Goal: Task Accomplishment & Management: Manage account settings

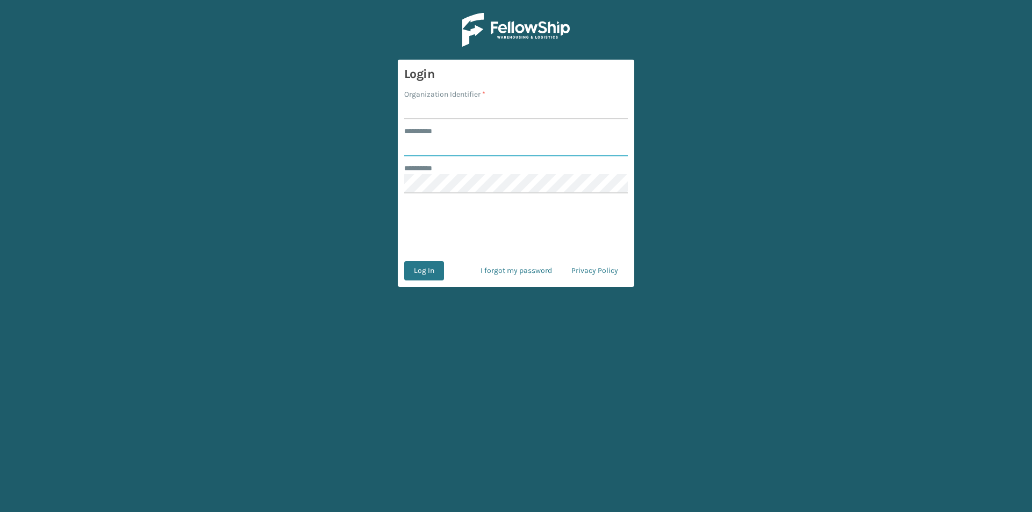
click at [444, 146] on input "******** *" at bounding box center [516, 146] width 224 height 19
click at [441, 108] on input "Organization Identifier *" at bounding box center [516, 109] width 224 height 19
type input "FELLOWSHIP - WEST"
click at [468, 146] on input "******** *" at bounding box center [516, 146] width 224 height 19
type input "******"
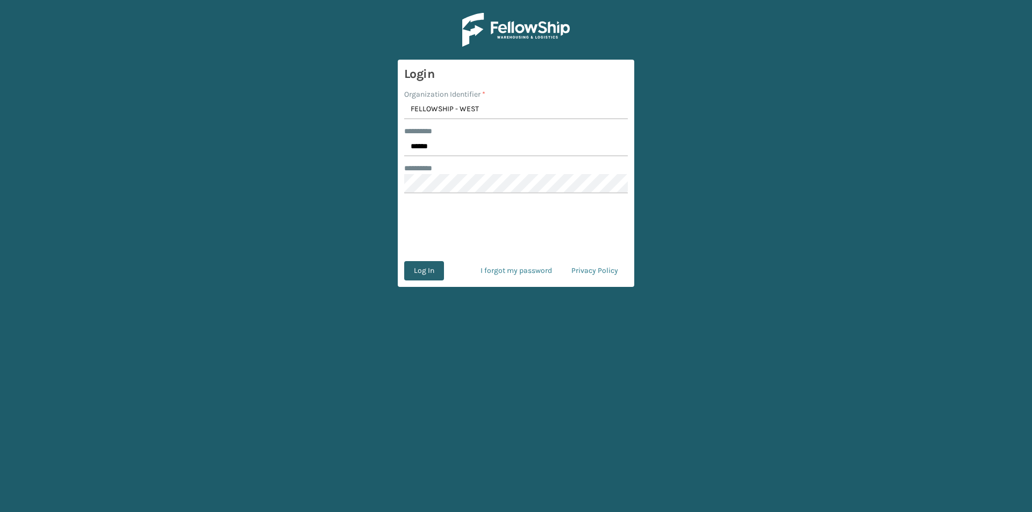
click at [426, 274] on button "Log In" at bounding box center [424, 270] width 40 height 19
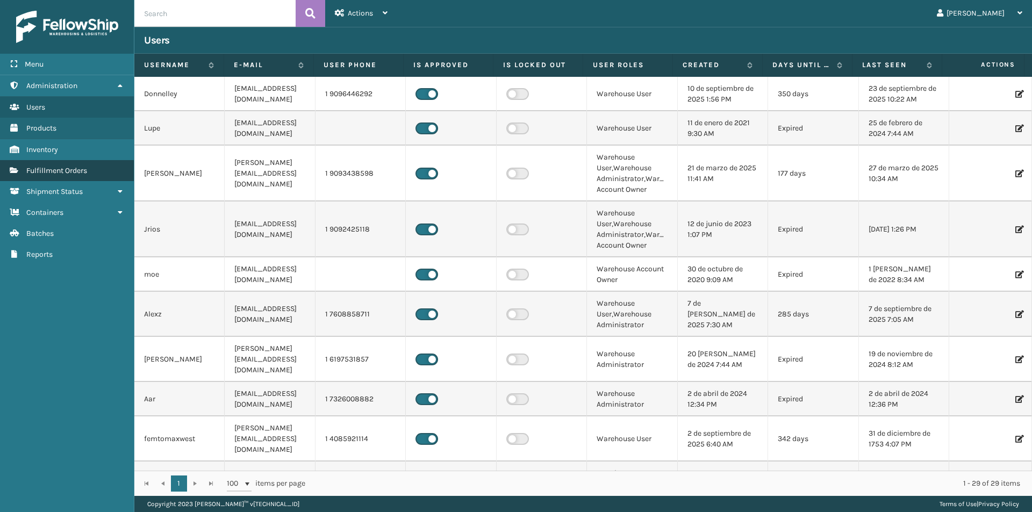
click at [74, 174] on span "Fulfillment Orders" at bounding box center [56, 170] width 61 height 9
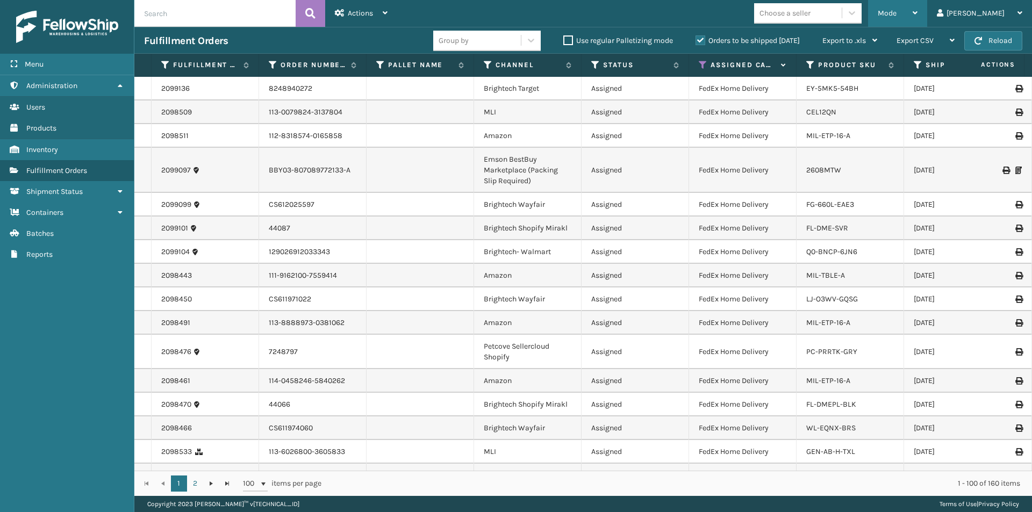
click at [928, 16] on div "Mode Regular Mode Picking Mode Labeling Mode Exit Scan Mode" at bounding box center [897, 13] width 59 height 27
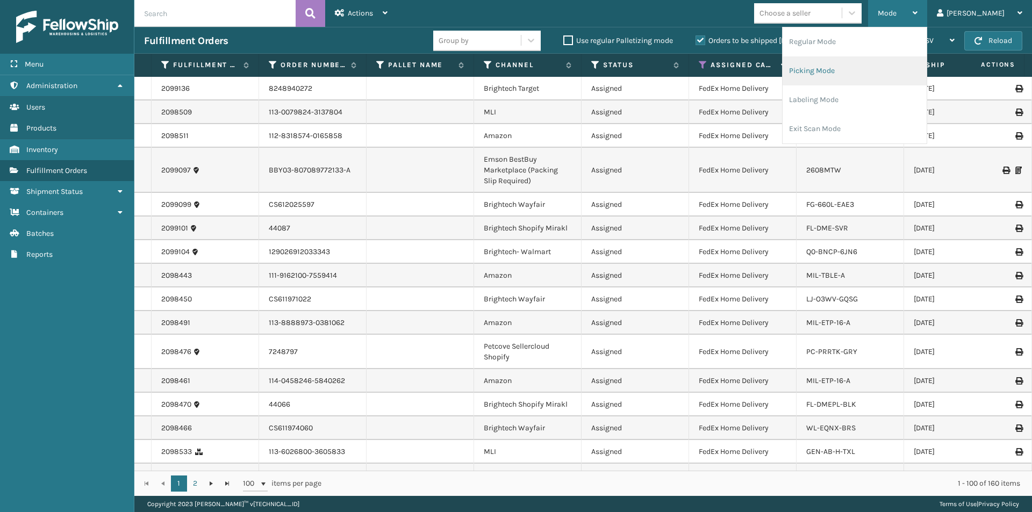
click at [879, 72] on li "Picking Mode" at bounding box center [855, 70] width 144 height 29
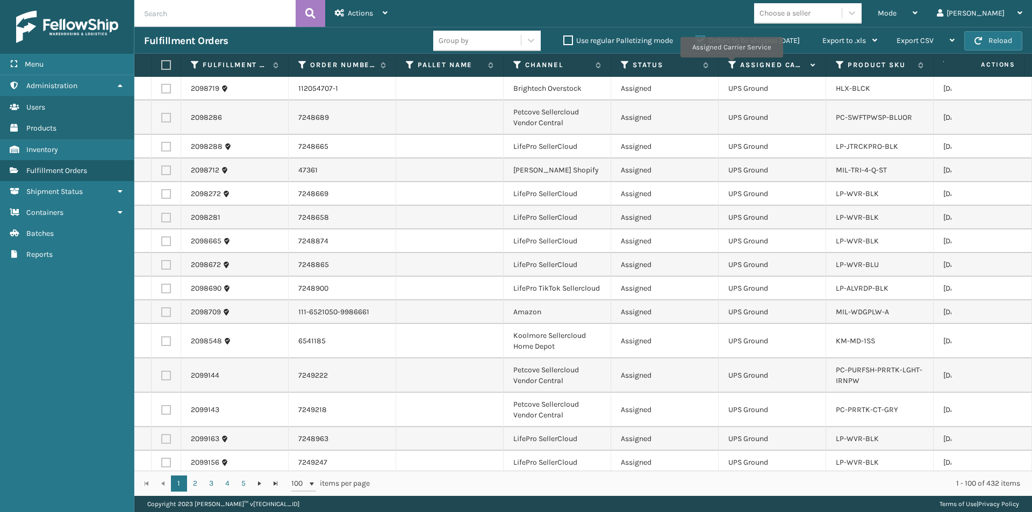
click at [731, 65] on icon at bounding box center [733, 65] width 9 height 10
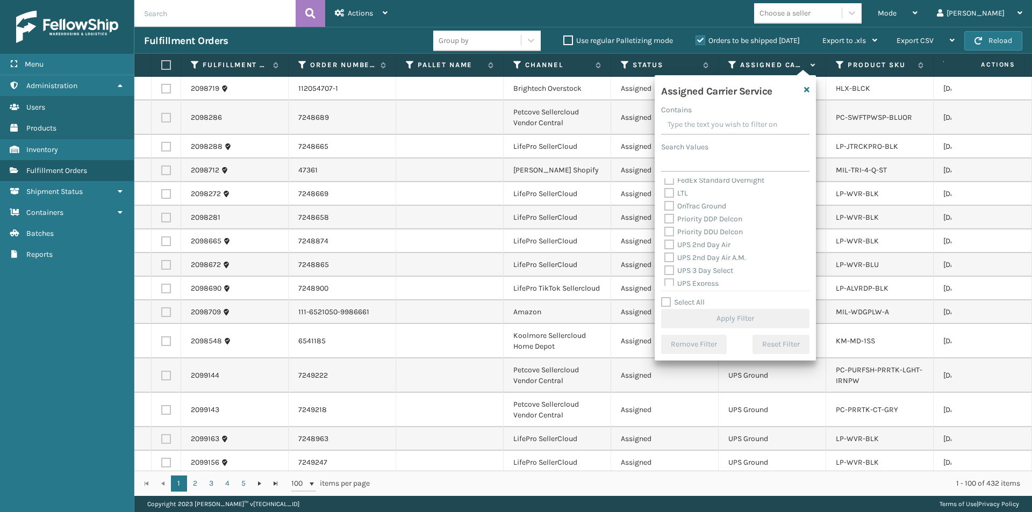
scroll to position [161, 0]
click at [671, 232] on label "UPS 2nd Day Air" at bounding box center [698, 229] width 66 height 9
click at [665, 231] on input "UPS 2nd Day Air" at bounding box center [665, 227] width 1 height 7
checkbox input "true"
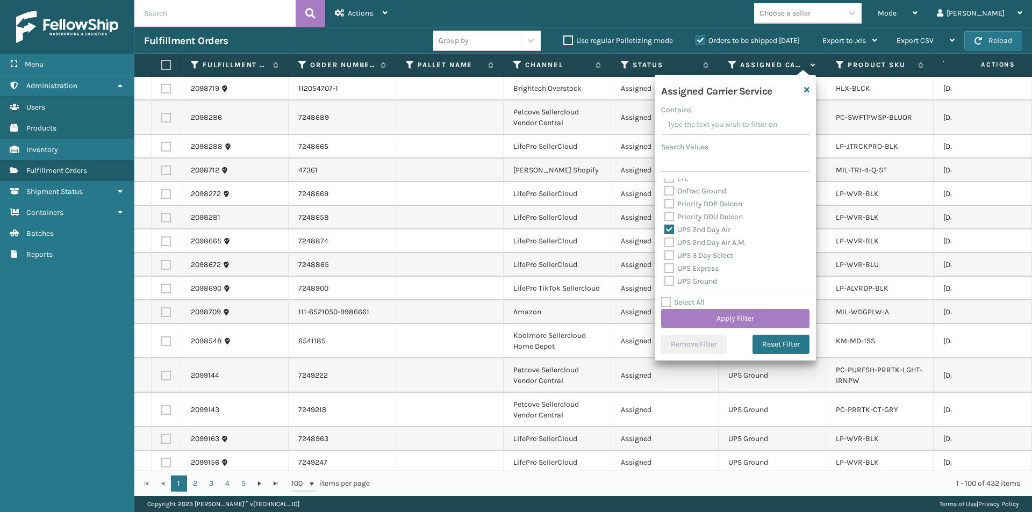
click at [671, 243] on label "UPS 2nd Day Air A.M." at bounding box center [706, 242] width 82 height 9
click at [665, 243] on input "UPS 2nd Day Air A.M." at bounding box center [665, 240] width 1 height 7
checkbox input "true"
click at [671, 267] on label "UPS Express" at bounding box center [692, 268] width 54 height 9
click at [665, 267] on input "UPS Express" at bounding box center [665, 265] width 1 height 7
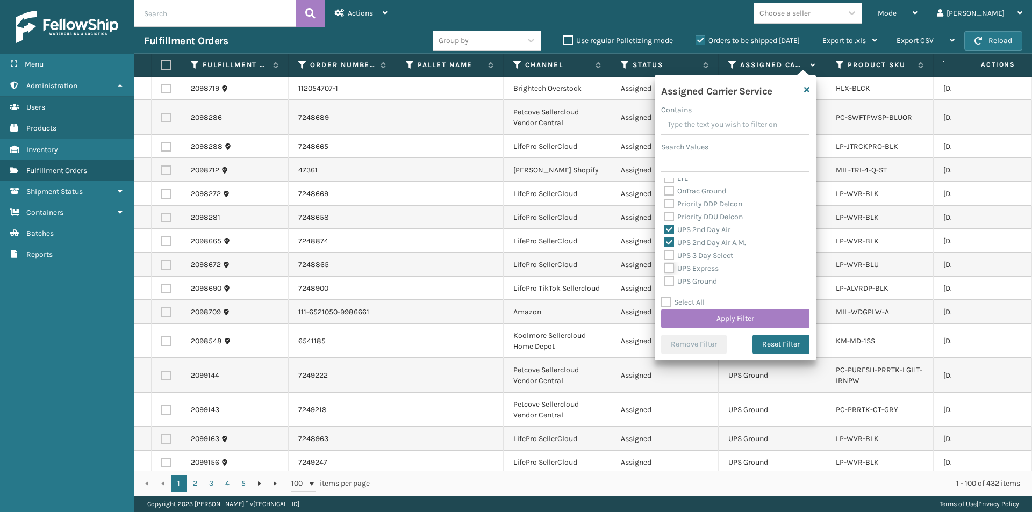
checkbox input "true"
click at [669, 189] on label "UPS Next Day Air" at bounding box center [699, 186] width 69 height 9
click at [665, 188] on input "UPS Next Day Air" at bounding box center [665, 184] width 1 height 7
checkbox input "true"
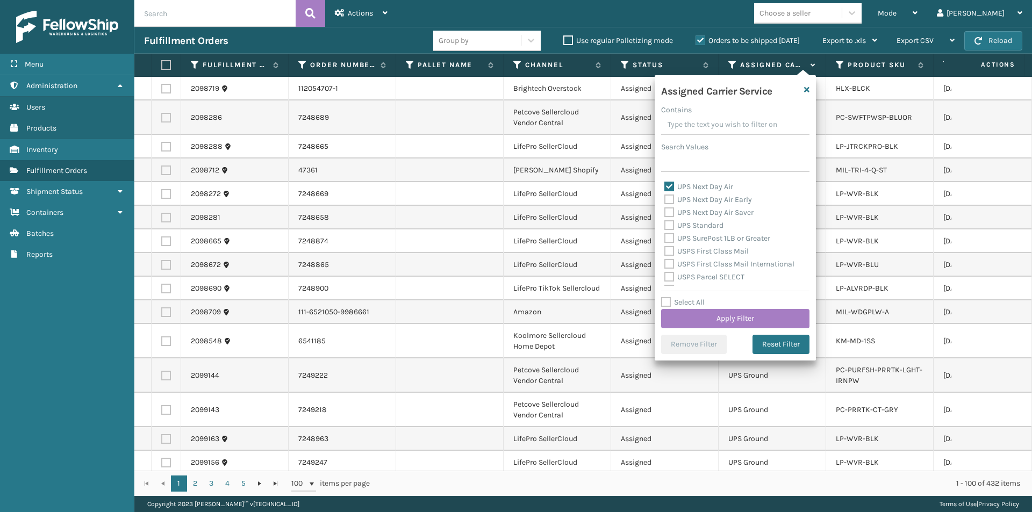
click at [668, 202] on label "UPS Next Day Air Early" at bounding box center [709, 199] width 88 height 9
click at [665, 201] on input "UPS Next Day Air Early" at bounding box center [665, 197] width 1 height 7
checkbox input "true"
click at [668, 217] on div "UPS Next Day Air Saver" at bounding box center [736, 212] width 142 height 13
click at [672, 212] on label "UPS Next Day Air Saver" at bounding box center [709, 212] width 89 height 9
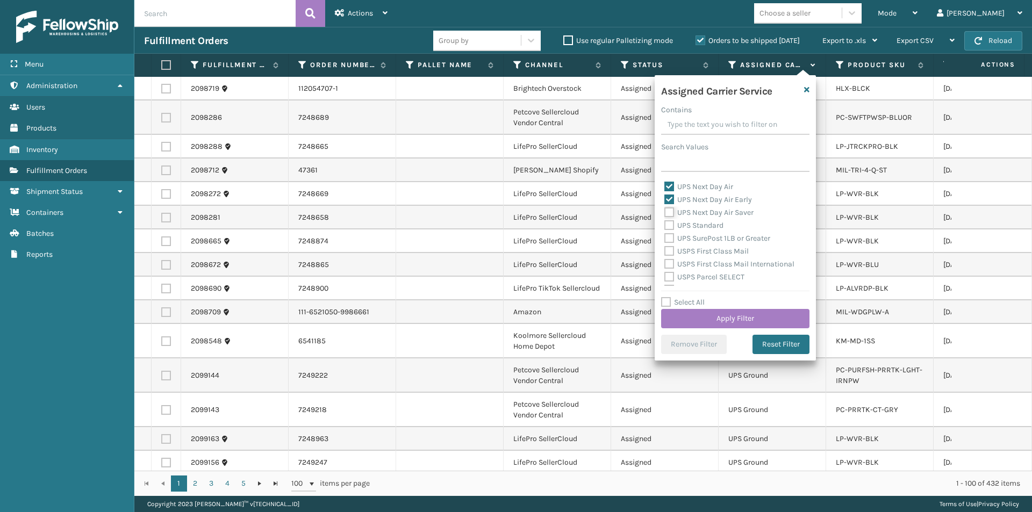
click at [665, 212] on input "UPS Next Day Air Saver" at bounding box center [665, 209] width 1 height 7
checkbox input "true"
click at [759, 315] on button "Apply Filter" at bounding box center [735, 318] width 148 height 19
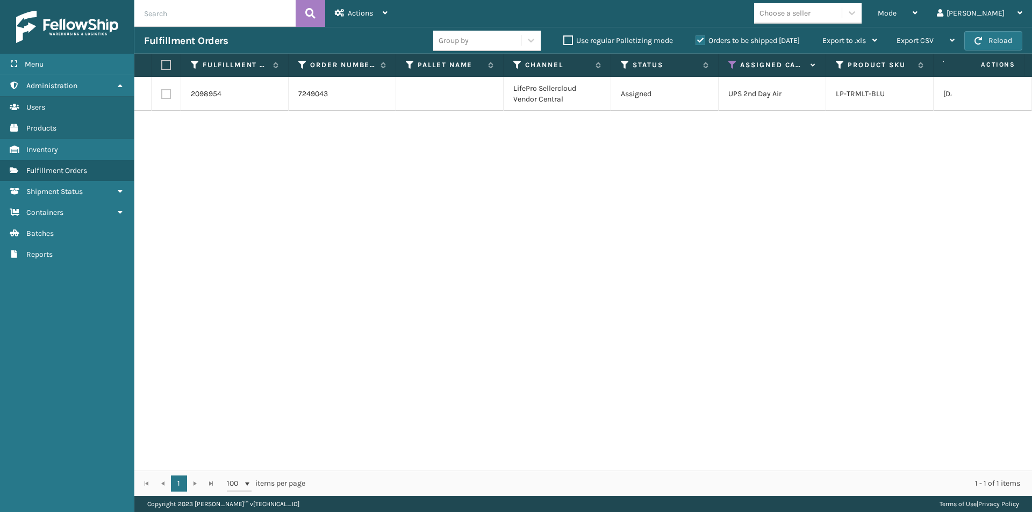
click at [492, 102] on td at bounding box center [450, 94] width 108 height 34
click at [165, 65] on label at bounding box center [164, 65] width 6 height 10
click at [162, 65] on input "checkbox" at bounding box center [161, 65] width 1 height 7
checkbox input "true"
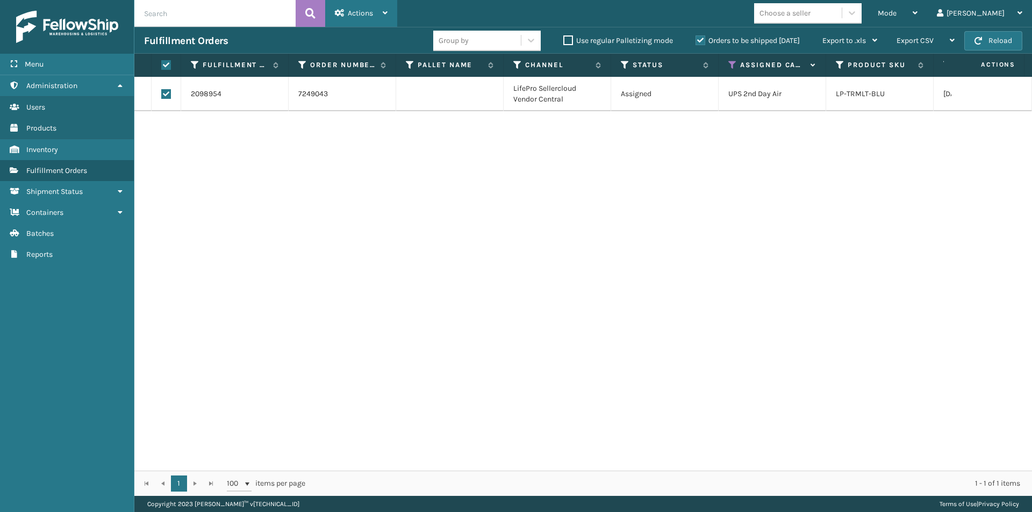
click at [363, 15] on span "Actions" at bounding box center [360, 13] width 25 height 9
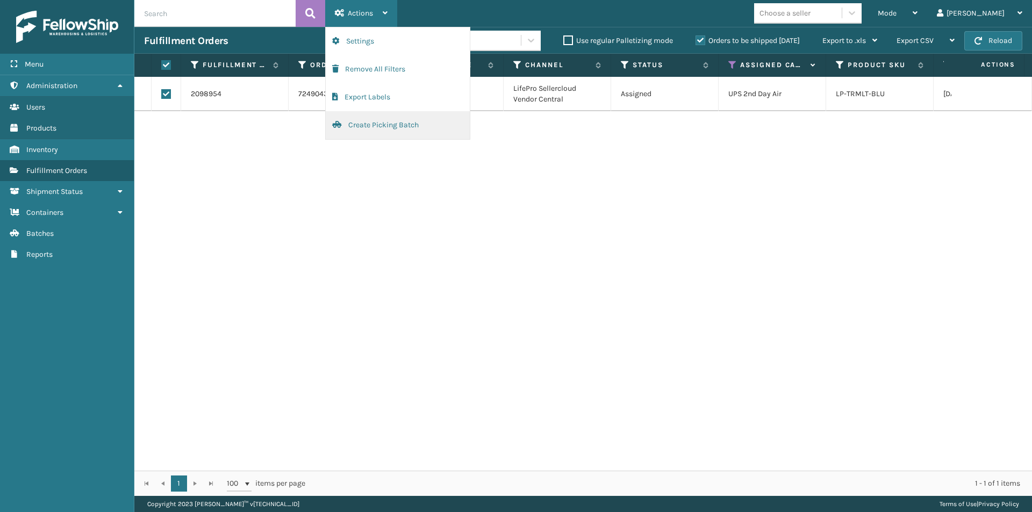
click at [386, 131] on button "Create Picking Batch" at bounding box center [398, 125] width 144 height 28
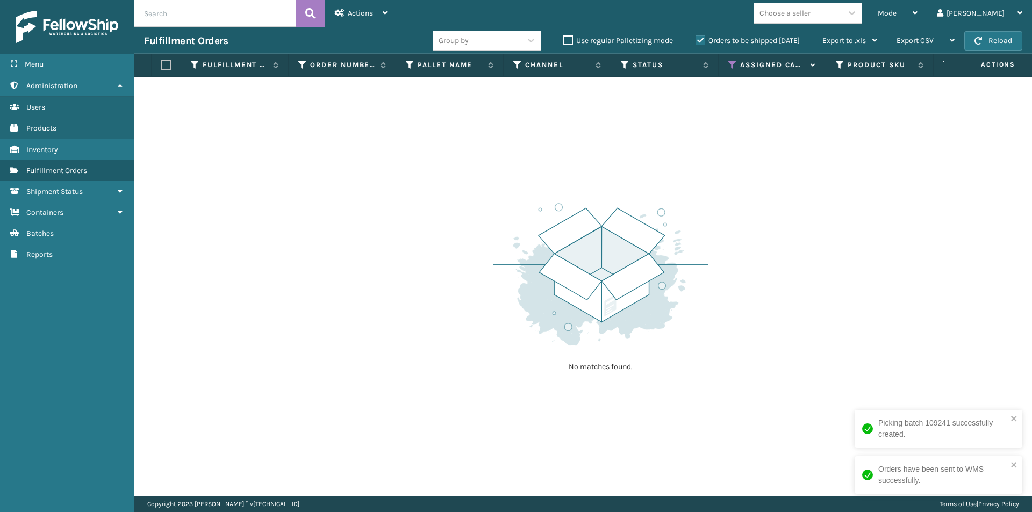
click at [733, 66] on icon at bounding box center [733, 65] width 9 height 10
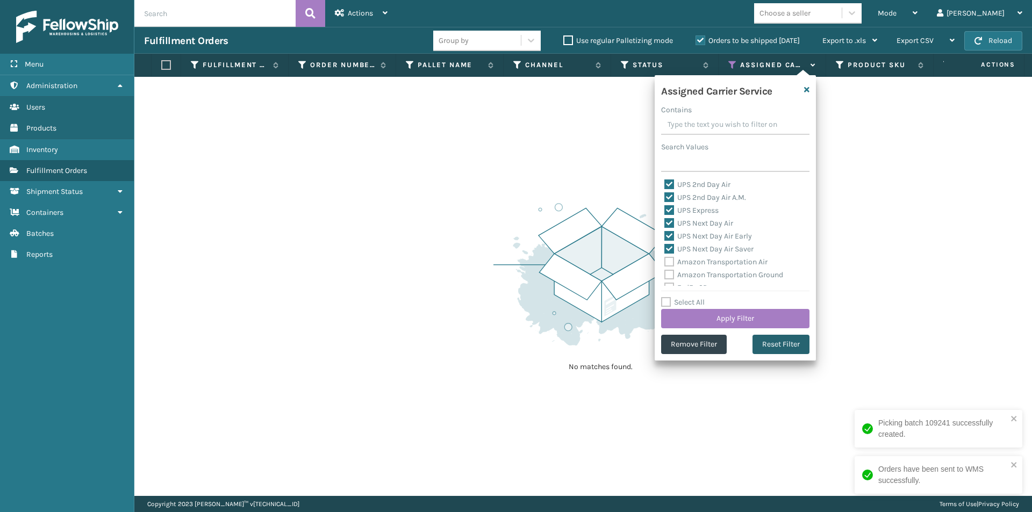
click at [788, 347] on button "Reset Filter" at bounding box center [781, 344] width 57 height 19
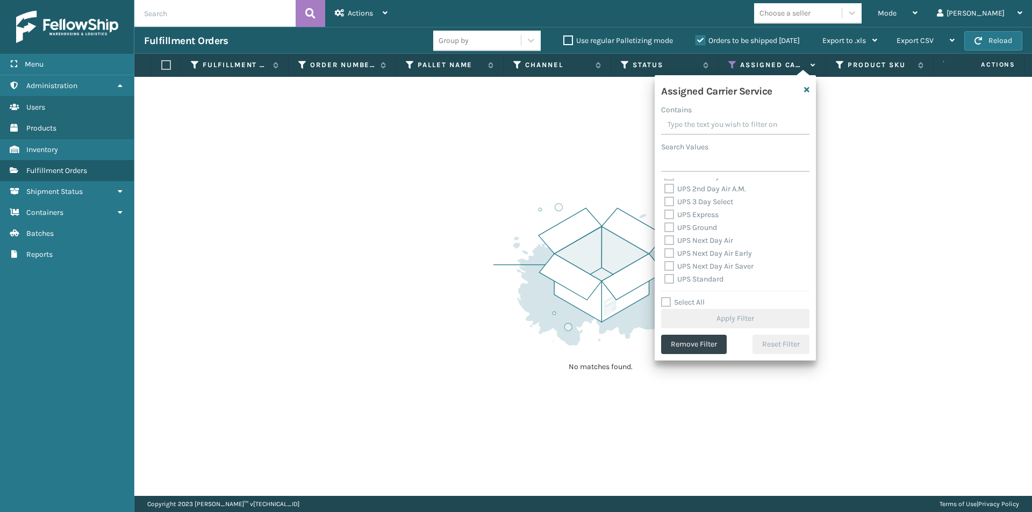
scroll to position [161, 0]
click at [671, 230] on label "UPS 2nd Day Air" at bounding box center [698, 229] width 66 height 9
click at [665, 230] on input "UPS 2nd Day Air" at bounding box center [665, 227] width 1 height 7
checkbox input "true"
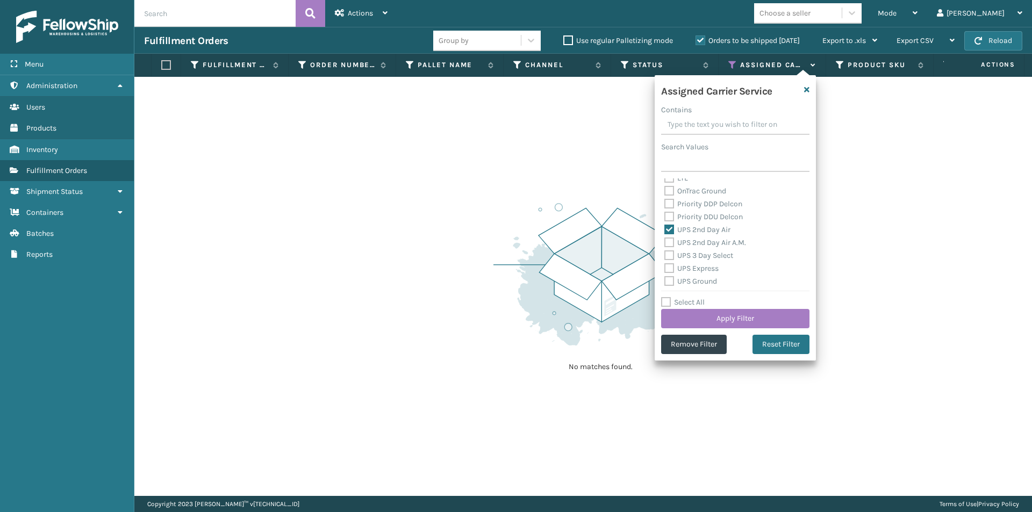
click at [670, 249] on div "UPS 2nd Day Air A.M." at bounding box center [736, 243] width 142 height 13
click at [670, 241] on label "UPS 2nd Day Air A.M." at bounding box center [706, 242] width 82 height 9
click at [665, 241] on input "UPS 2nd Day Air A.M." at bounding box center [665, 240] width 1 height 7
checkbox input "true"
click at [669, 254] on label "UPS 3 Day Select" at bounding box center [699, 255] width 69 height 9
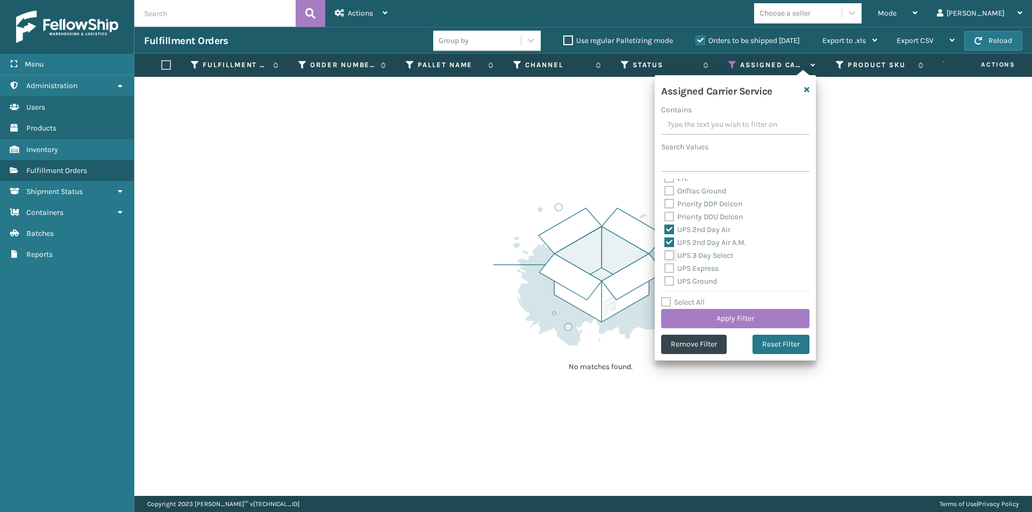
click at [665, 254] on input "UPS 3 Day Select" at bounding box center [665, 252] width 1 height 7
checkbox input "true"
click at [669, 266] on label "UPS Express" at bounding box center [692, 268] width 54 height 9
click at [665, 266] on input "UPS Express" at bounding box center [665, 265] width 1 height 7
checkbox input "true"
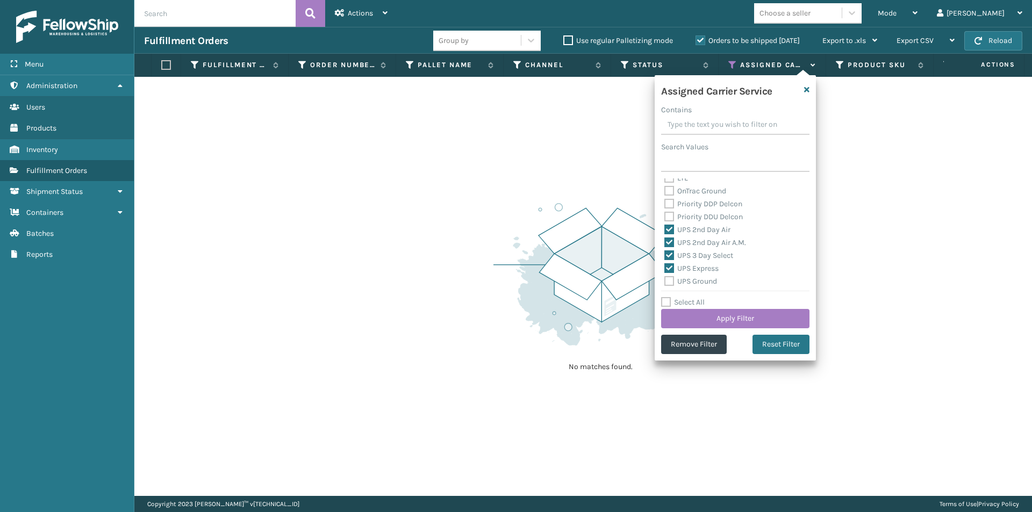
click at [670, 283] on label "UPS Ground" at bounding box center [691, 281] width 53 height 9
click at [665, 282] on input "UPS Ground" at bounding box center [665, 278] width 1 height 7
checkbox input "true"
click at [670, 240] on label "UPS Next Day Air" at bounding box center [699, 240] width 69 height 9
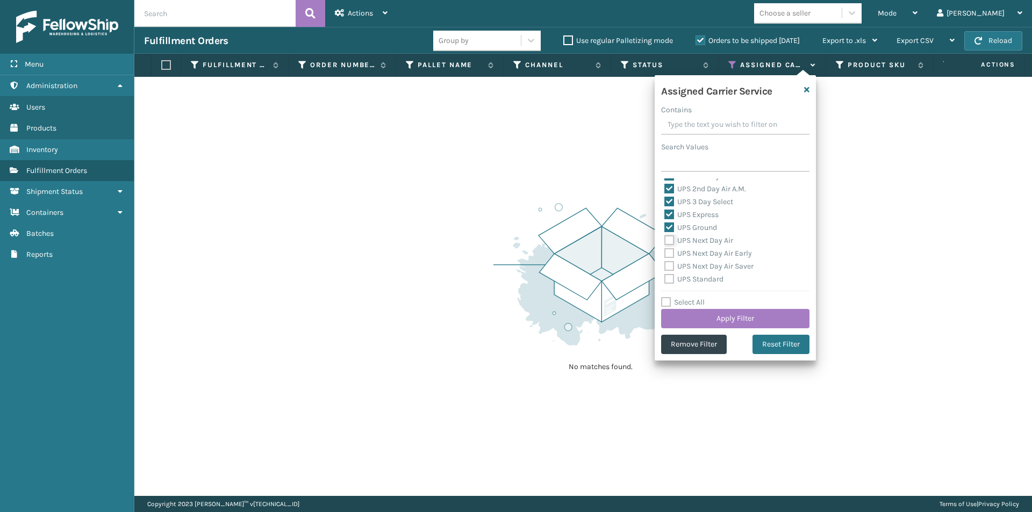
click at [665, 240] on input "UPS Next Day Air" at bounding box center [665, 237] width 1 height 7
checkbox input "true"
click at [668, 253] on label "UPS Next Day Air Early" at bounding box center [709, 253] width 88 height 9
click at [665, 253] on input "UPS Next Day Air Early" at bounding box center [665, 250] width 1 height 7
checkbox input "true"
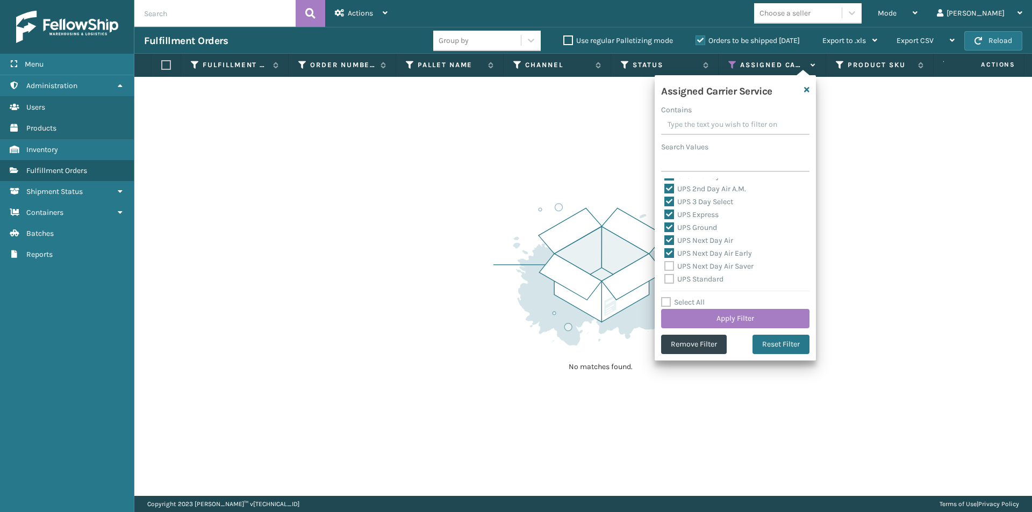
click at [669, 263] on label "UPS Next Day Air Saver" at bounding box center [709, 266] width 89 height 9
click at [665, 263] on input "UPS Next Day Air Saver" at bounding box center [665, 263] width 1 height 7
checkbox input "true"
click at [672, 279] on label "UPS Standard" at bounding box center [694, 279] width 59 height 9
click at [665, 279] on input "UPS Standard" at bounding box center [665, 276] width 1 height 7
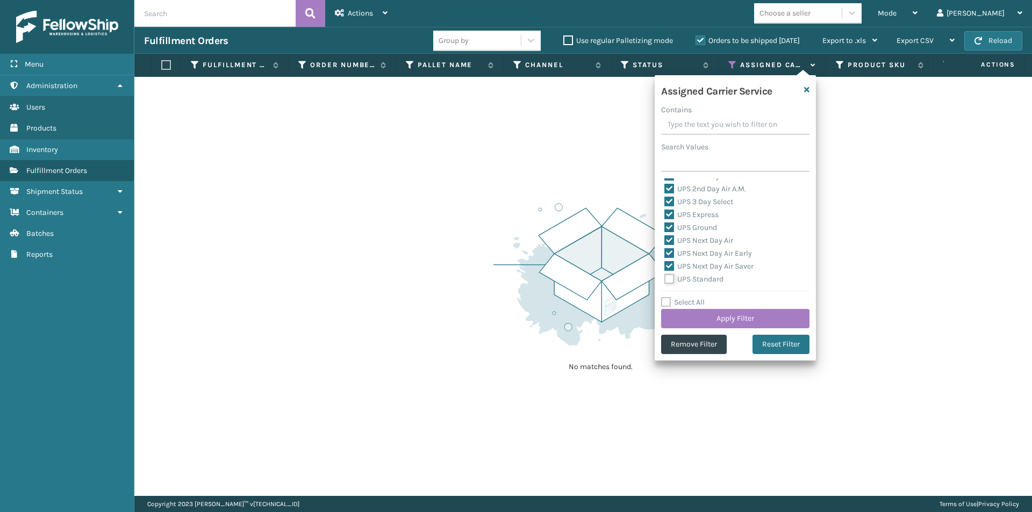
checkbox input "true"
click at [671, 240] on label "UPS SurePost 1LB or Greater" at bounding box center [718, 238] width 106 height 9
click at [665, 239] on input "UPS SurePost 1LB or Greater" at bounding box center [665, 235] width 1 height 7
checkbox input "true"
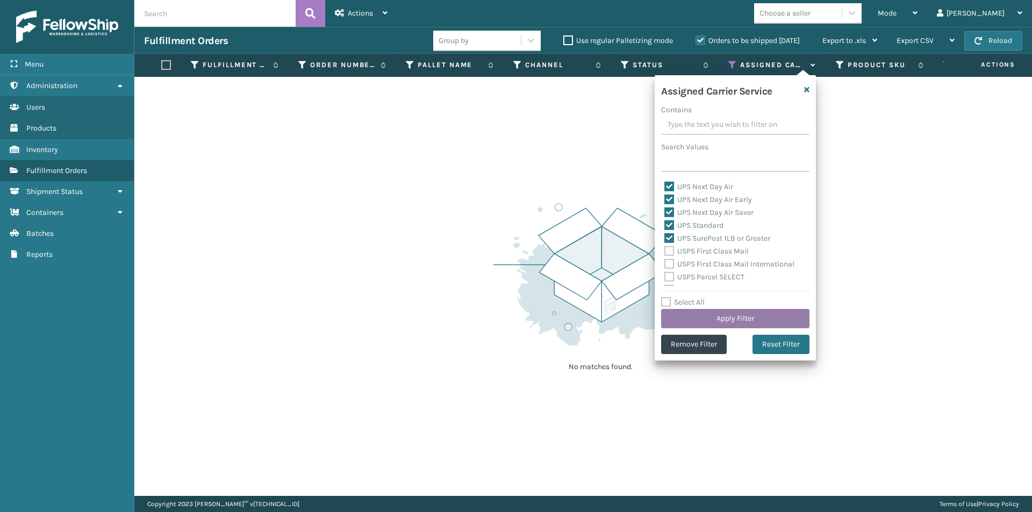
click at [741, 318] on button "Apply Filter" at bounding box center [735, 318] width 148 height 19
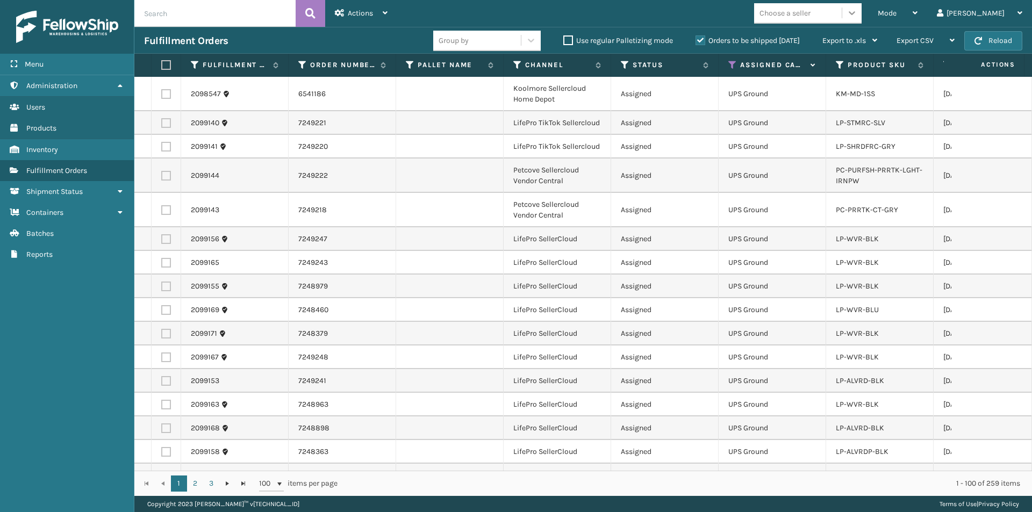
click at [858, 12] on icon at bounding box center [852, 13] width 11 height 11
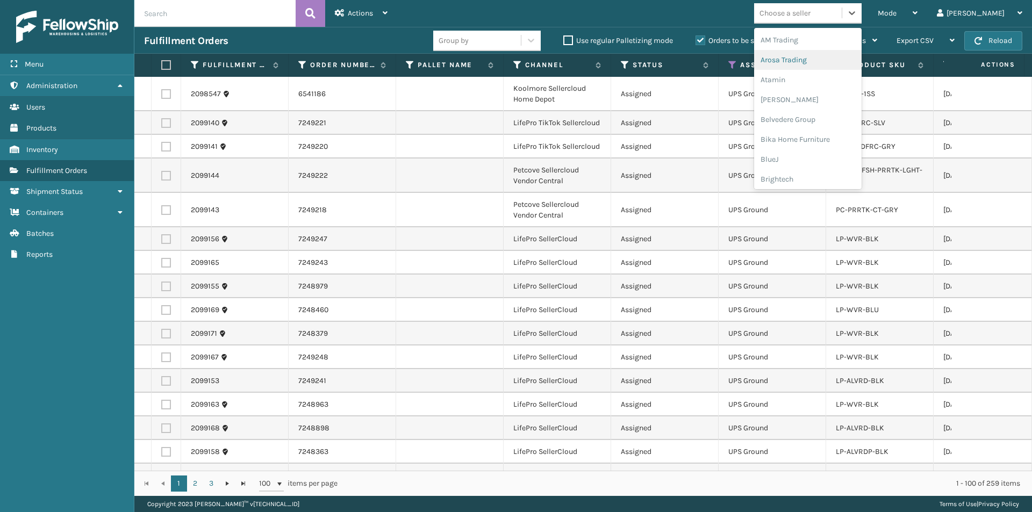
click at [840, 59] on div "Arosa Trading" at bounding box center [808, 60] width 108 height 20
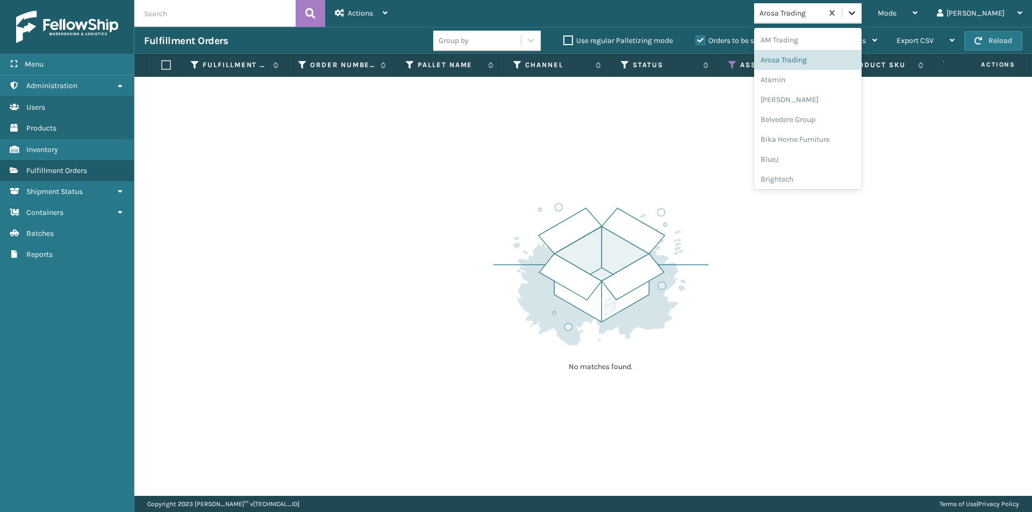
click at [858, 13] on icon at bounding box center [852, 13] width 11 height 11
click at [831, 78] on div "Atamin" at bounding box center [808, 80] width 108 height 20
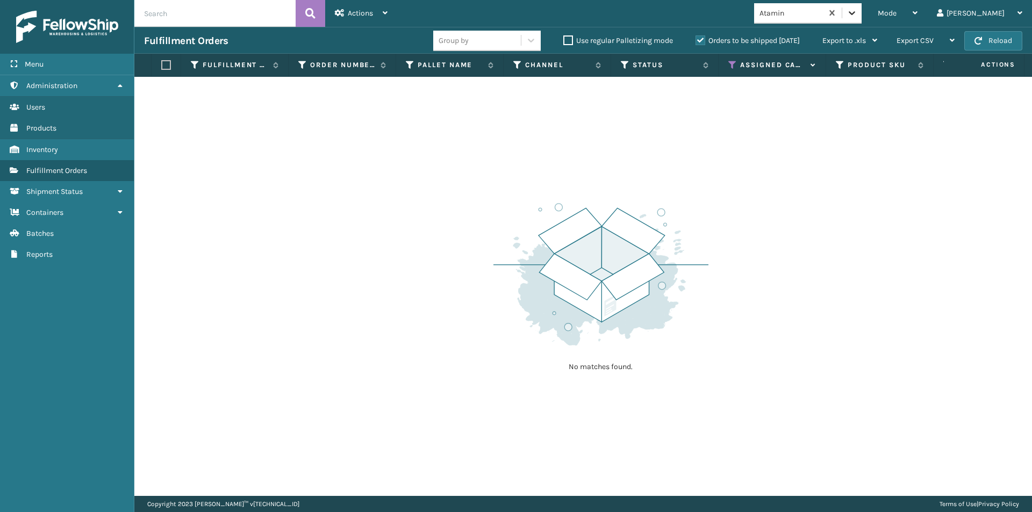
click at [858, 15] on icon at bounding box center [852, 13] width 11 height 11
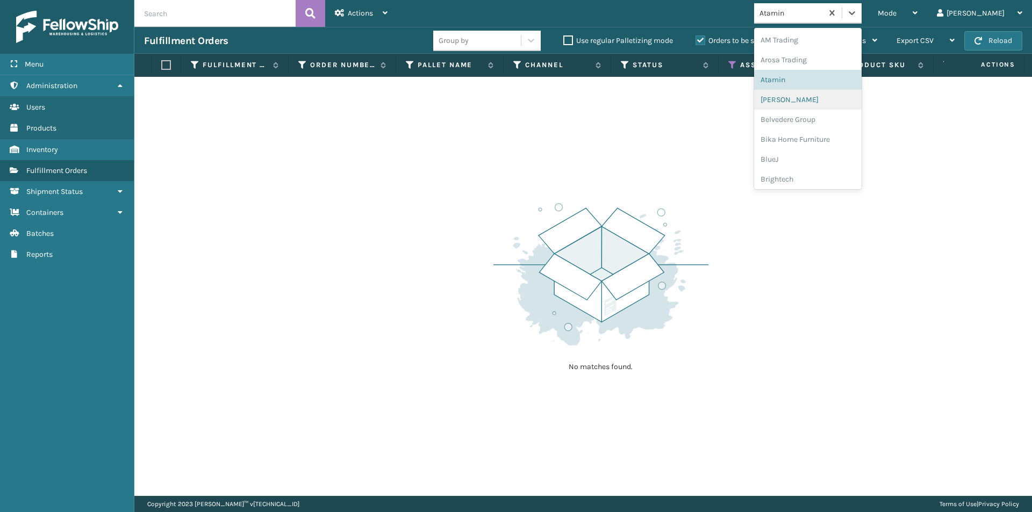
click at [826, 101] on div "[PERSON_NAME]" at bounding box center [808, 100] width 108 height 20
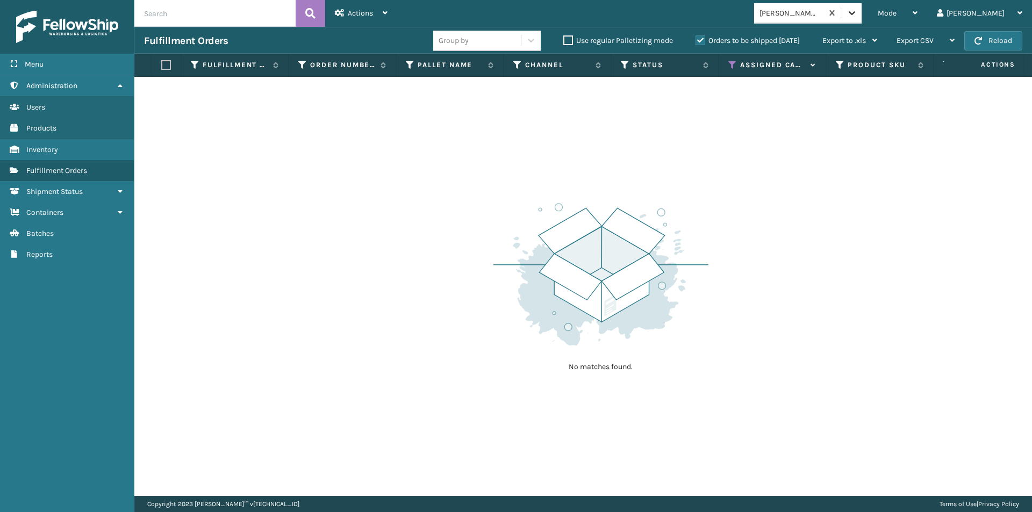
click at [858, 15] on icon at bounding box center [852, 13] width 11 height 11
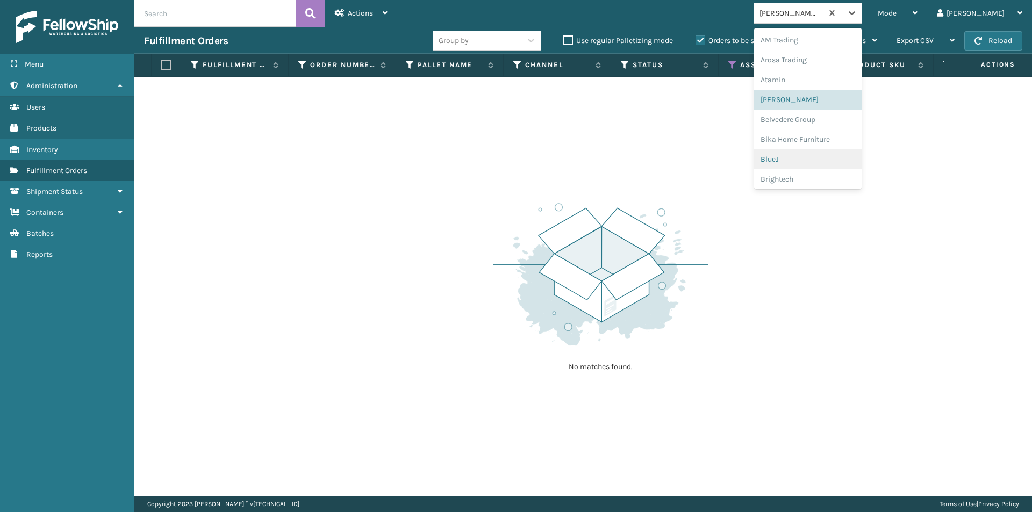
click at [818, 161] on div "BlueJ" at bounding box center [808, 159] width 108 height 20
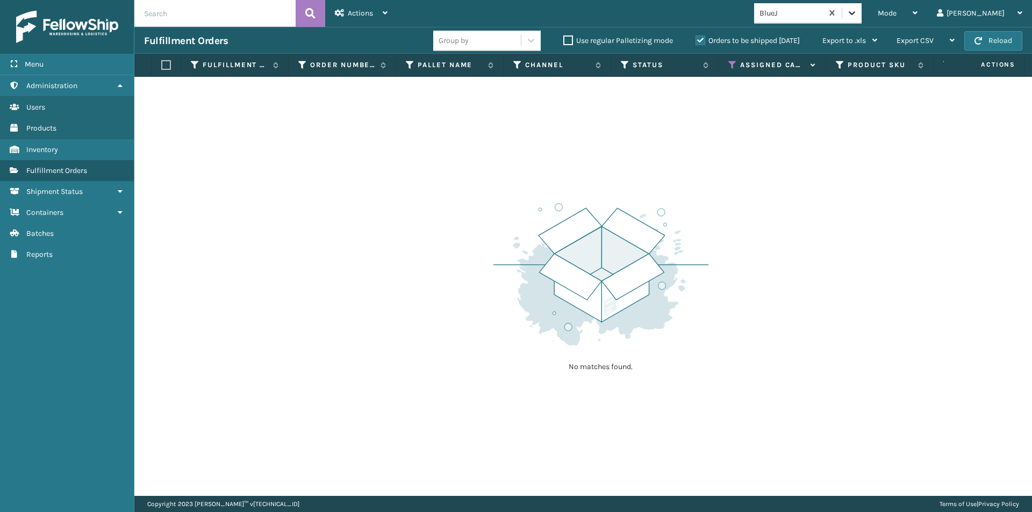
click at [855, 13] on icon at bounding box center [852, 13] width 6 height 4
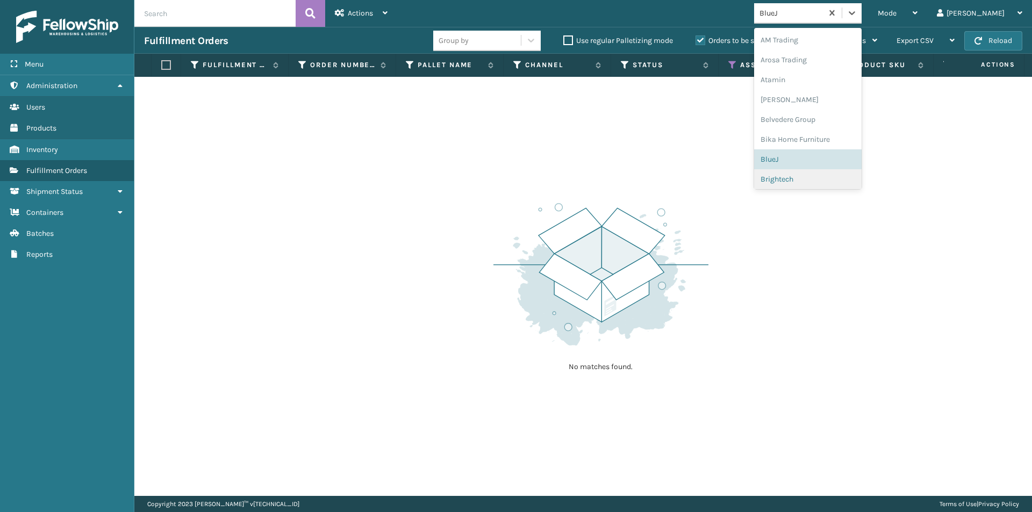
click at [824, 179] on div "Brightech" at bounding box center [808, 179] width 108 height 20
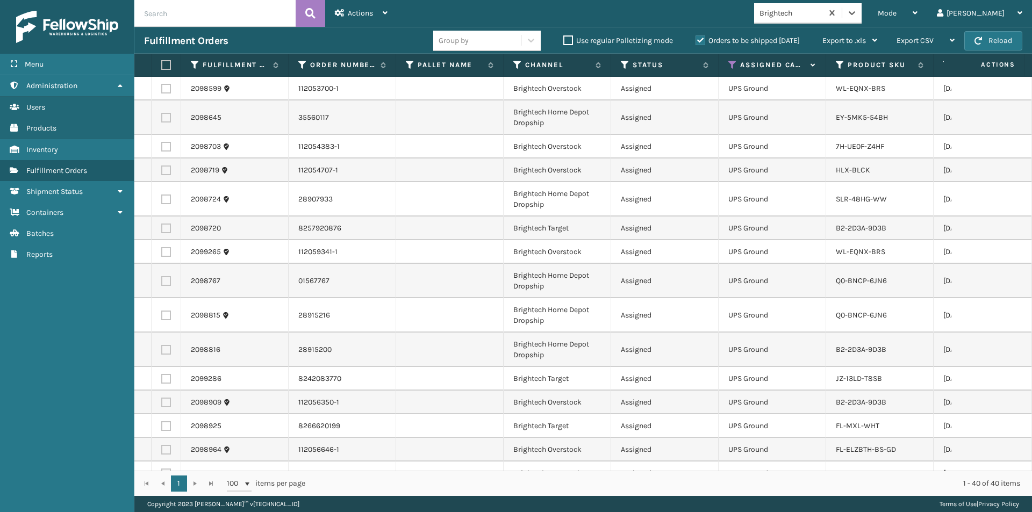
click at [166, 68] on label at bounding box center [164, 65] width 6 height 10
click at [162, 68] on input "checkbox" at bounding box center [161, 65] width 1 height 7
checkbox input "true"
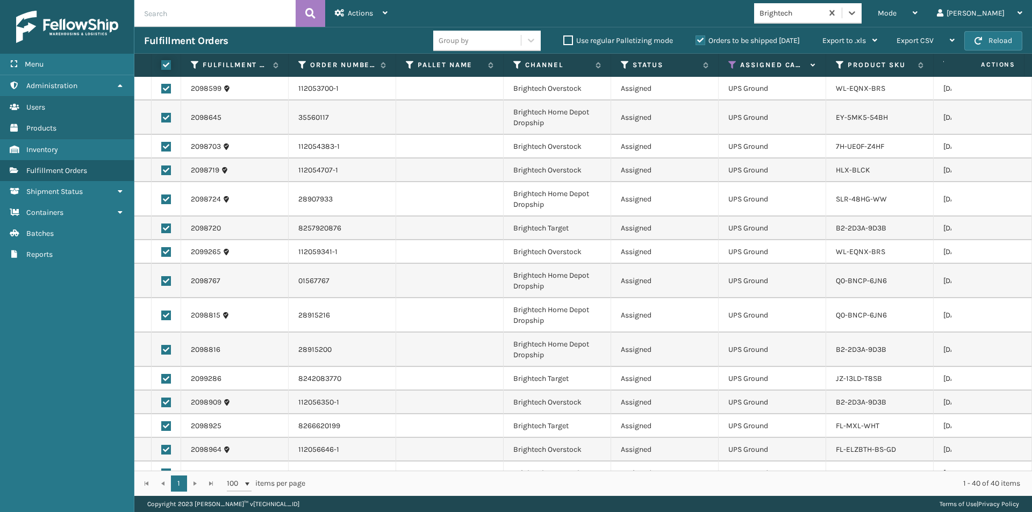
checkbox input "true"
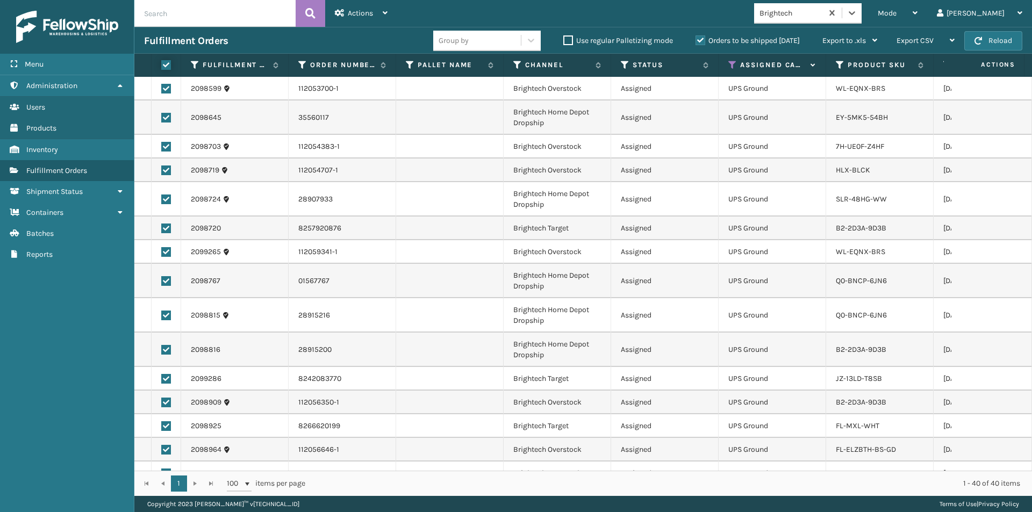
checkbox input "true"
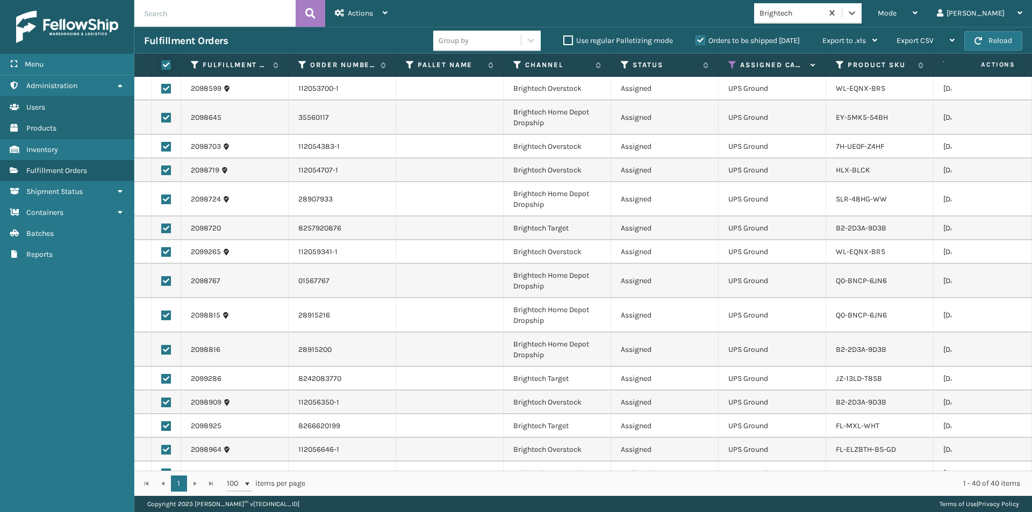
checkbox input "true"
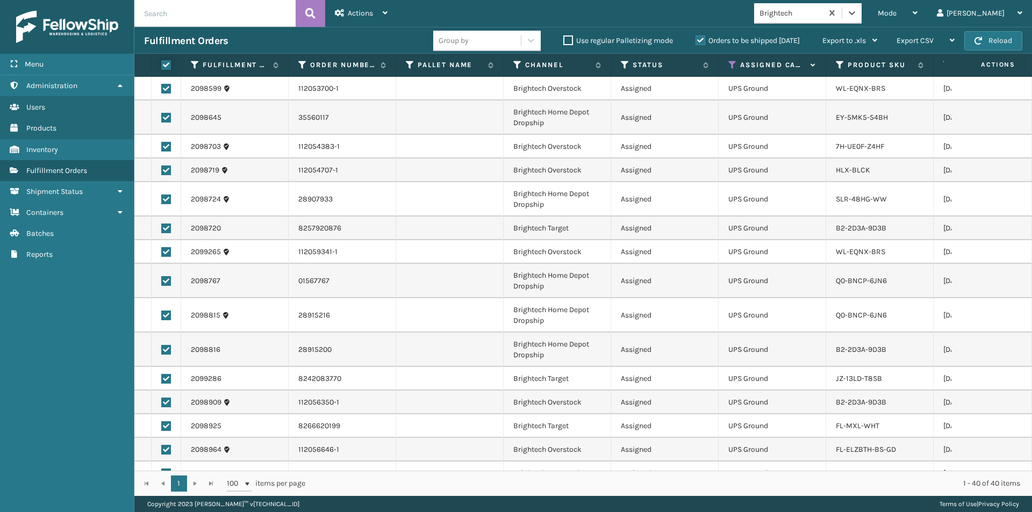
checkbox input "true"
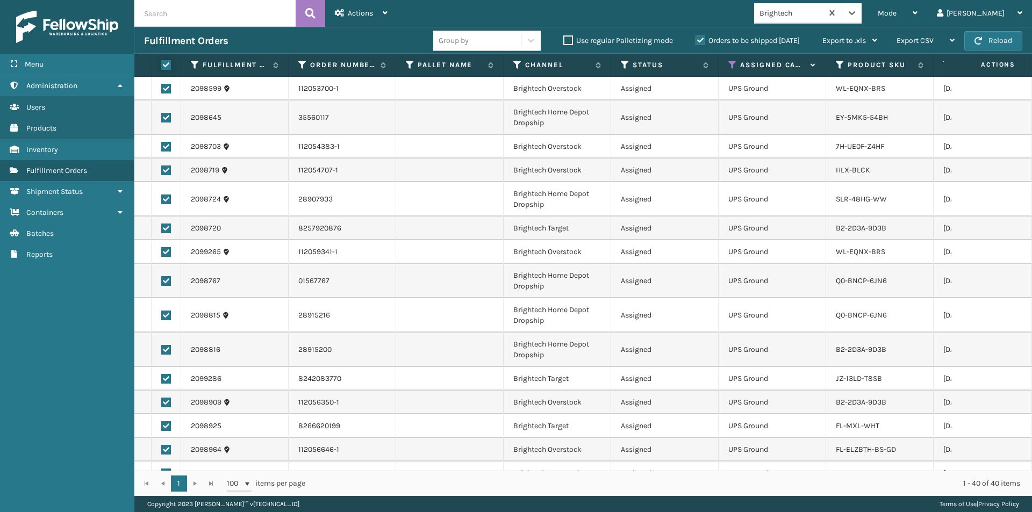
checkbox input "true"
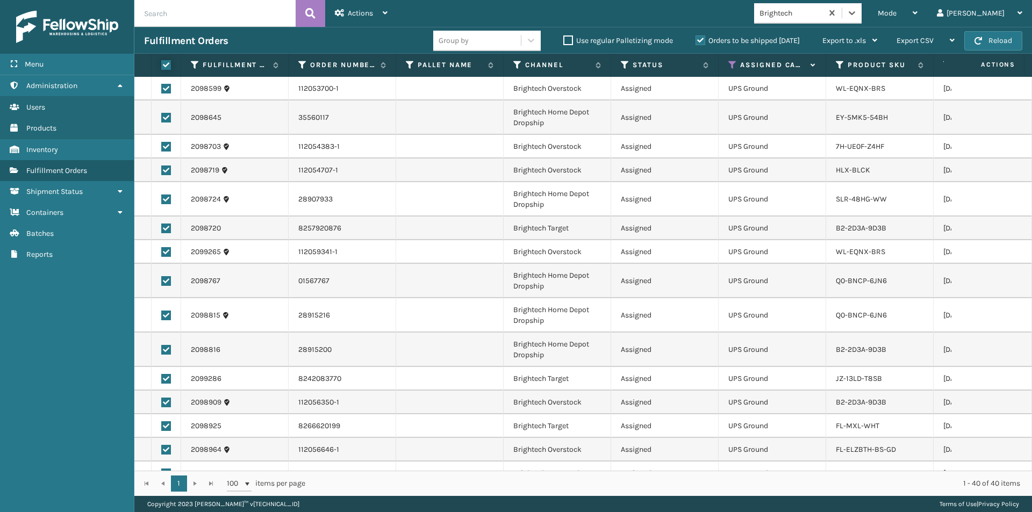
checkbox input "true"
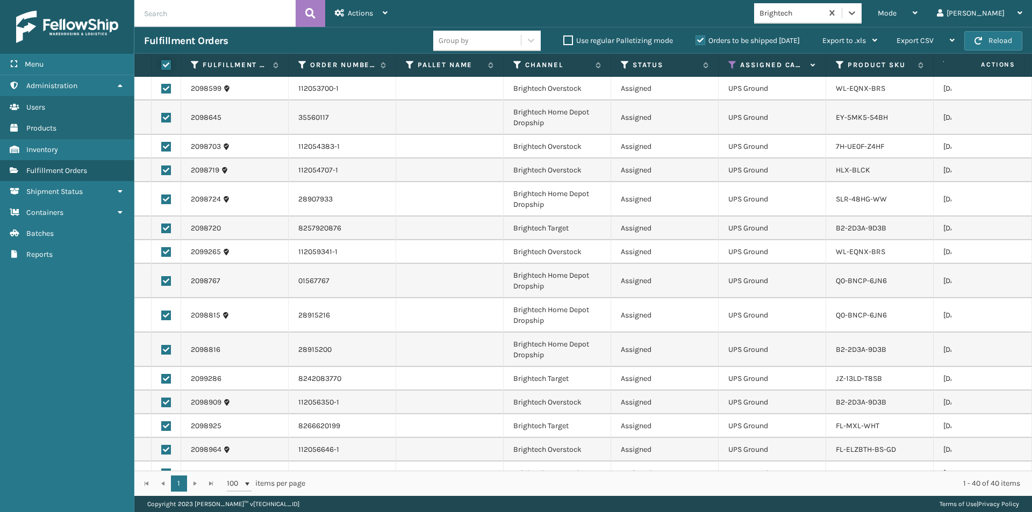
checkbox input "true"
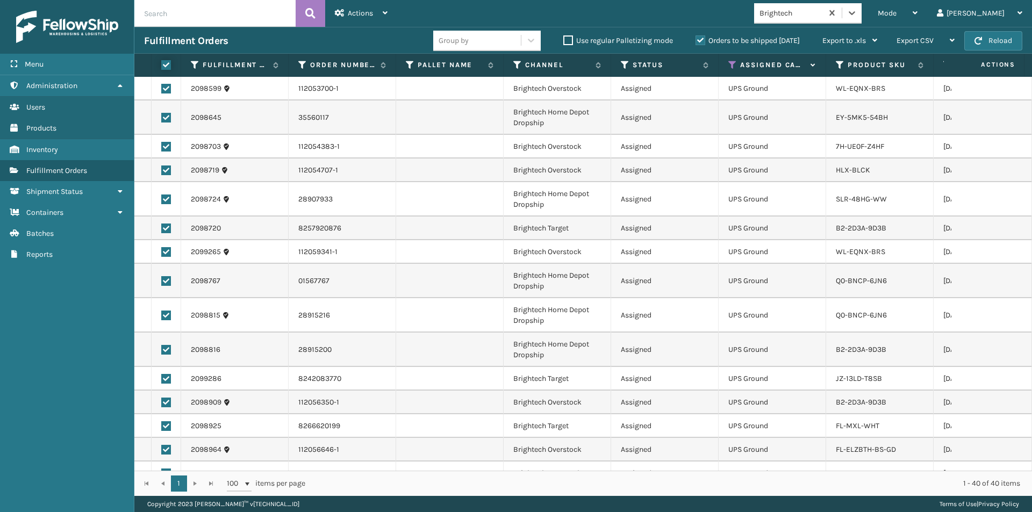
checkbox input "true"
click at [350, 11] on span "Actions" at bounding box center [360, 13] width 25 height 9
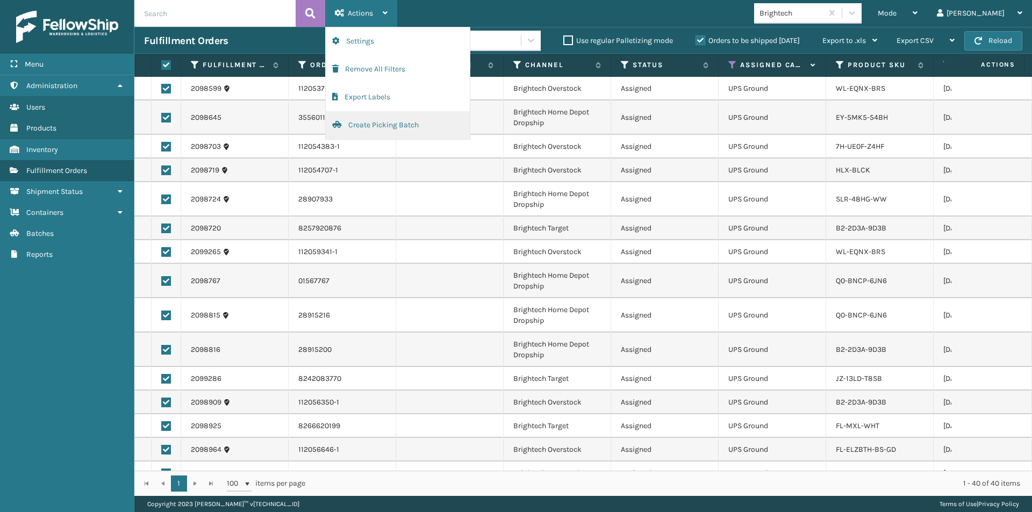
click at [358, 129] on button "Create Picking Batch" at bounding box center [398, 125] width 144 height 28
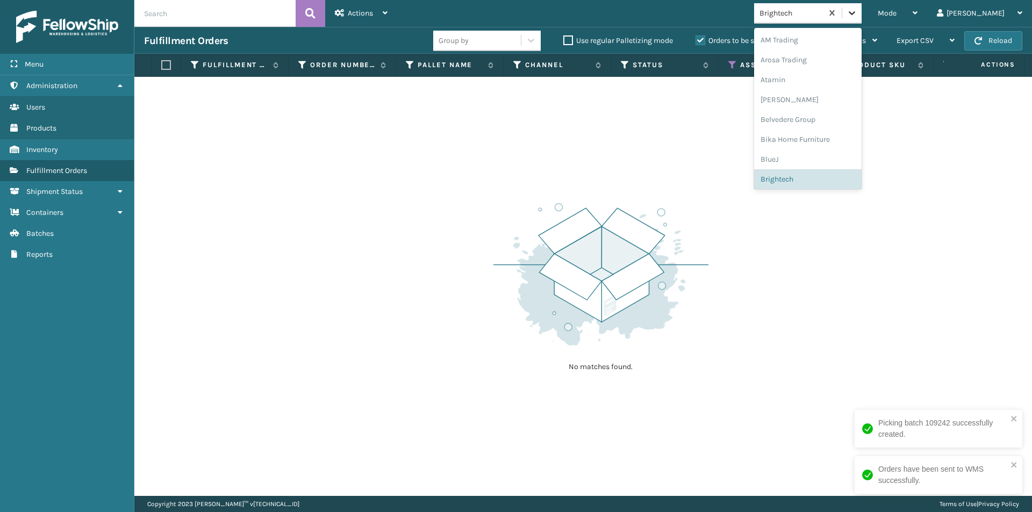
click at [858, 17] on icon at bounding box center [852, 13] width 11 height 11
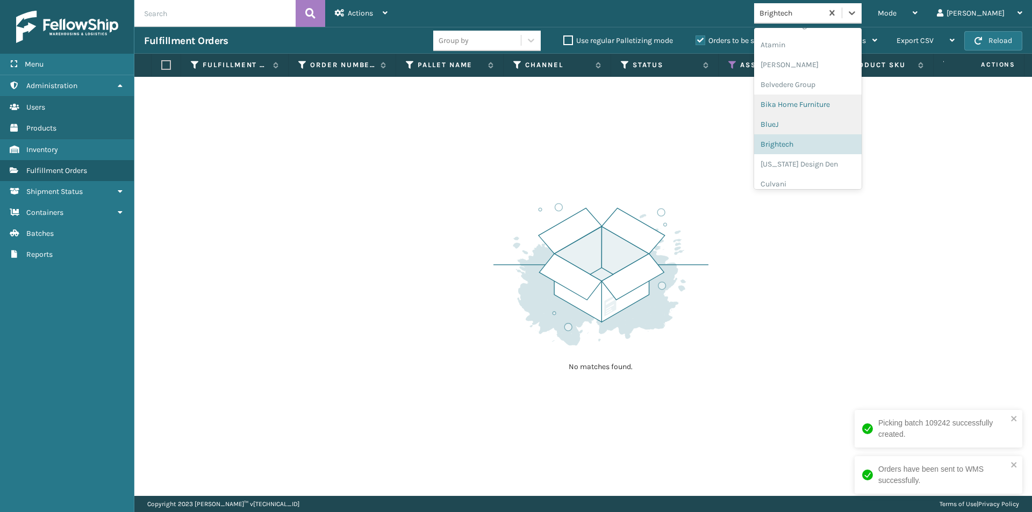
scroll to position [60, 0]
click at [838, 145] on div "[US_STATE] Design Den" at bounding box center [808, 139] width 108 height 20
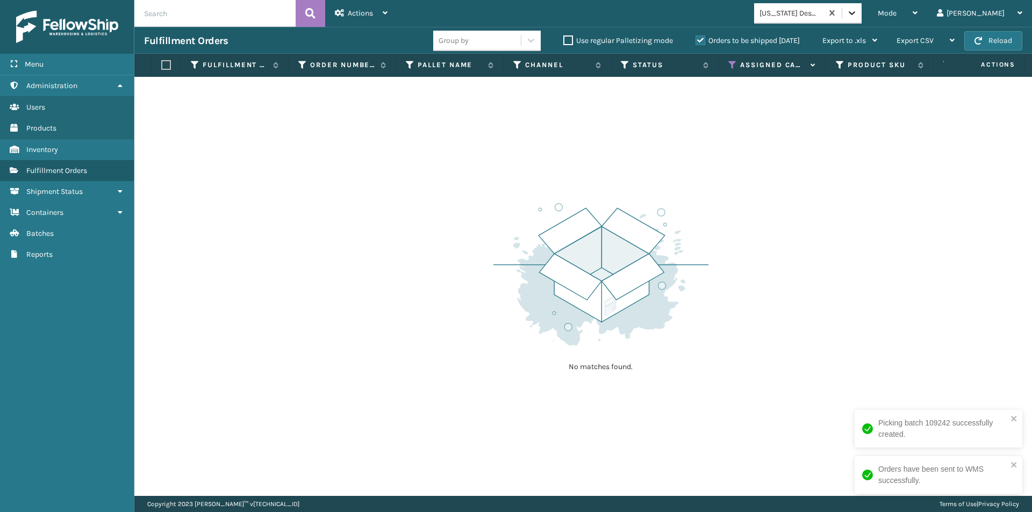
click at [858, 13] on icon at bounding box center [852, 13] width 11 height 11
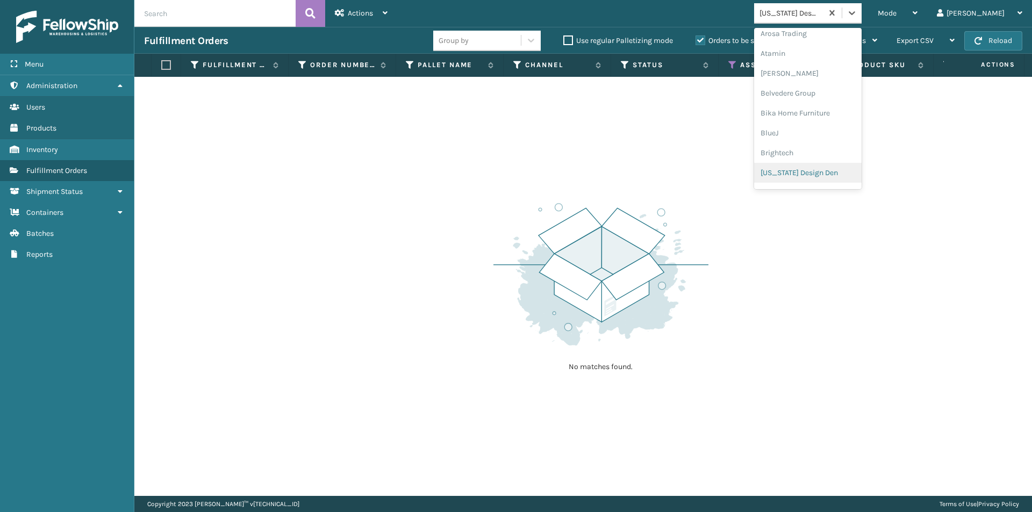
scroll to position [80, 0]
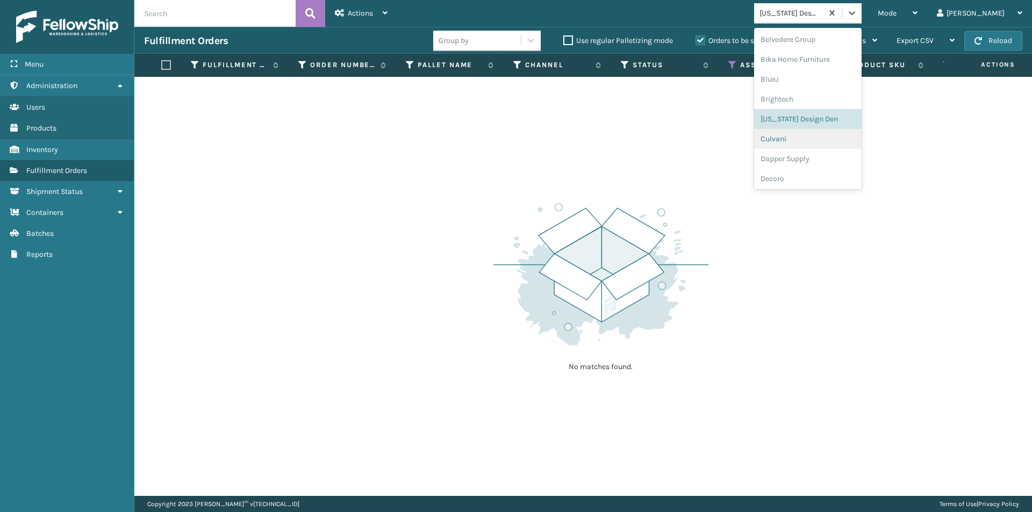
click at [818, 144] on div "Culvani" at bounding box center [808, 139] width 108 height 20
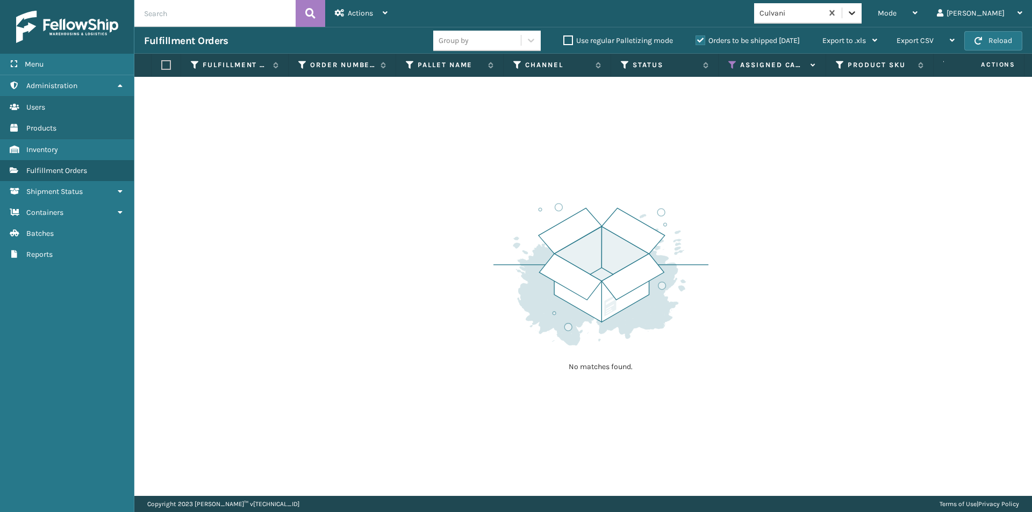
click at [858, 10] on icon at bounding box center [852, 13] width 11 height 11
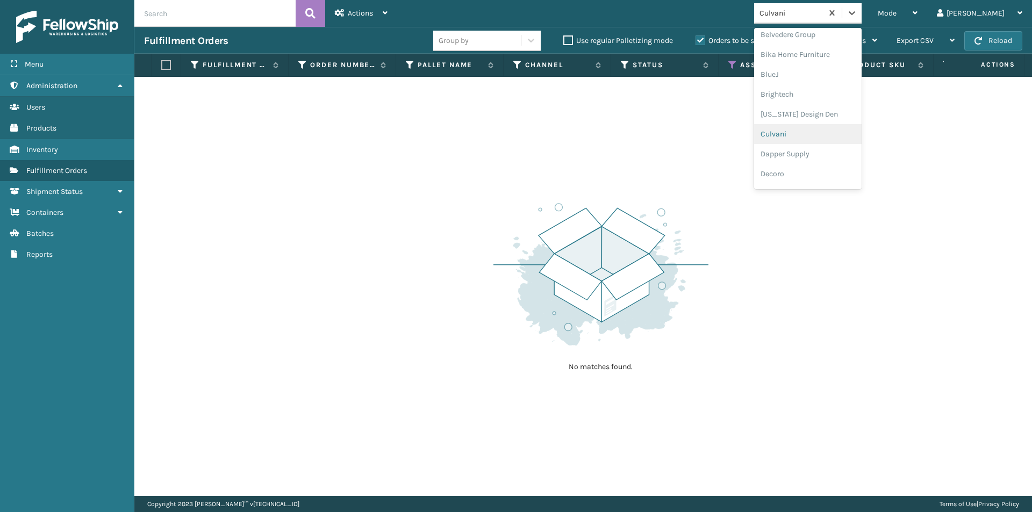
scroll to position [100, 0]
click at [826, 141] on div "Dapper Supply" at bounding box center [808, 139] width 108 height 20
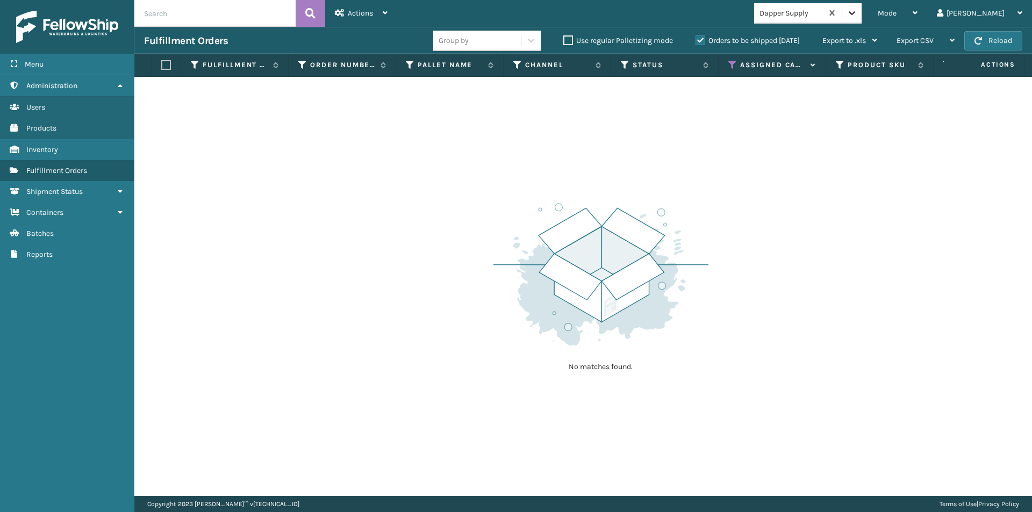
click at [858, 16] on icon at bounding box center [852, 13] width 11 height 11
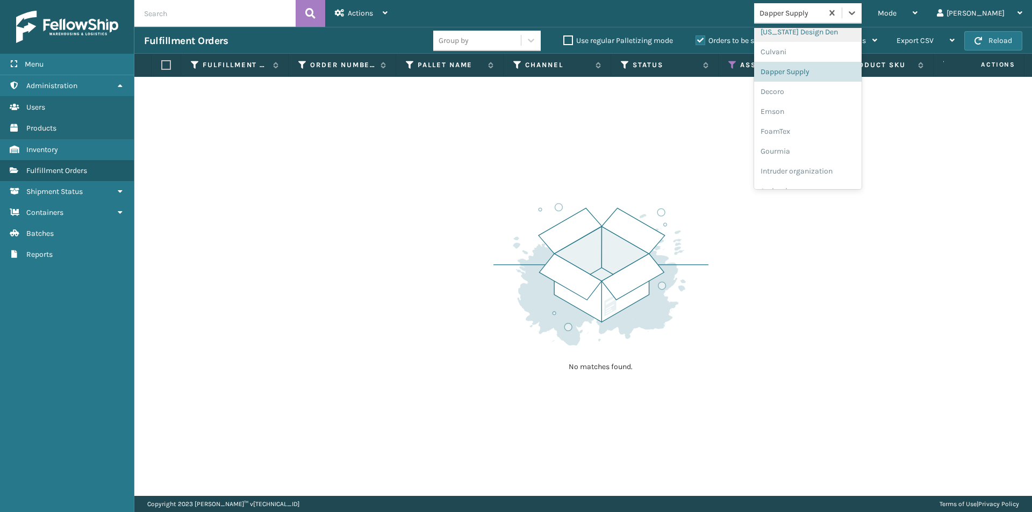
scroll to position [174, 0]
click at [819, 92] on div "Decoro" at bounding box center [808, 85] width 108 height 20
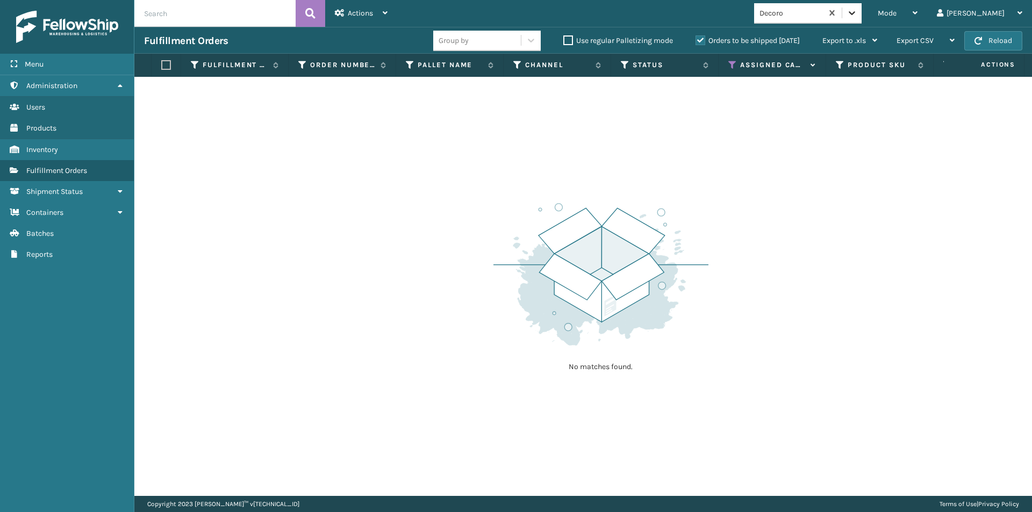
click at [858, 12] on icon at bounding box center [852, 13] width 11 height 11
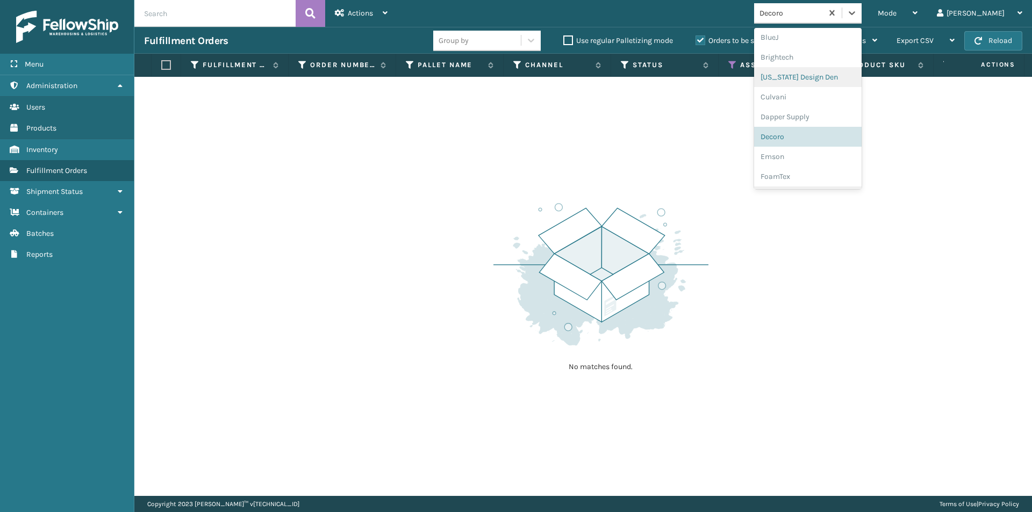
scroll to position [194, 0]
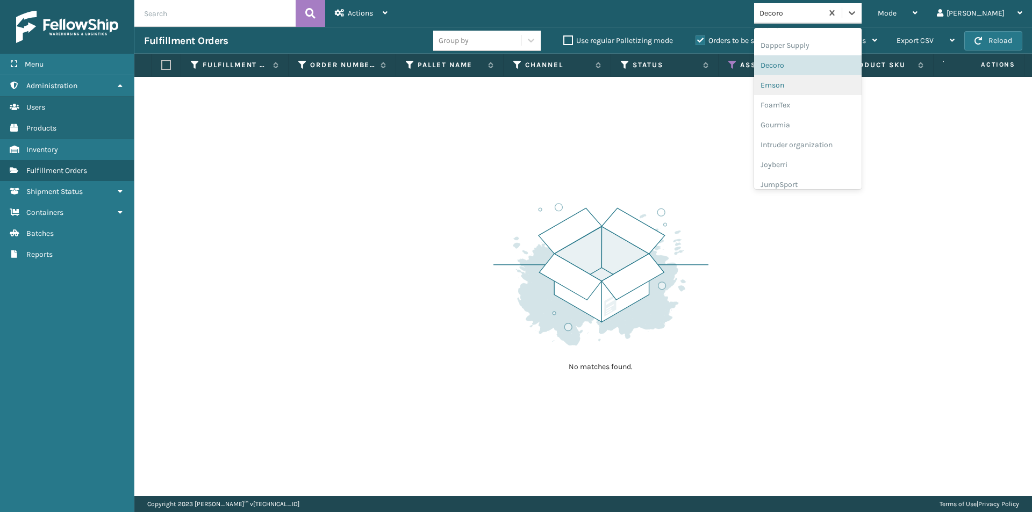
click at [815, 87] on div "Emson" at bounding box center [808, 85] width 108 height 20
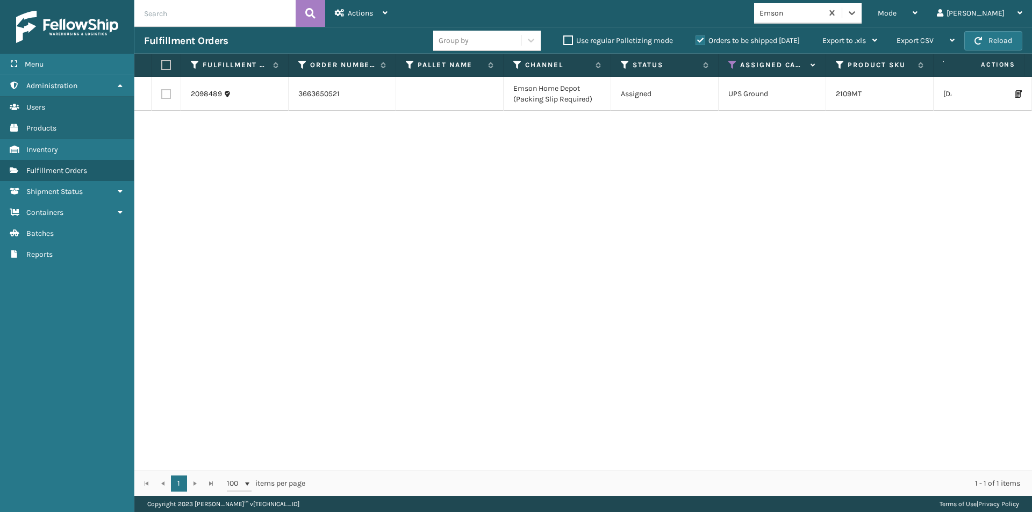
drag, startPoint x: 165, startPoint y: 65, endPoint x: 174, endPoint y: 62, distance: 9.2
click at [165, 65] on label at bounding box center [164, 65] width 6 height 10
click at [162, 65] on input "checkbox" at bounding box center [161, 65] width 1 height 7
checkbox input "true"
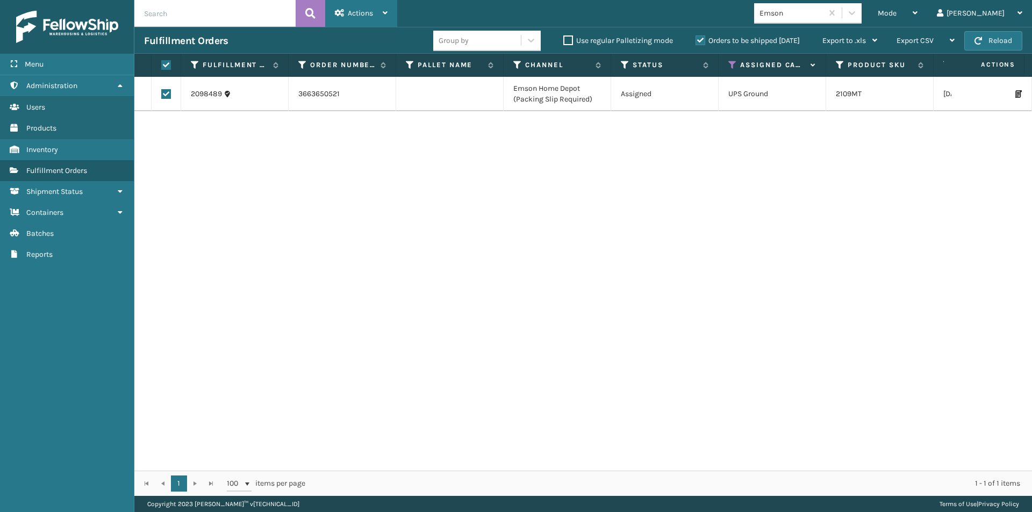
click at [370, 13] on span "Actions" at bounding box center [360, 13] width 25 height 9
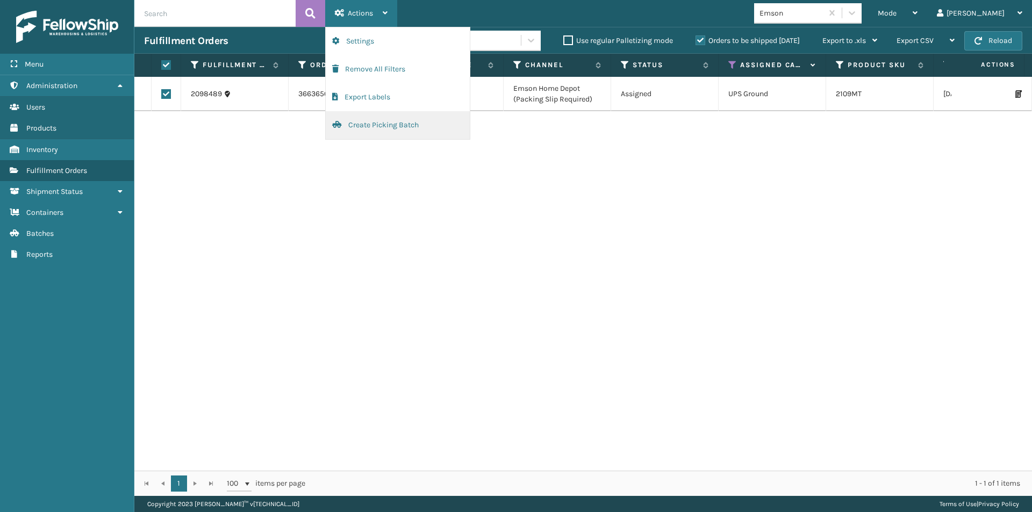
click at [372, 119] on button "Create Picking Batch" at bounding box center [398, 125] width 144 height 28
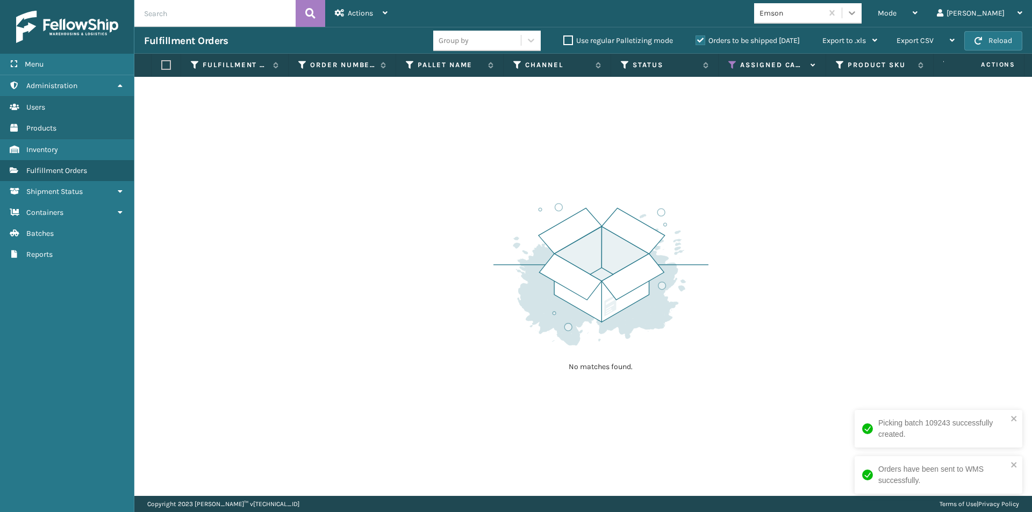
click at [858, 11] on icon at bounding box center [852, 13] width 11 height 11
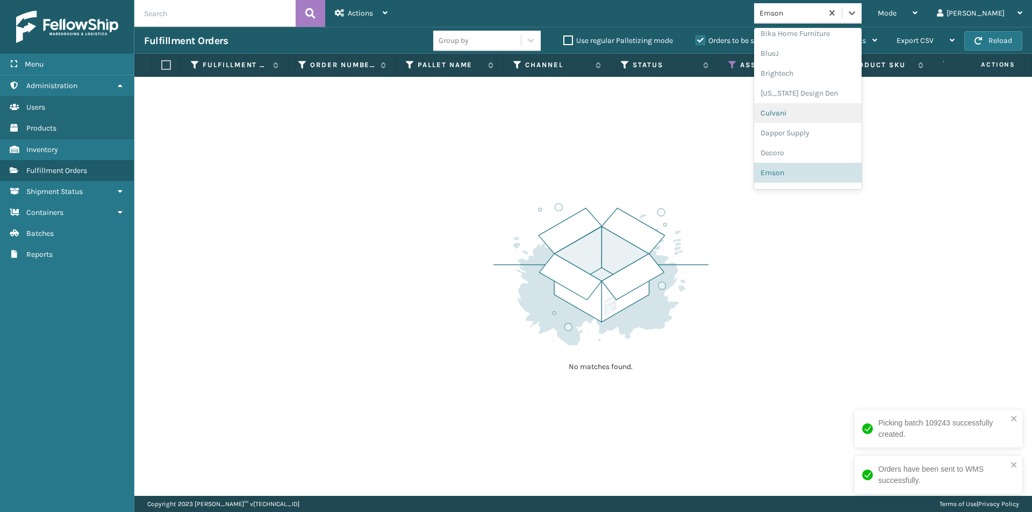
scroll to position [213, 0]
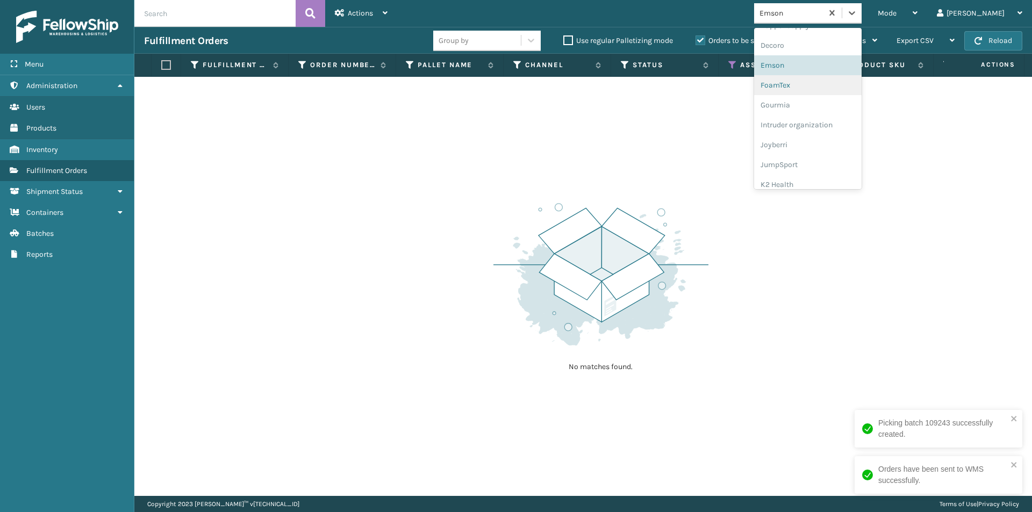
click at [822, 85] on div "FoamTex" at bounding box center [808, 85] width 108 height 20
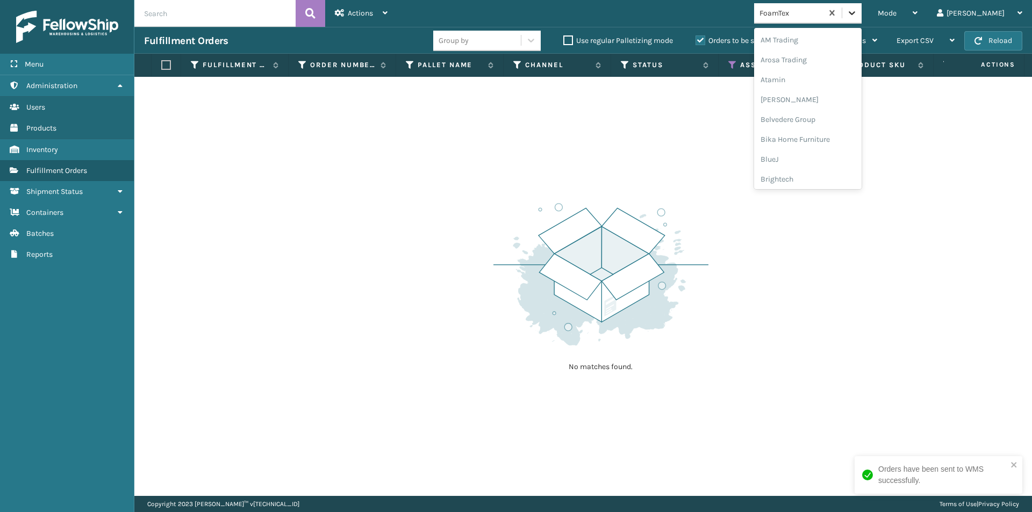
click at [855, 13] on icon at bounding box center [852, 13] width 6 height 4
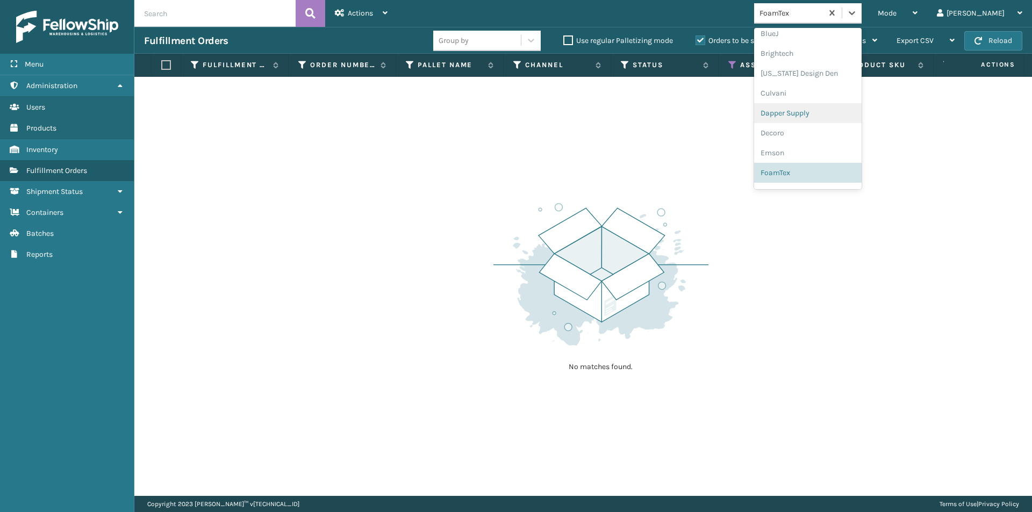
scroll to position [180, 0]
click at [824, 141] on div "Gourmia" at bounding box center [808, 139] width 108 height 20
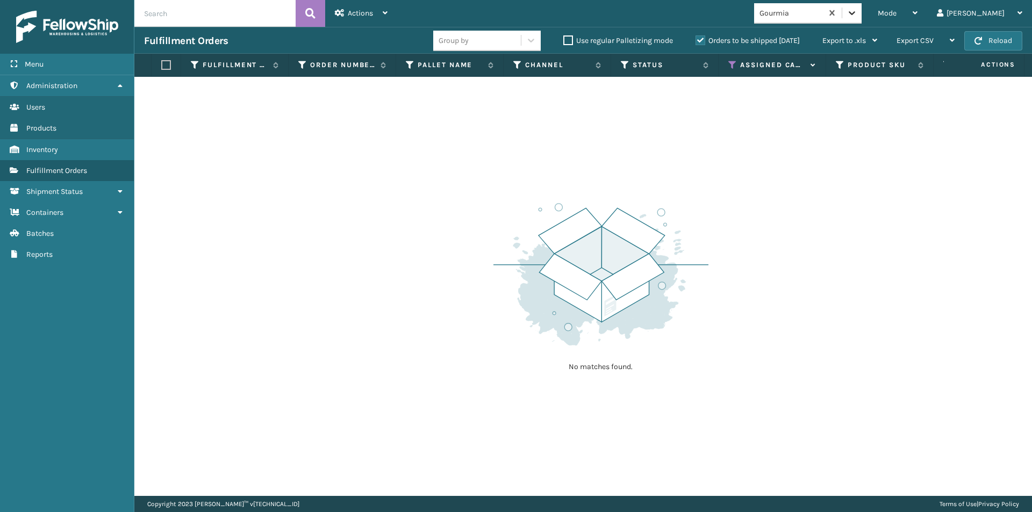
click at [858, 14] on icon at bounding box center [852, 13] width 11 height 11
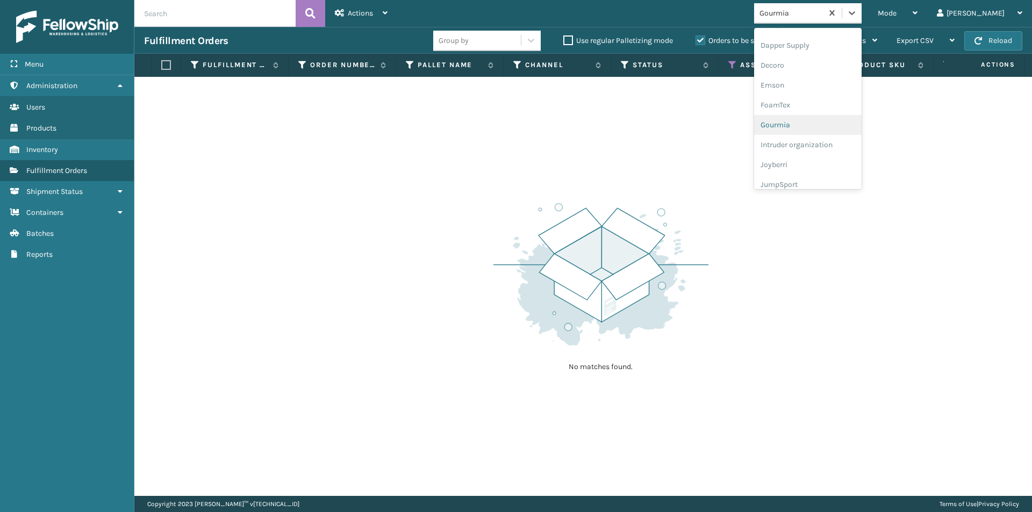
scroll to position [253, 0]
click at [817, 107] on div "Joyberri" at bounding box center [808, 105] width 108 height 20
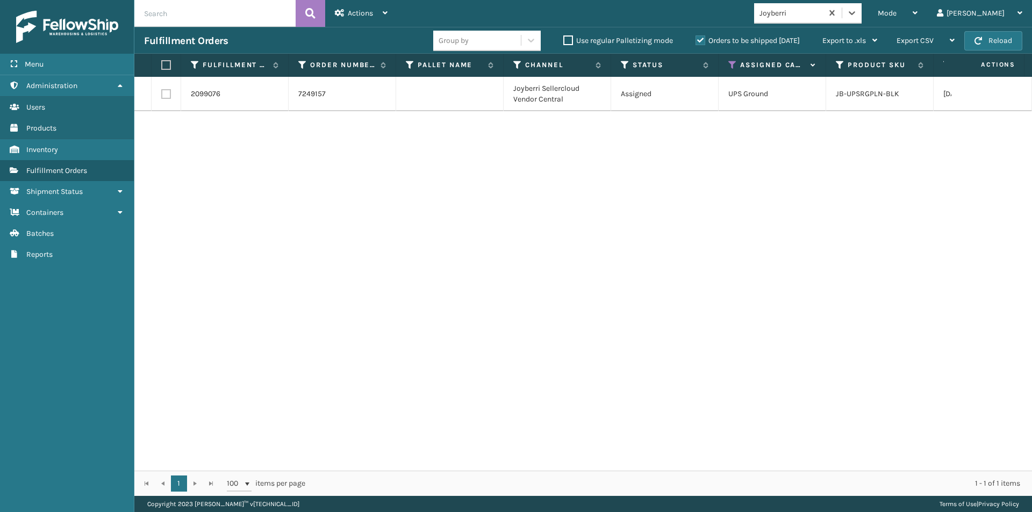
click at [165, 63] on label at bounding box center [164, 65] width 6 height 10
click at [162, 63] on input "checkbox" at bounding box center [161, 65] width 1 height 7
checkbox input "true"
click at [366, 14] on span "Actions" at bounding box center [360, 13] width 25 height 9
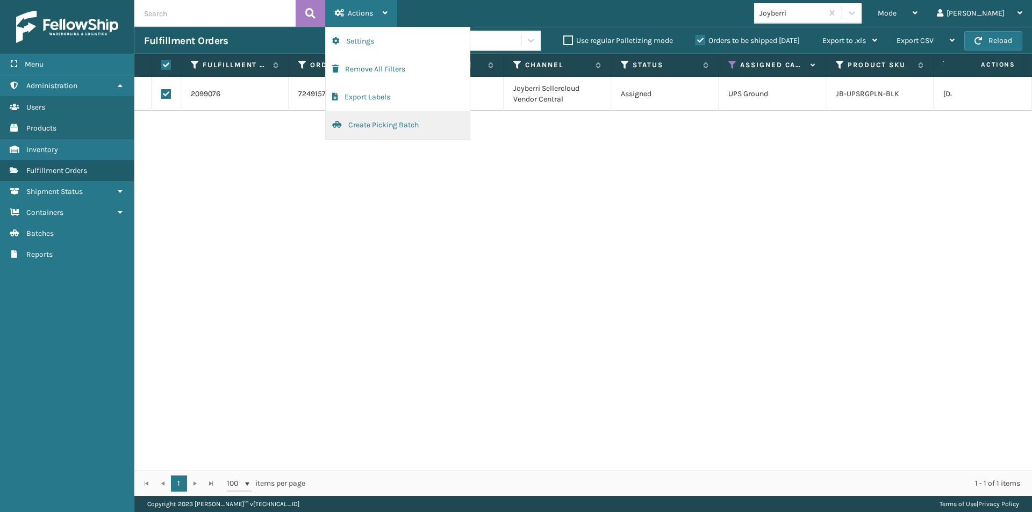
click at [396, 123] on button "Create Picking Batch" at bounding box center [398, 125] width 144 height 28
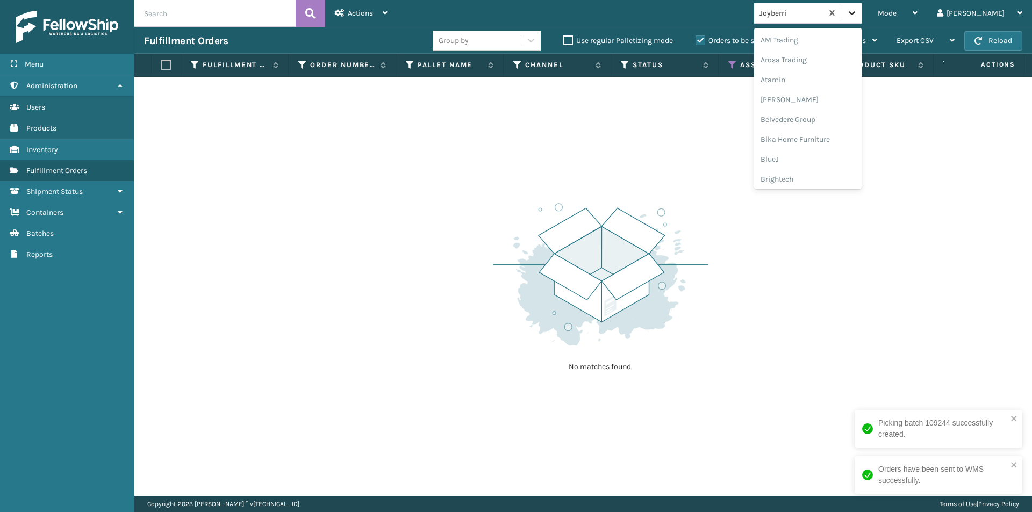
click at [858, 12] on icon at bounding box center [852, 13] width 11 height 11
click at [820, 87] on div "JumpSport" at bounding box center [808, 85] width 108 height 20
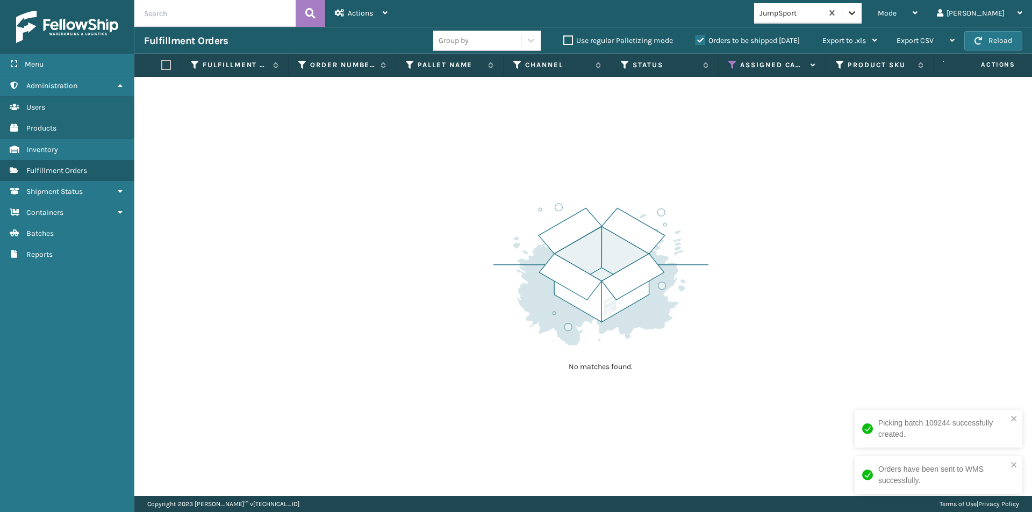
click at [858, 13] on icon at bounding box center [852, 13] width 11 height 11
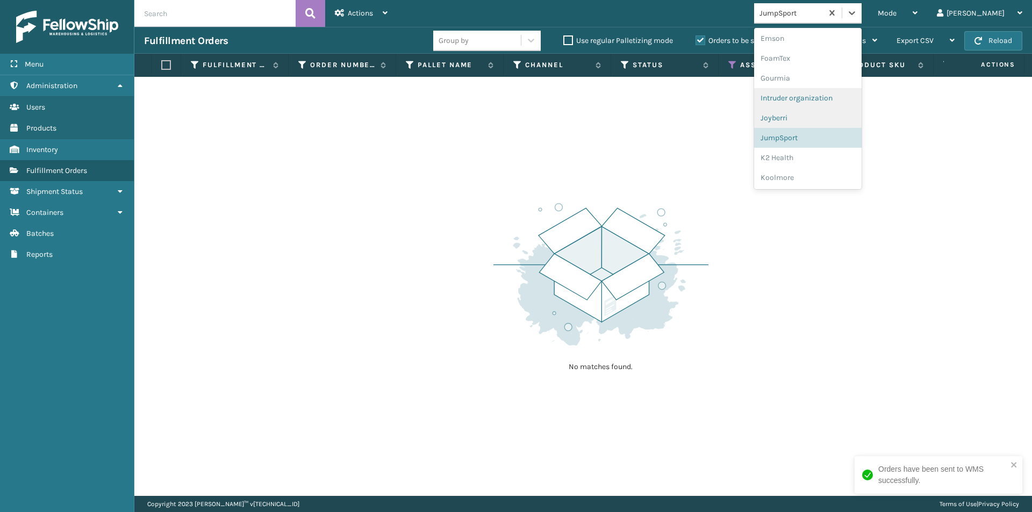
scroll to position [259, 0]
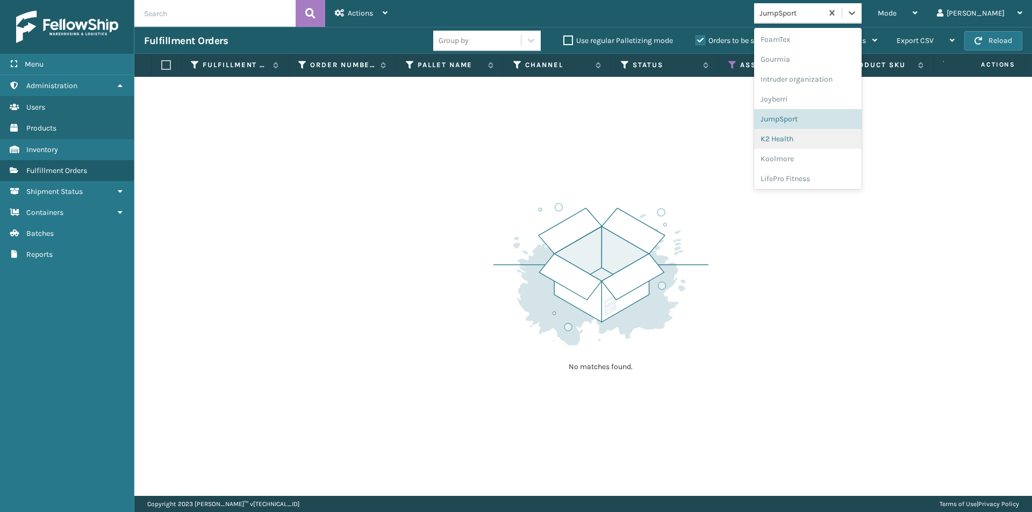
click at [827, 137] on div "K2 Health" at bounding box center [808, 139] width 108 height 20
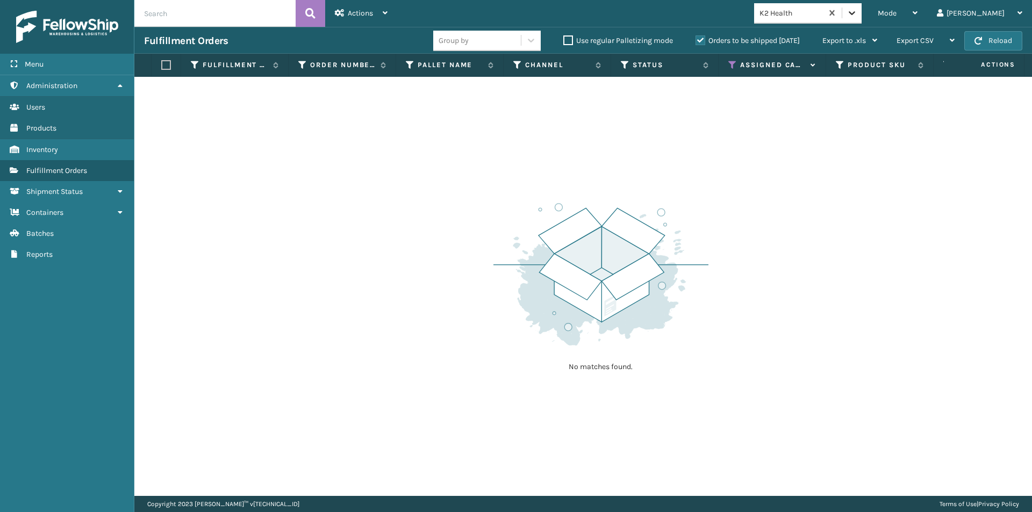
click at [858, 15] on icon at bounding box center [852, 13] width 11 height 11
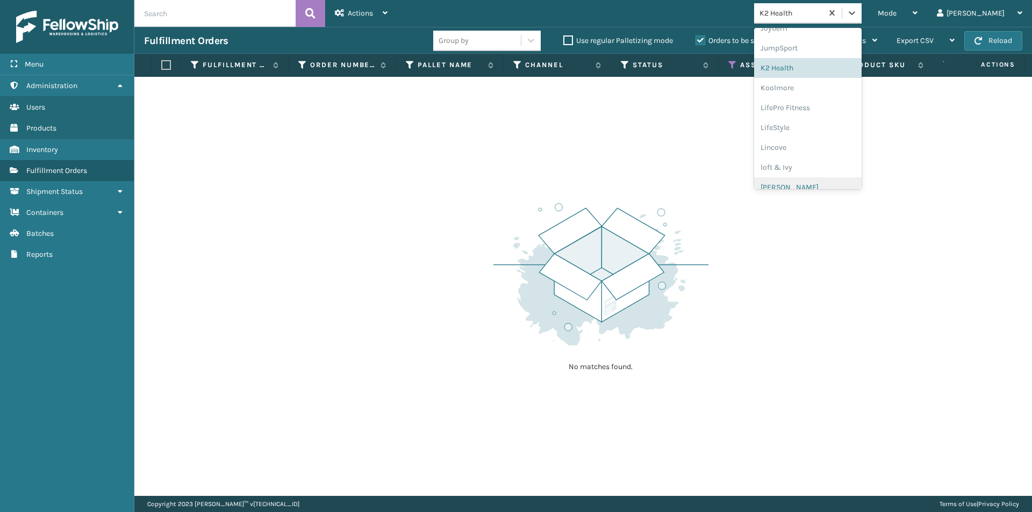
scroll to position [270, 0]
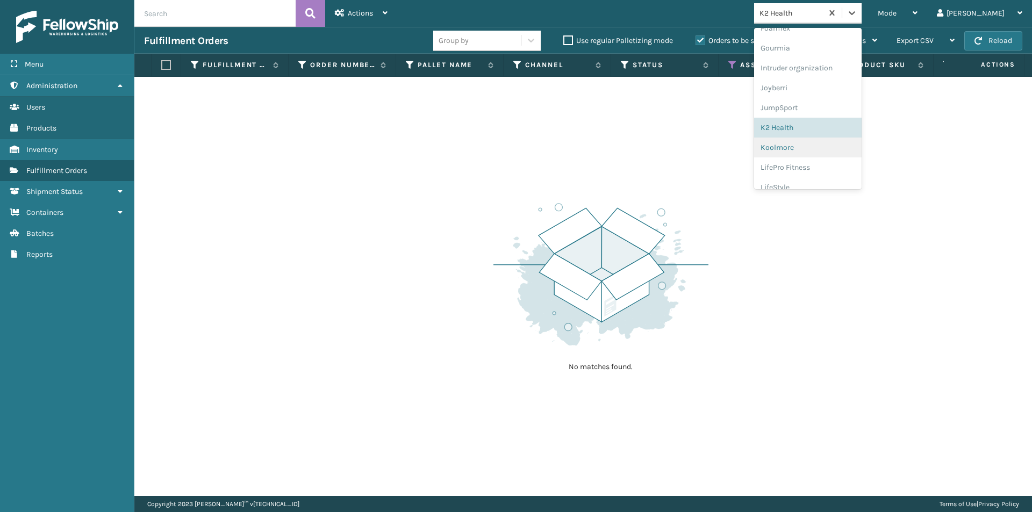
click at [824, 151] on div "Koolmore" at bounding box center [808, 148] width 108 height 20
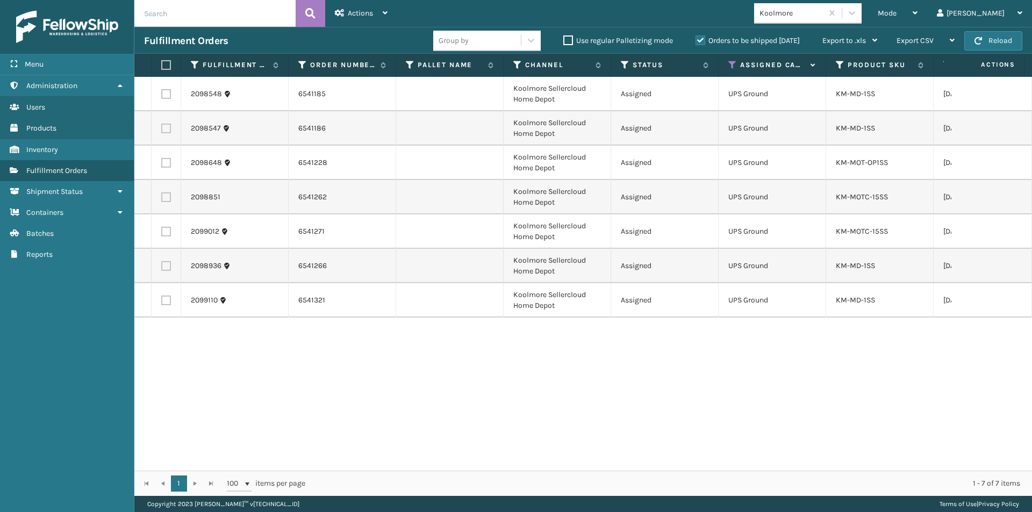
click at [168, 68] on label at bounding box center [164, 65] width 6 height 10
click at [162, 68] on input "checkbox" at bounding box center [161, 65] width 1 height 7
checkbox input "true"
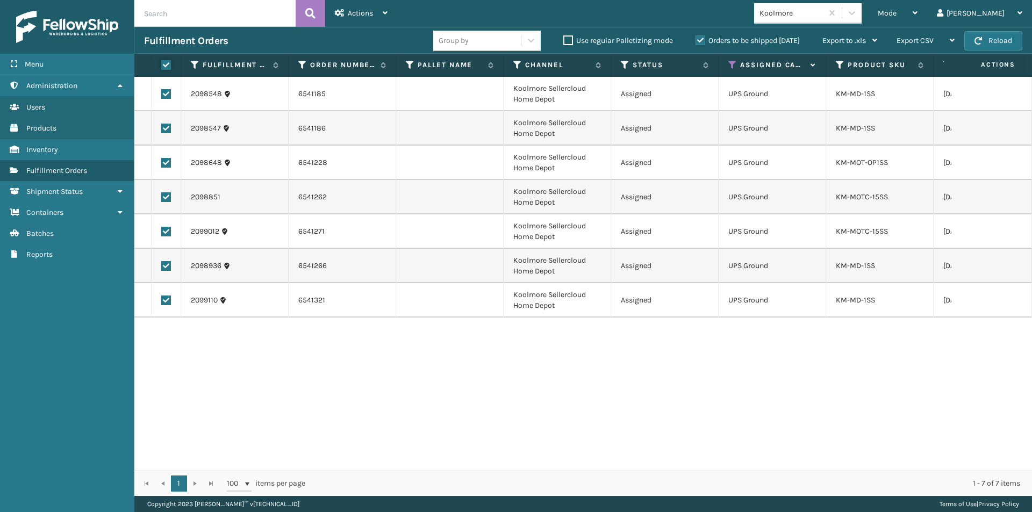
checkbox input "true"
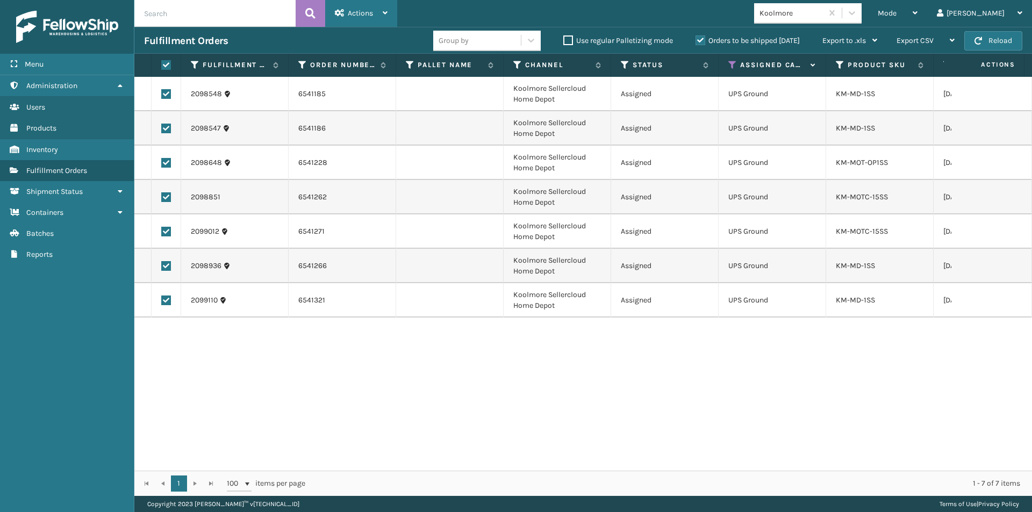
click at [377, 17] on div "Actions" at bounding box center [361, 13] width 53 height 27
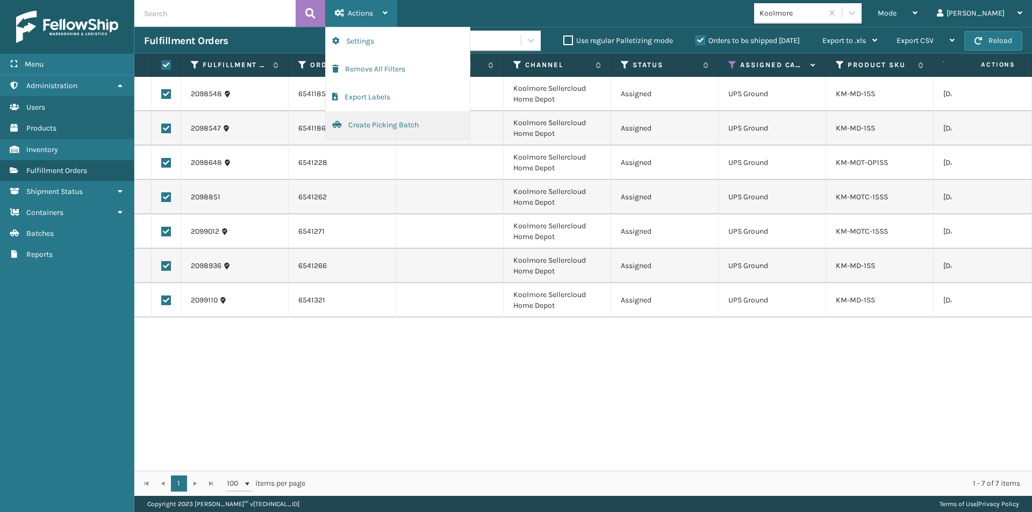
click at [367, 132] on button "Create Picking Batch" at bounding box center [398, 125] width 144 height 28
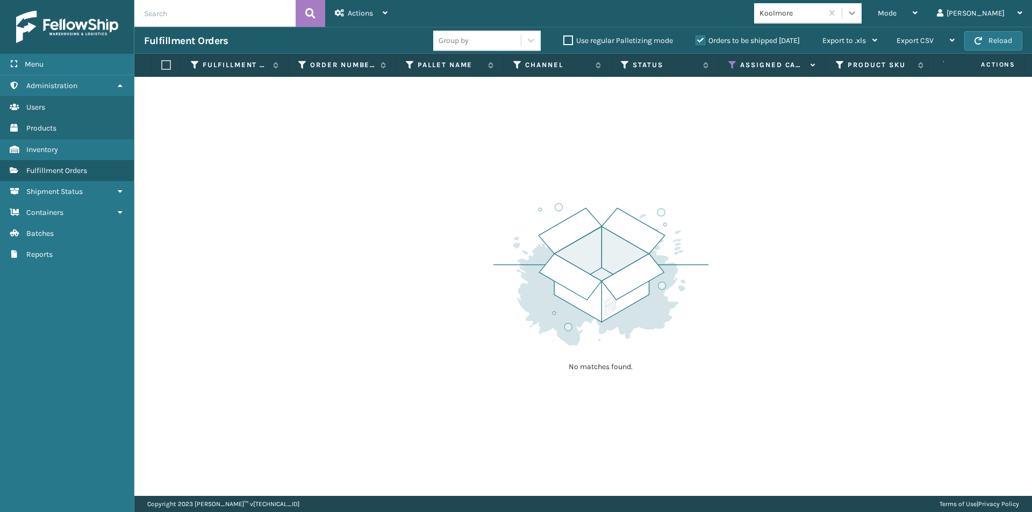
click at [858, 15] on icon at bounding box center [852, 13] width 11 height 11
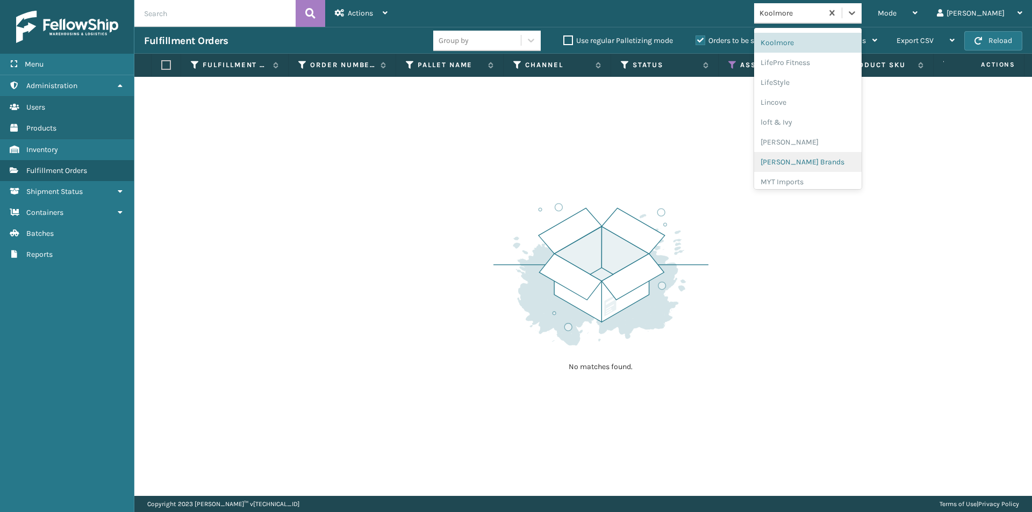
scroll to position [324, 0]
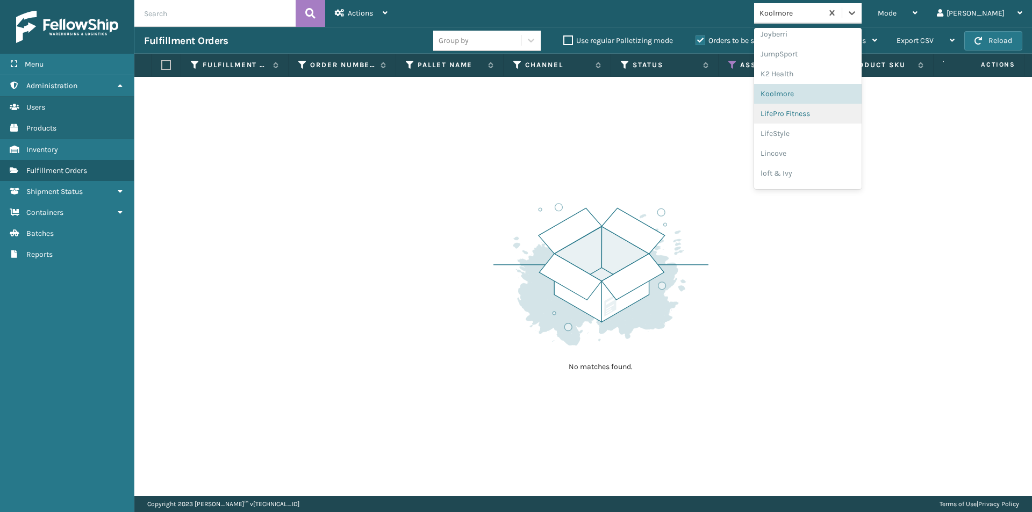
click at [816, 117] on div "LifePro Fitness" at bounding box center [808, 114] width 108 height 20
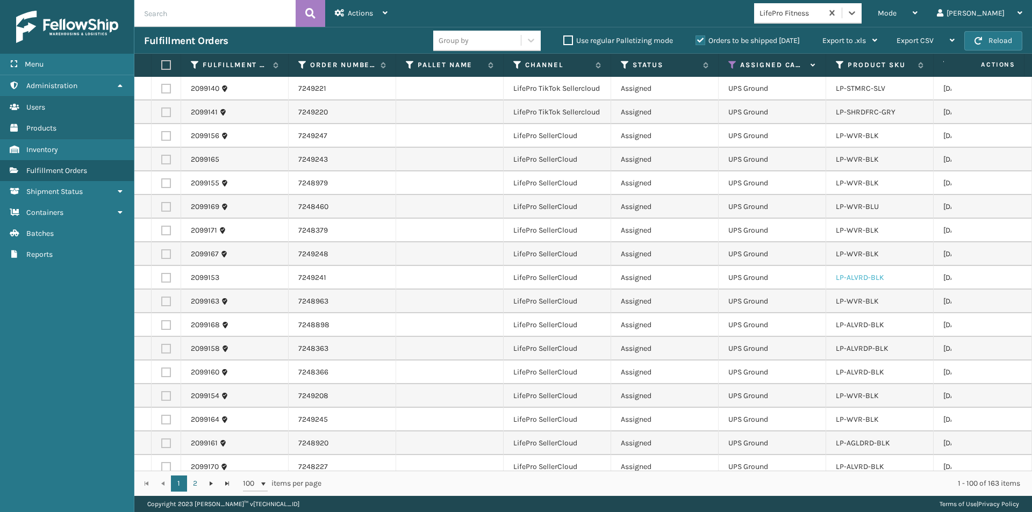
click at [871, 279] on link "LP-ALVRD-BLK" at bounding box center [860, 277] width 48 height 9
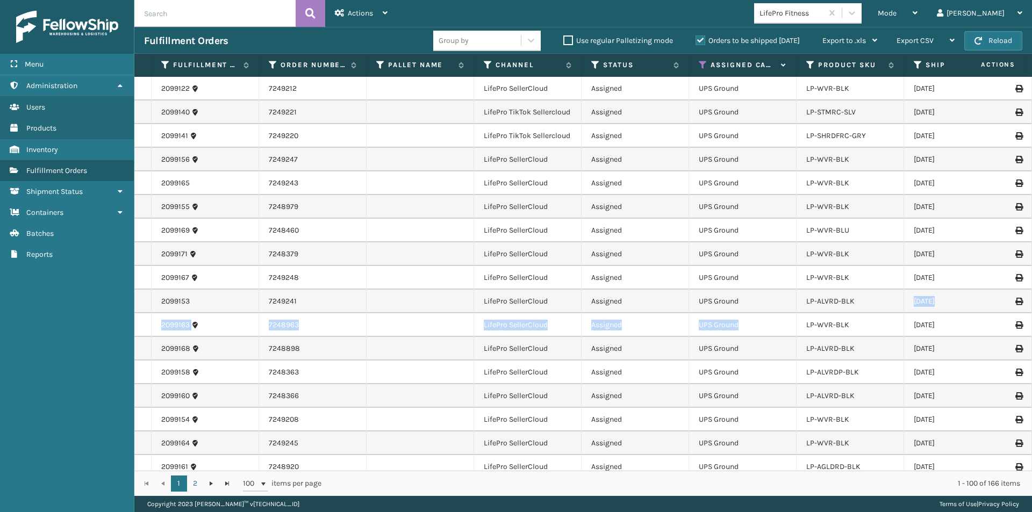
drag, startPoint x: 860, startPoint y: 301, endPoint x: 796, endPoint y: 314, distance: 65.3
click at [839, 290] on td "LP-ALVRD-BLK" at bounding box center [851, 302] width 108 height 24
drag, startPoint x: 857, startPoint y: 301, endPoint x: 802, endPoint y: 306, distance: 55.1
click at [802, 306] on td "LP-ALVRD-BLK" at bounding box center [851, 302] width 108 height 24
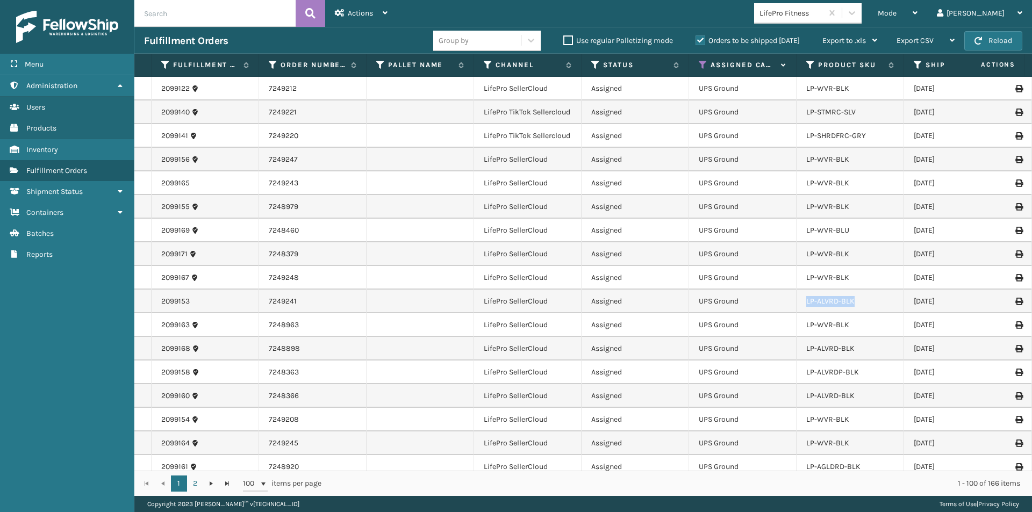
copy link "LP-ALVRD-BLK"
click at [860, 302] on div "LP-ALVRD-BLK" at bounding box center [851, 301] width 88 height 11
click at [453, 475] on div "1 2 1 2 100 items per page 1 - 100 of 166 items" at bounding box center [583, 483] width 898 height 25
click at [918, 13] on icon at bounding box center [915, 13] width 5 height 8
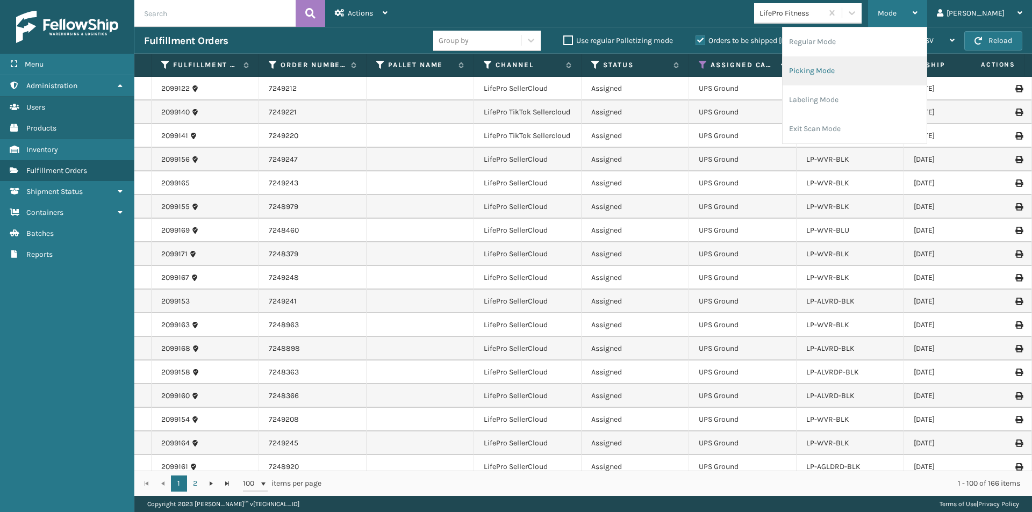
click at [870, 75] on li "Picking Mode" at bounding box center [855, 70] width 144 height 29
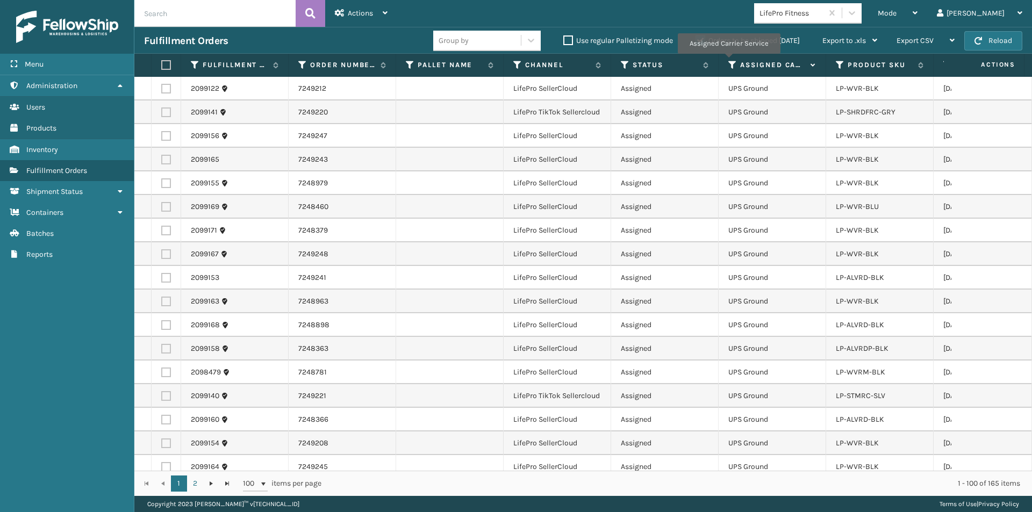
click at [729, 61] on icon at bounding box center [733, 65] width 9 height 10
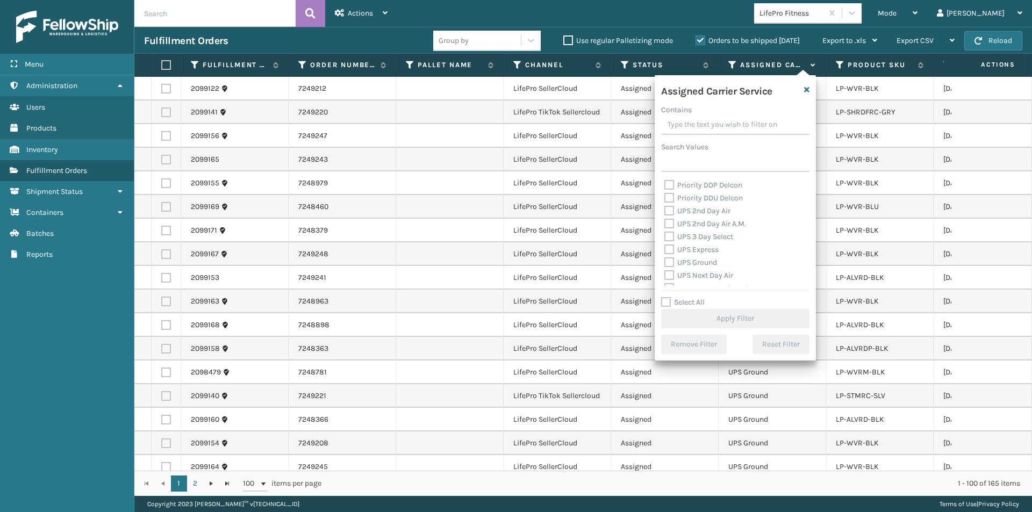
scroll to position [161, 0]
click at [669, 230] on label "UPS 2nd Day Air" at bounding box center [698, 229] width 66 height 9
click at [665, 230] on input "UPS 2nd Day Air" at bounding box center [665, 227] width 1 height 7
checkbox input "true"
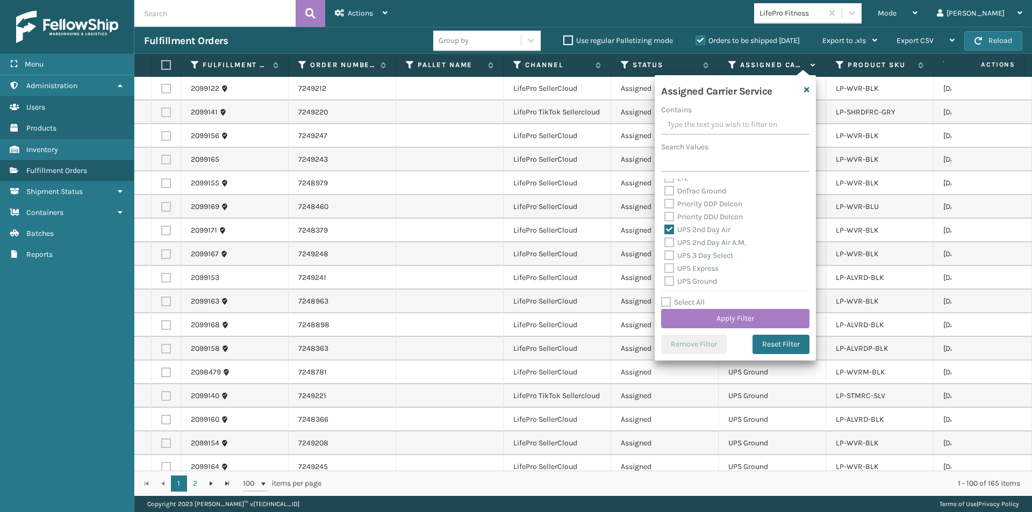
click at [669, 240] on label "UPS 2nd Day Air A.M." at bounding box center [706, 242] width 82 height 9
click at [665, 240] on input "UPS 2nd Day Air A.M." at bounding box center [665, 240] width 1 height 7
checkbox input "true"
click at [668, 254] on label "UPS 3 Day Select" at bounding box center [699, 255] width 69 height 9
click at [665, 254] on input "UPS 3 Day Select" at bounding box center [665, 252] width 1 height 7
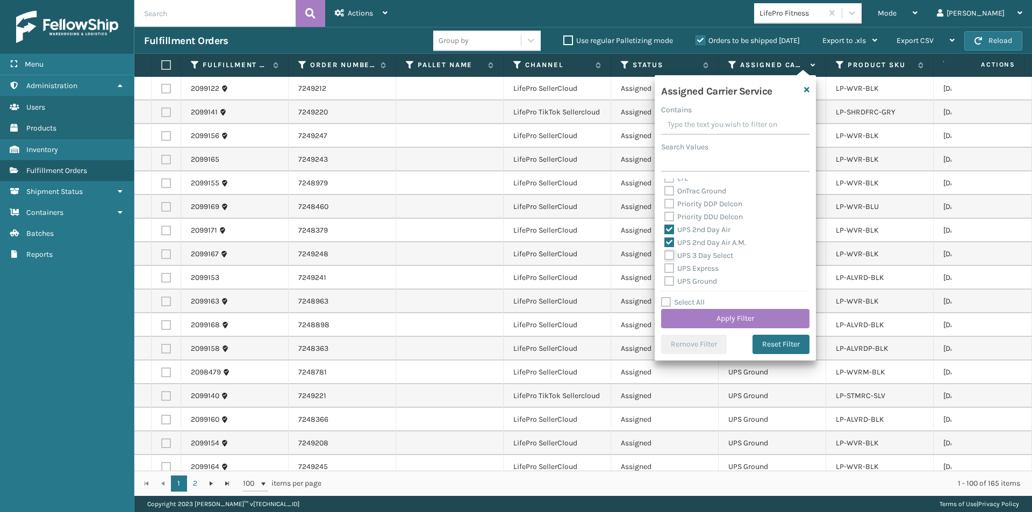
checkbox input "true"
click at [668, 267] on label "UPS Express" at bounding box center [692, 268] width 54 height 9
click at [665, 267] on input "UPS Express" at bounding box center [665, 265] width 1 height 7
checkbox input "true"
click at [668, 282] on label "UPS Ground" at bounding box center [691, 281] width 53 height 9
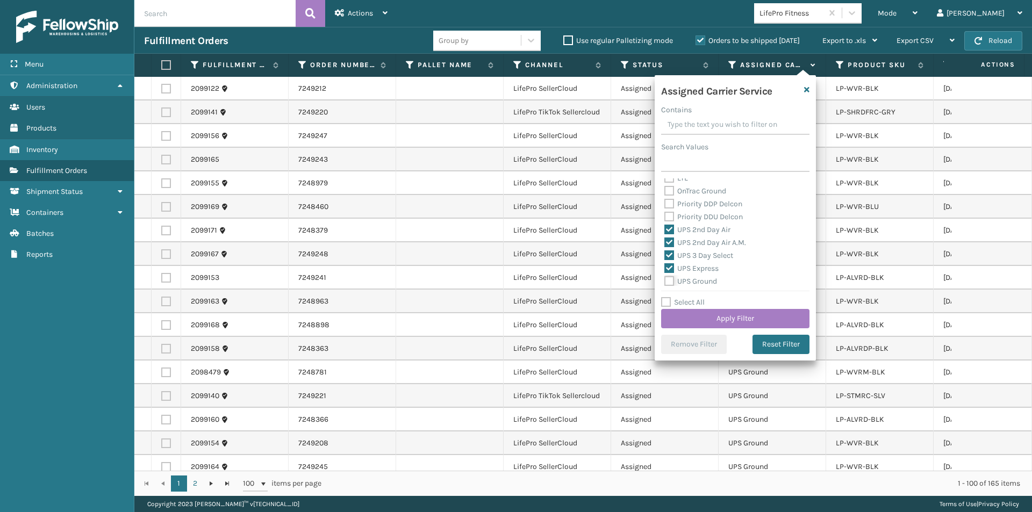
click at [665, 282] on input "UPS Ground" at bounding box center [665, 278] width 1 height 7
checkbox input "true"
click at [669, 239] on label "UPS Next Day Air" at bounding box center [699, 240] width 69 height 9
click at [665, 239] on input "UPS Next Day Air" at bounding box center [665, 237] width 1 height 7
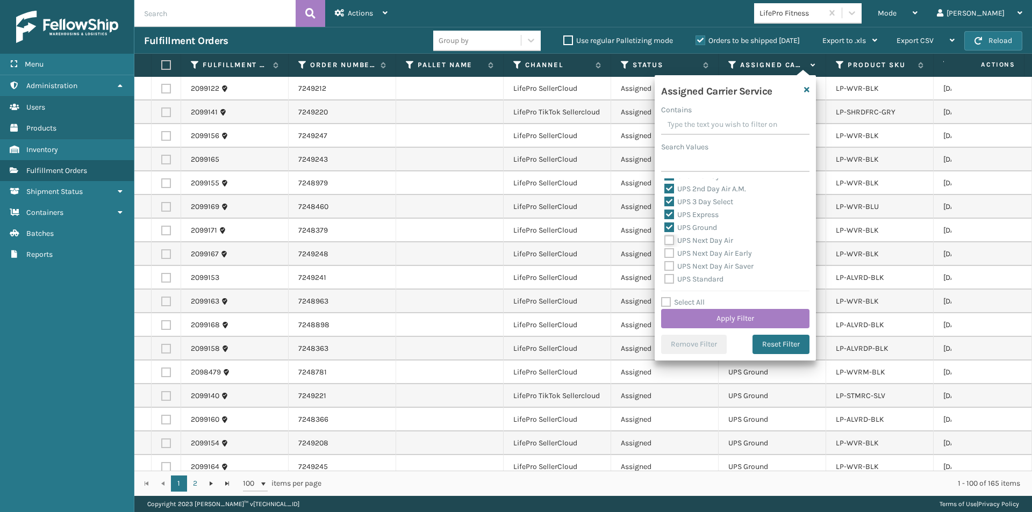
checkbox input "true"
click at [667, 255] on label "UPS Next Day Air Early" at bounding box center [709, 253] width 88 height 9
click at [665, 254] on input "UPS Next Day Air Early" at bounding box center [665, 250] width 1 height 7
checkbox input "true"
click at [667, 266] on label "UPS Next Day Air Saver" at bounding box center [709, 266] width 89 height 9
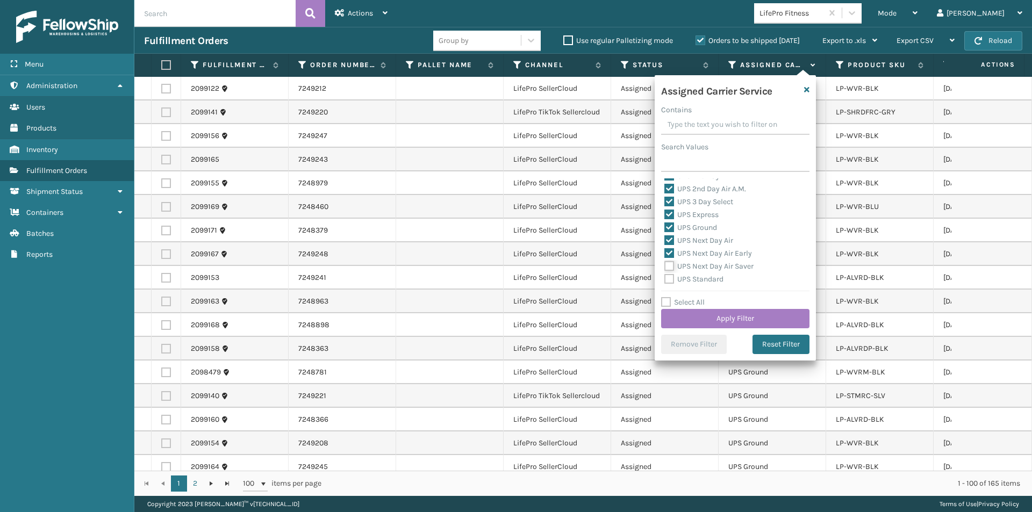
click at [665, 266] on input "UPS Next Day Air Saver" at bounding box center [665, 263] width 1 height 7
checkbox input "true"
click at [669, 280] on label "UPS Standard" at bounding box center [694, 279] width 59 height 9
click at [665, 280] on input "UPS Standard" at bounding box center [665, 276] width 1 height 7
checkbox input "true"
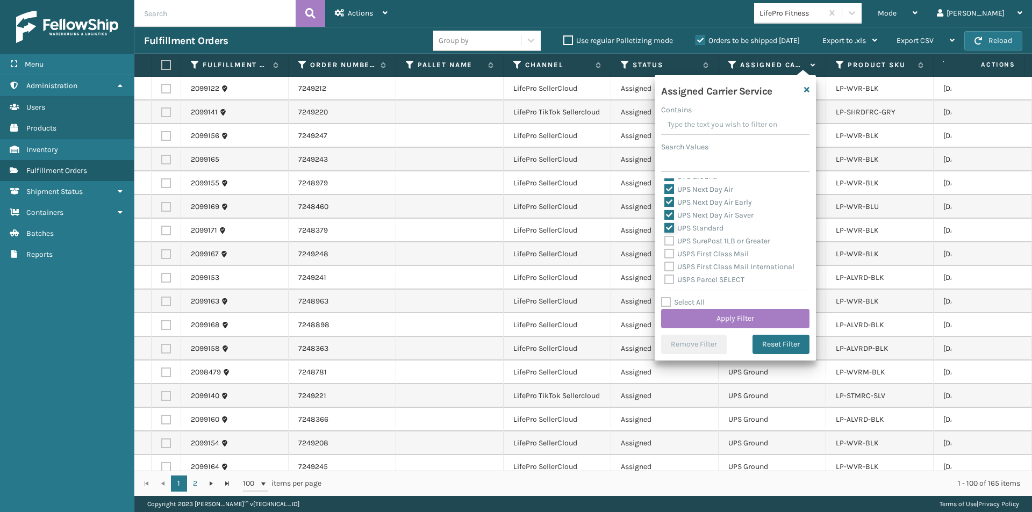
scroll to position [269, 0]
click at [671, 241] on label "UPS SurePost 1LB or Greater" at bounding box center [718, 238] width 106 height 9
click at [665, 239] on input "UPS SurePost 1LB or Greater" at bounding box center [665, 235] width 1 height 7
checkbox input "true"
click at [769, 312] on button "Apply Filter" at bounding box center [735, 318] width 148 height 19
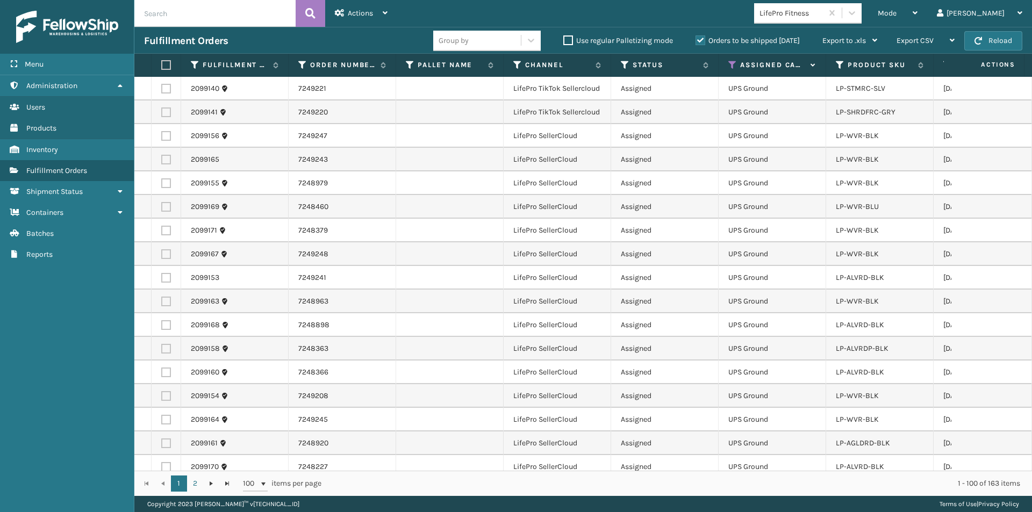
click at [165, 68] on label at bounding box center [164, 65] width 6 height 10
click at [162, 68] on input "checkbox" at bounding box center [161, 65] width 1 height 7
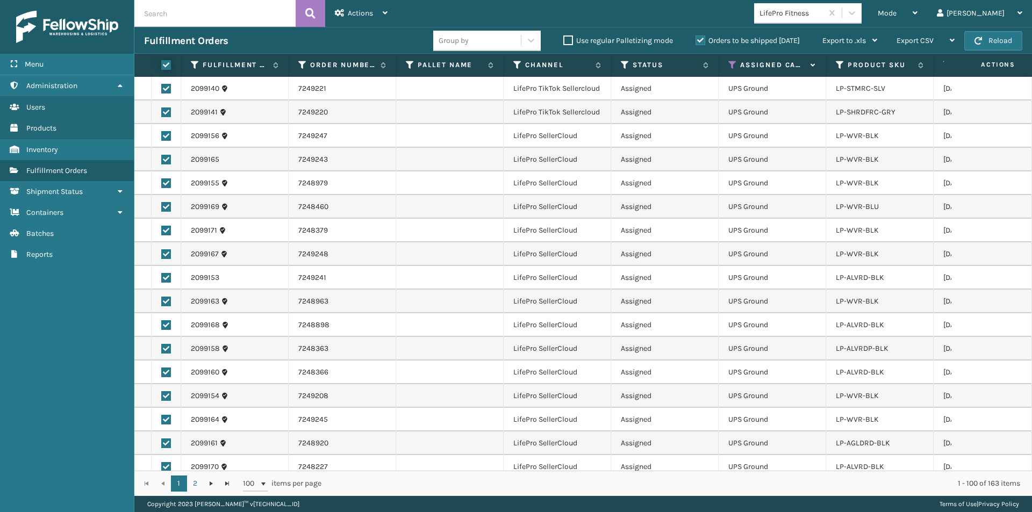
checkbox input "true"
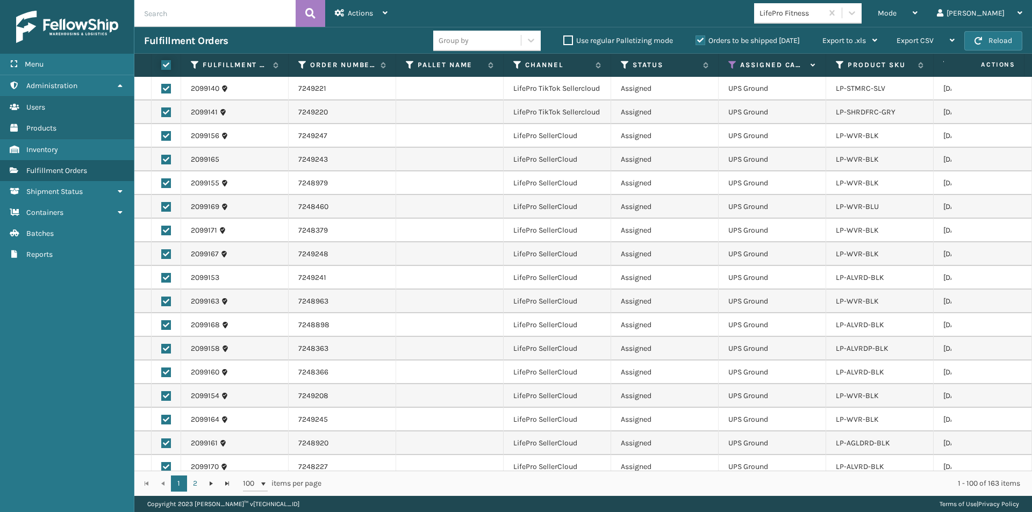
checkbox input "true"
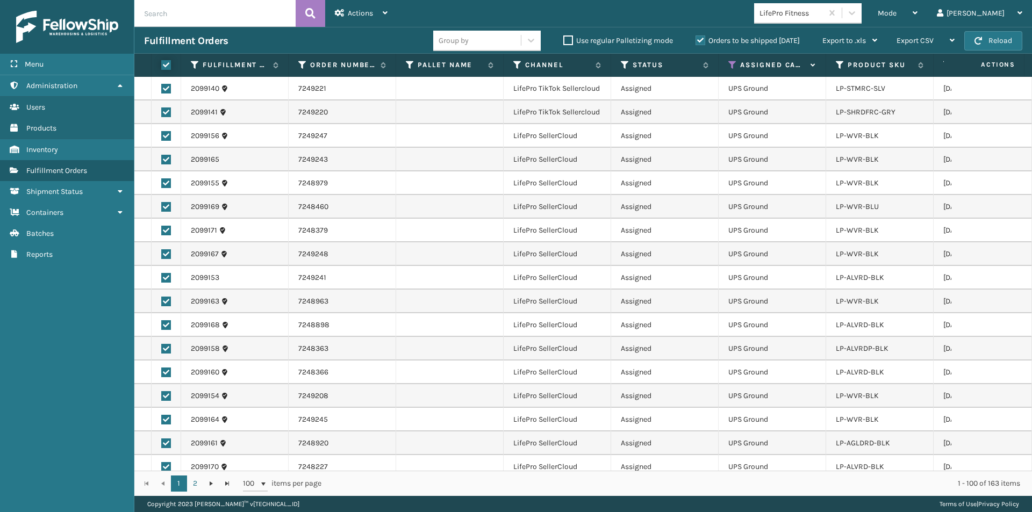
checkbox input "true"
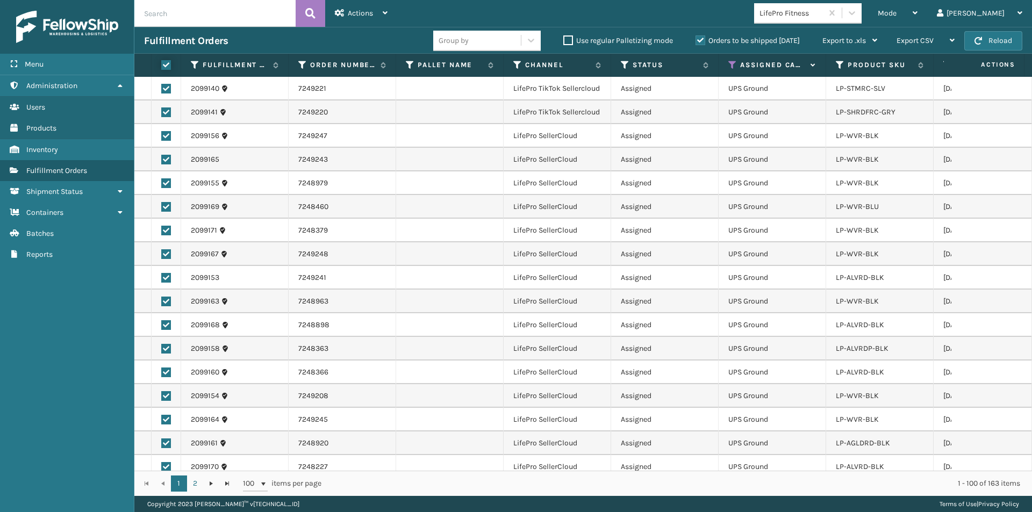
checkbox input "true"
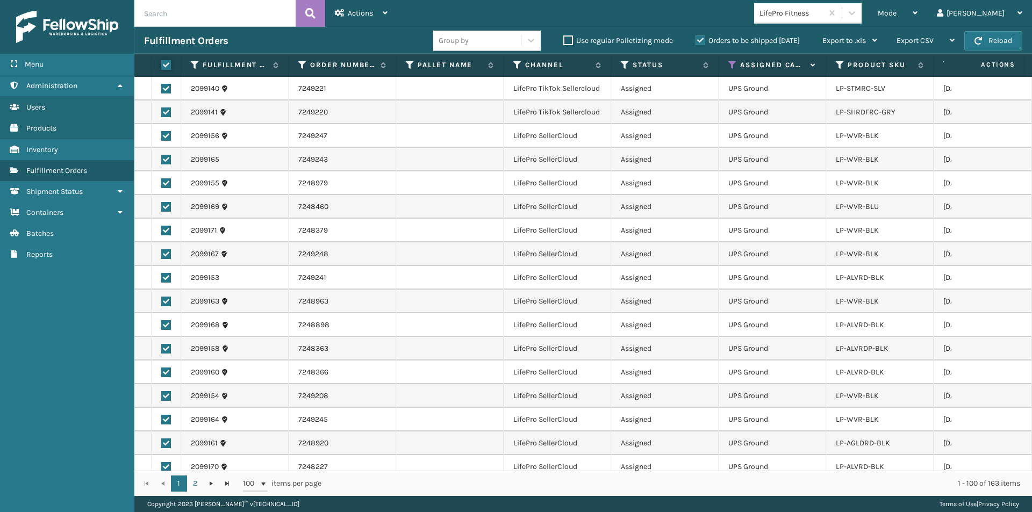
checkbox input "true"
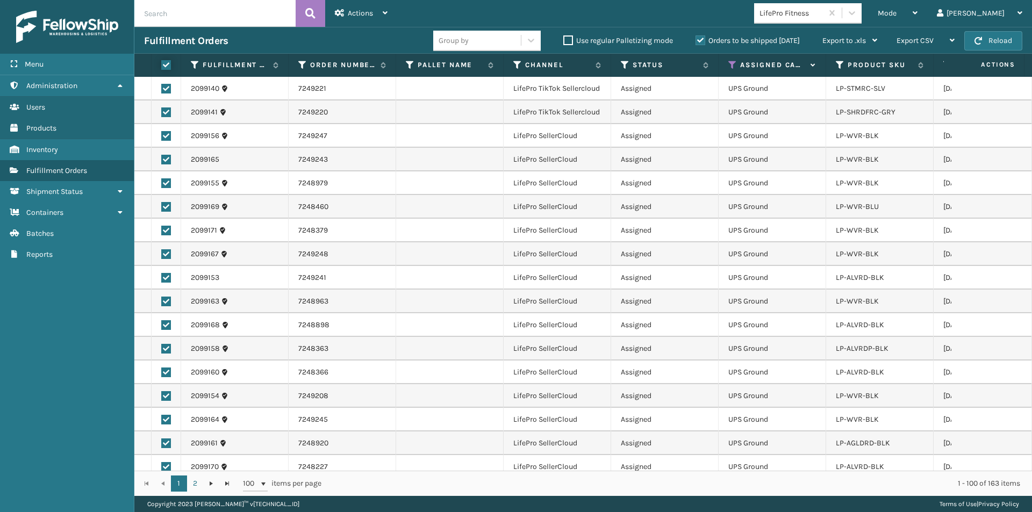
checkbox input "true"
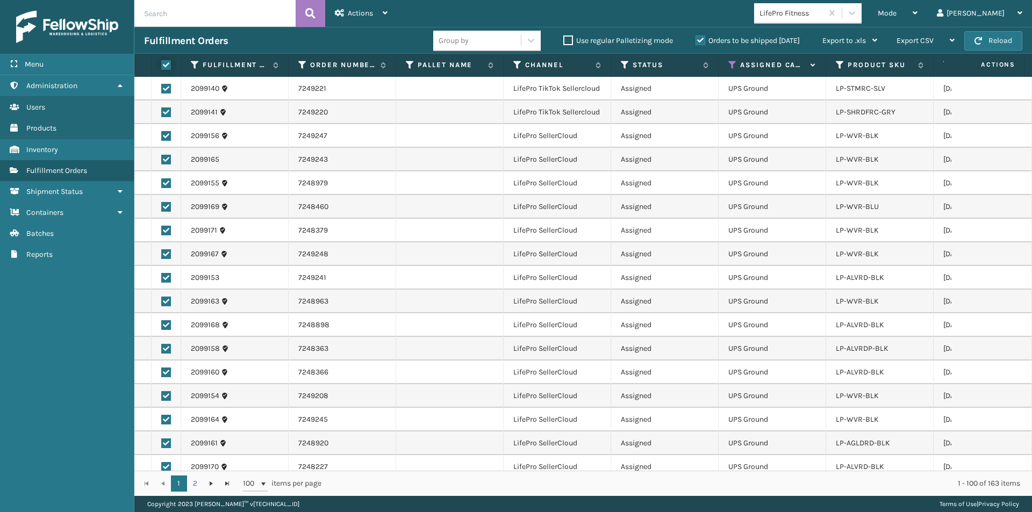
checkbox input "true"
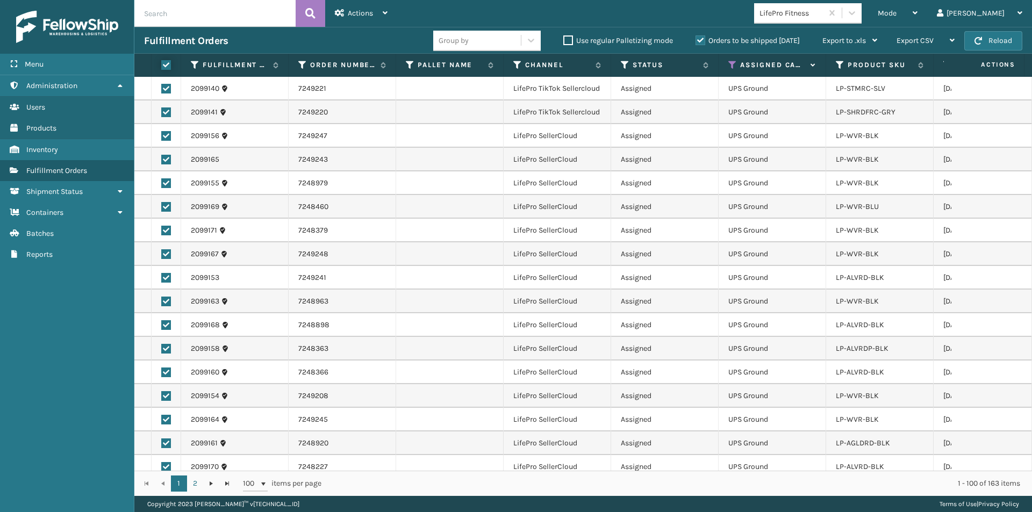
checkbox input "true"
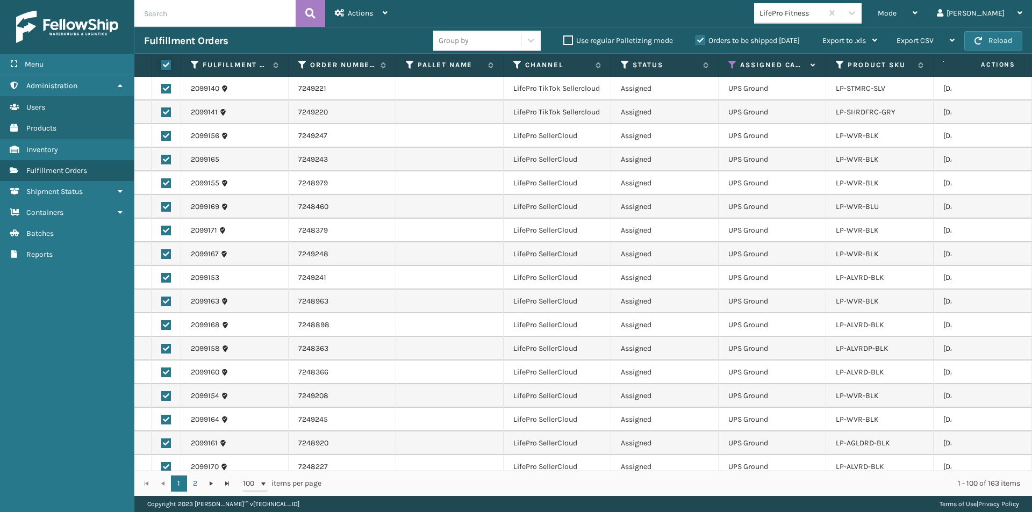
checkbox input "true"
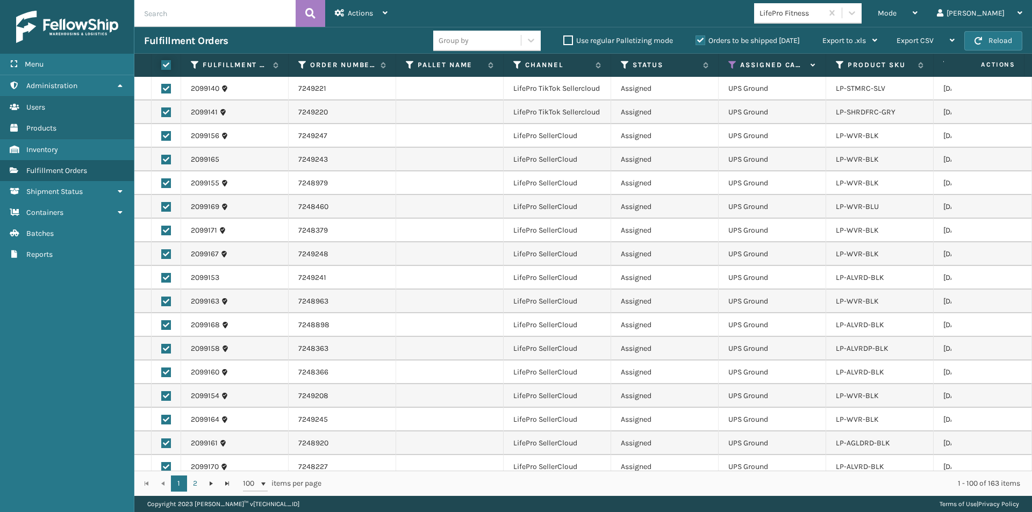
checkbox input "true"
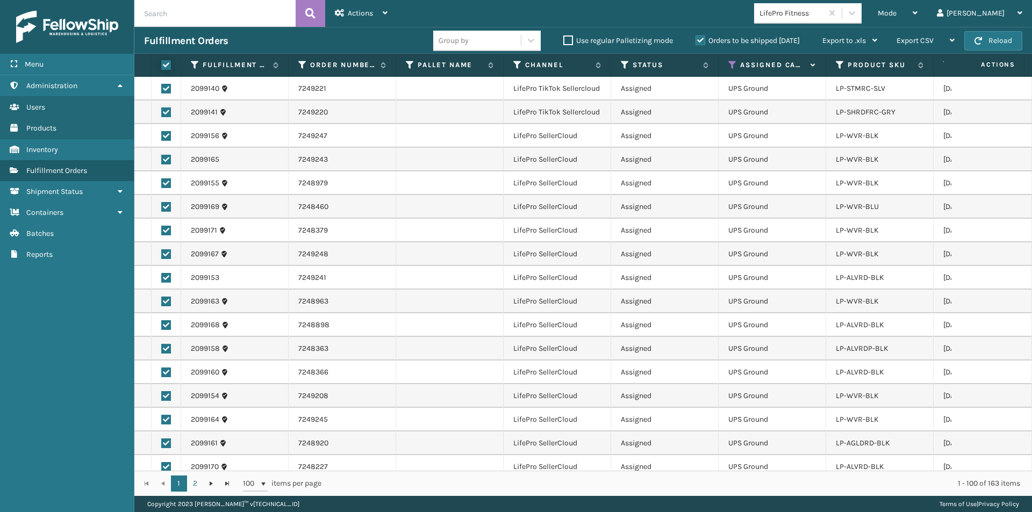
checkbox input "true"
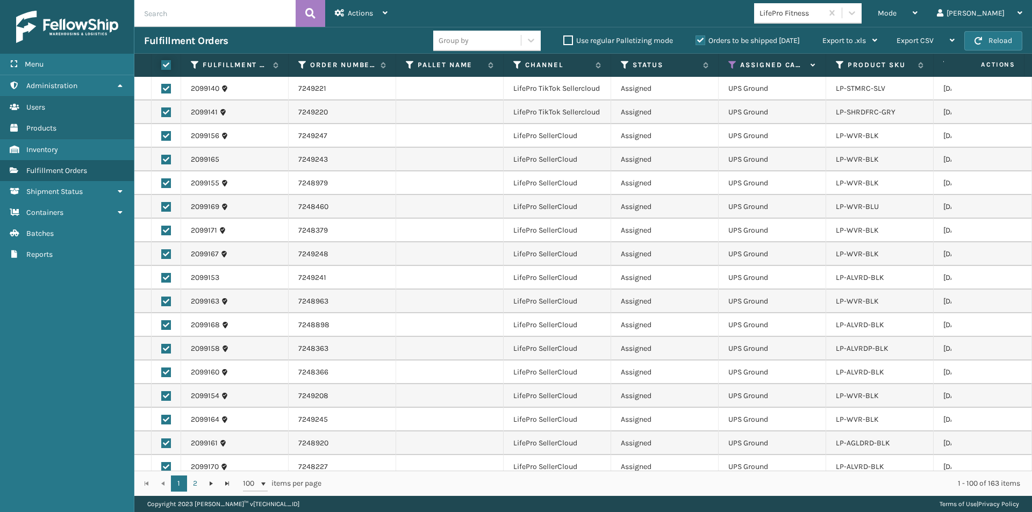
checkbox input "true"
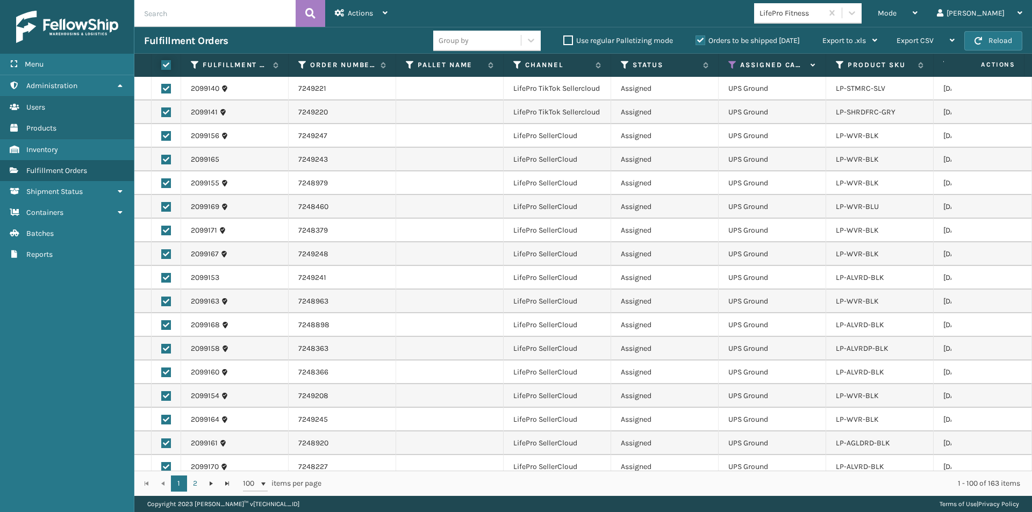
checkbox input "true"
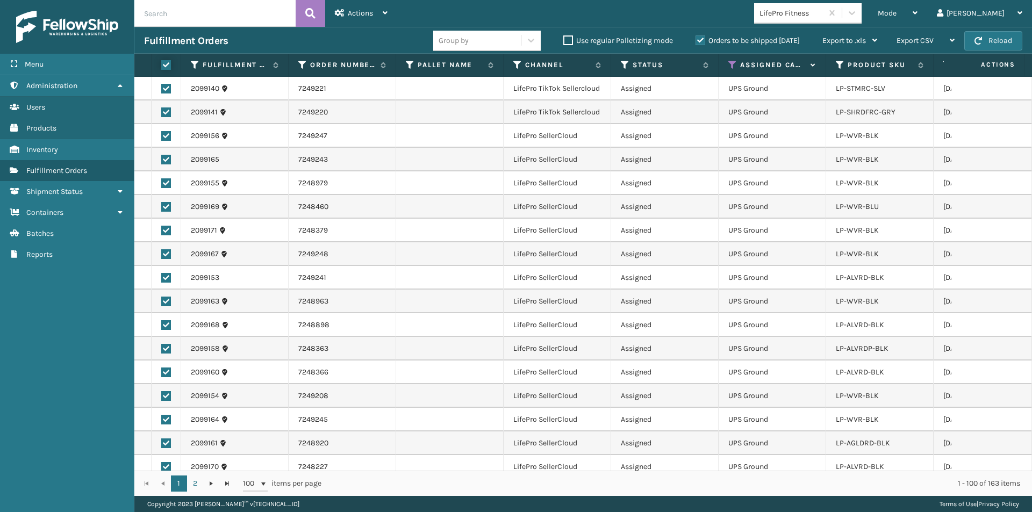
checkbox input "true"
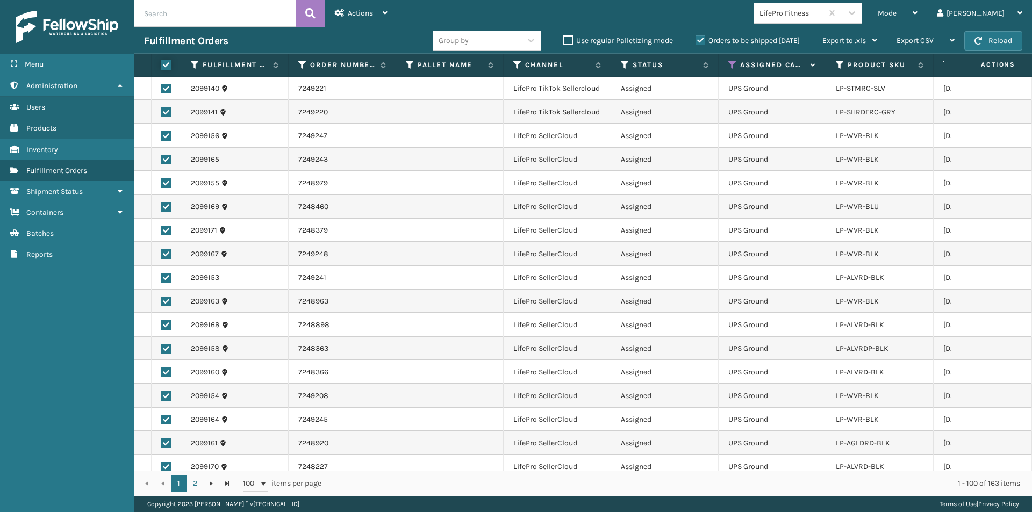
checkbox input "true"
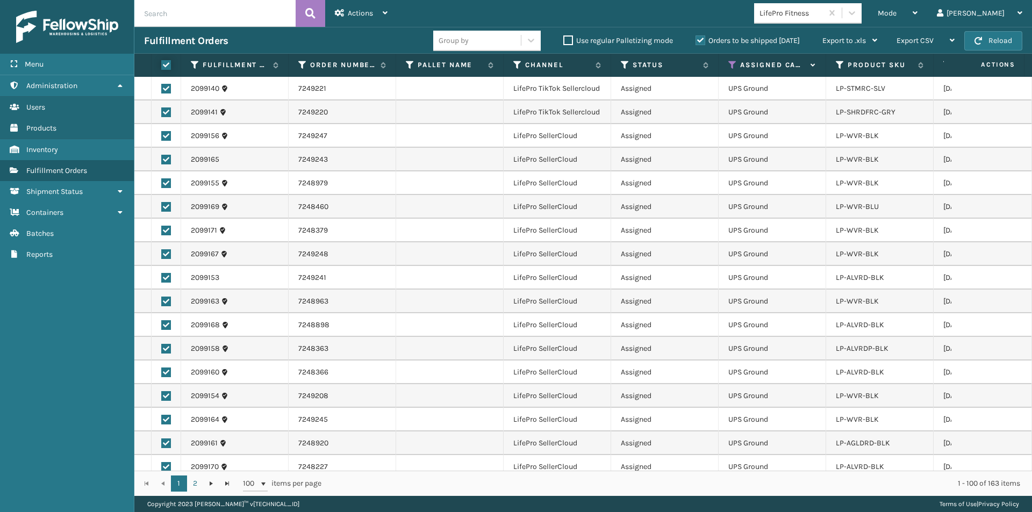
checkbox input "true"
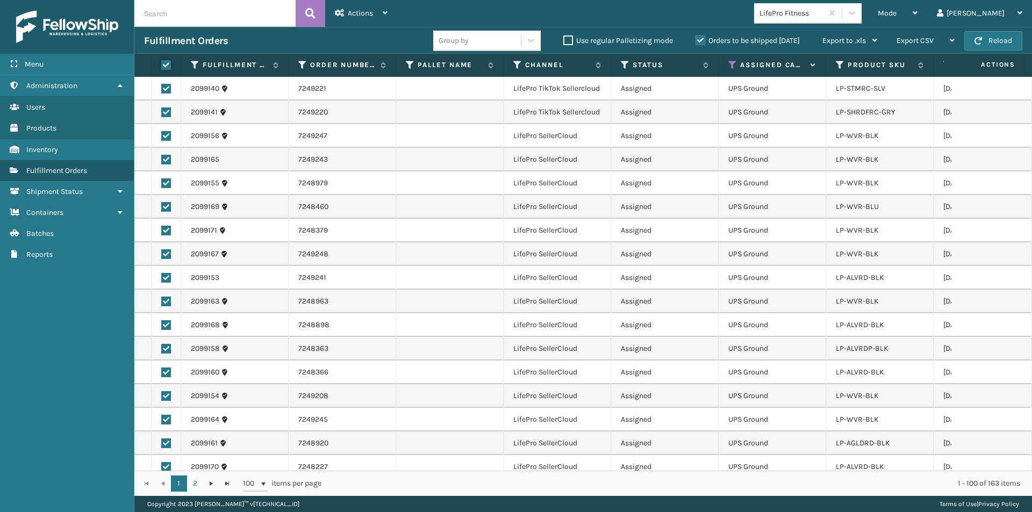
checkbox input "true"
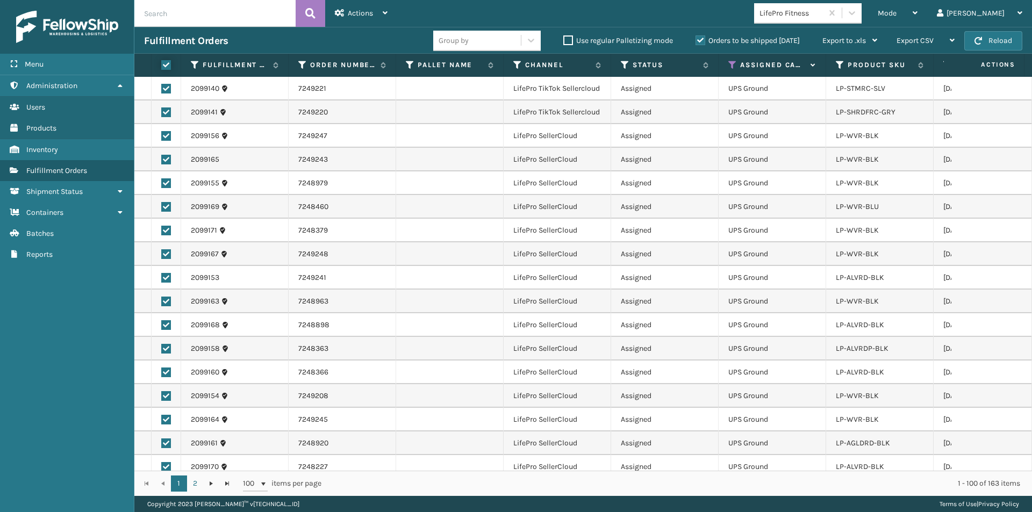
checkbox input "true"
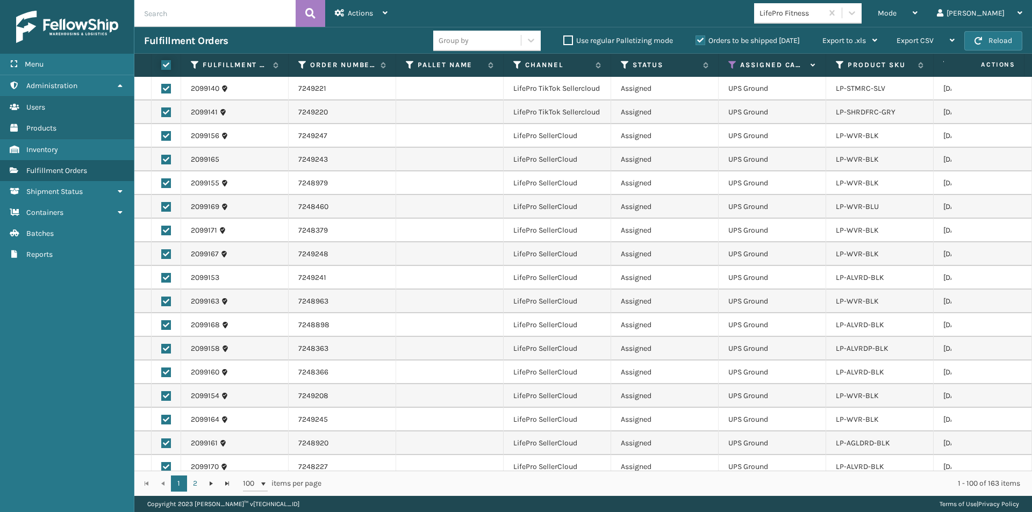
checkbox input "true"
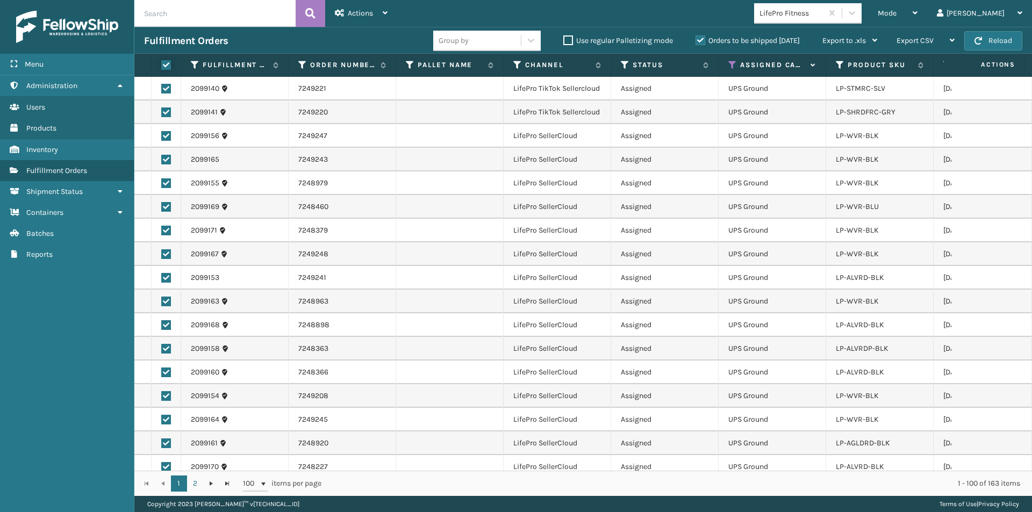
checkbox input "true"
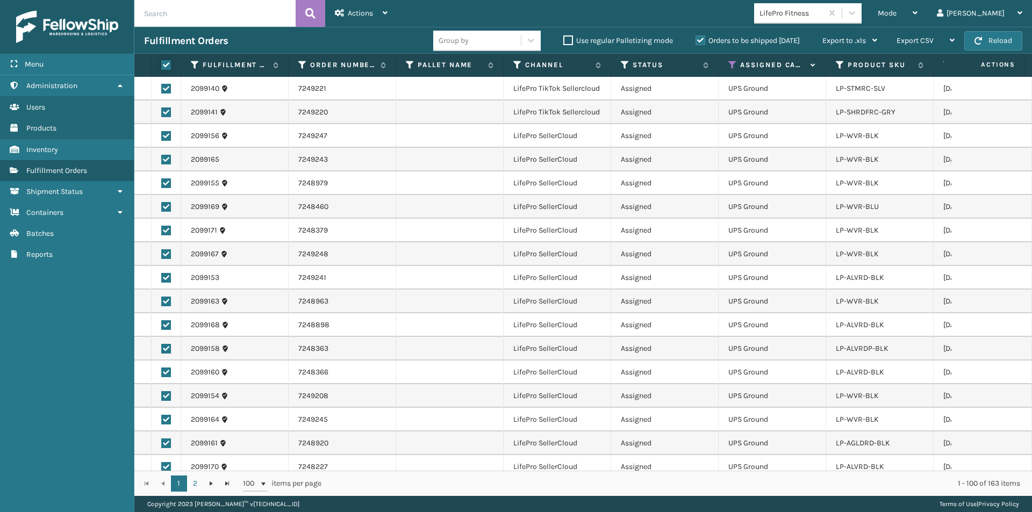
checkbox input "true"
click at [362, 17] on span "Actions" at bounding box center [360, 13] width 25 height 9
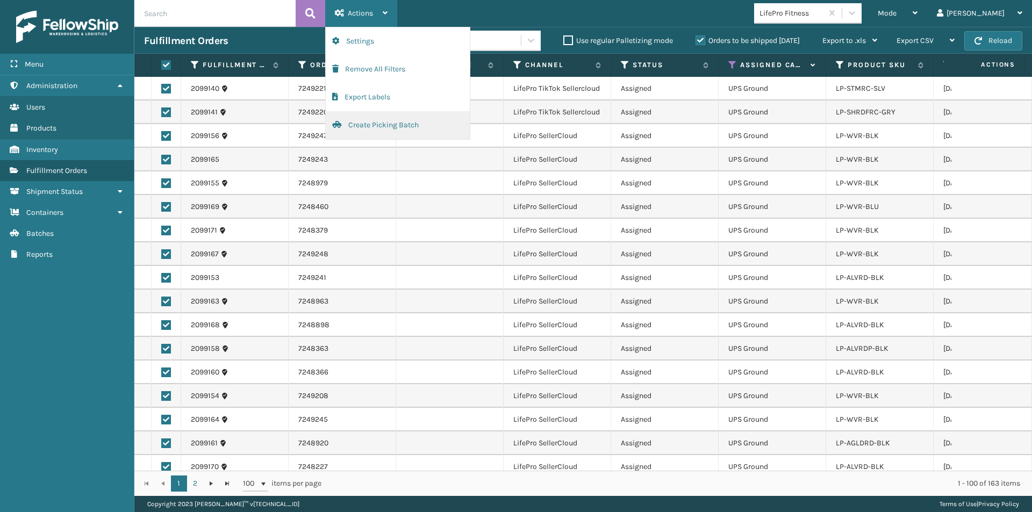
click at [361, 118] on button "Create Picking Batch" at bounding box center [398, 125] width 144 height 28
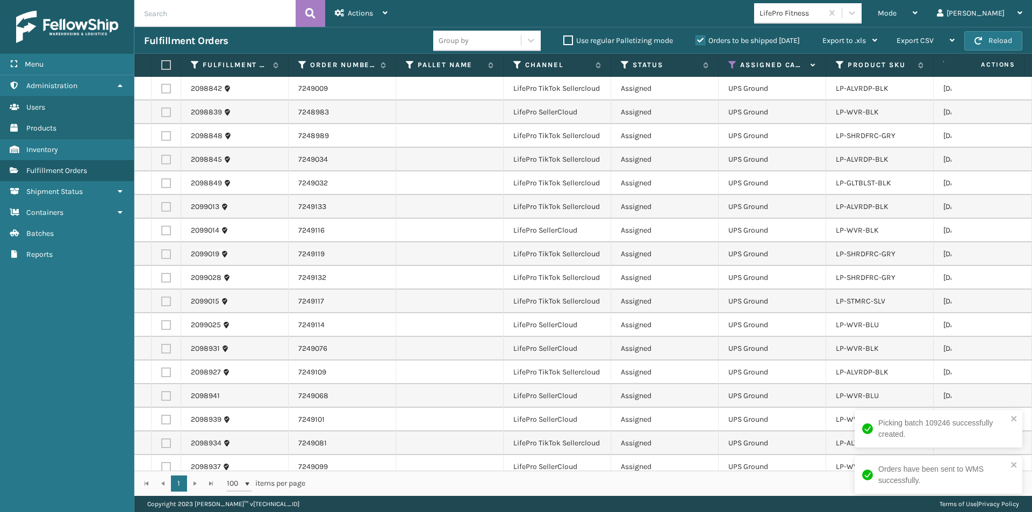
click at [166, 61] on label at bounding box center [164, 65] width 6 height 10
click at [162, 62] on input "checkbox" at bounding box center [161, 65] width 1 height 7
checkbox input "true"
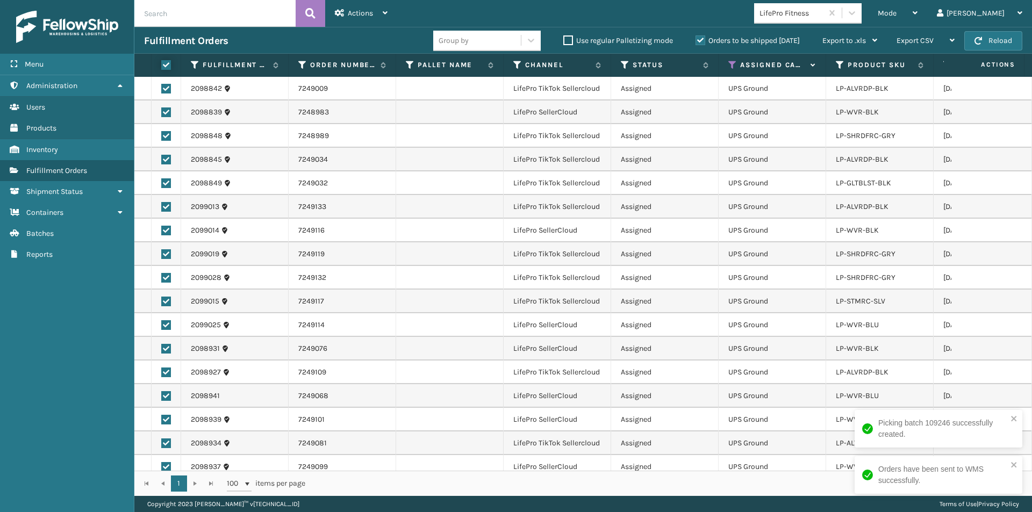
checkbox input "true"
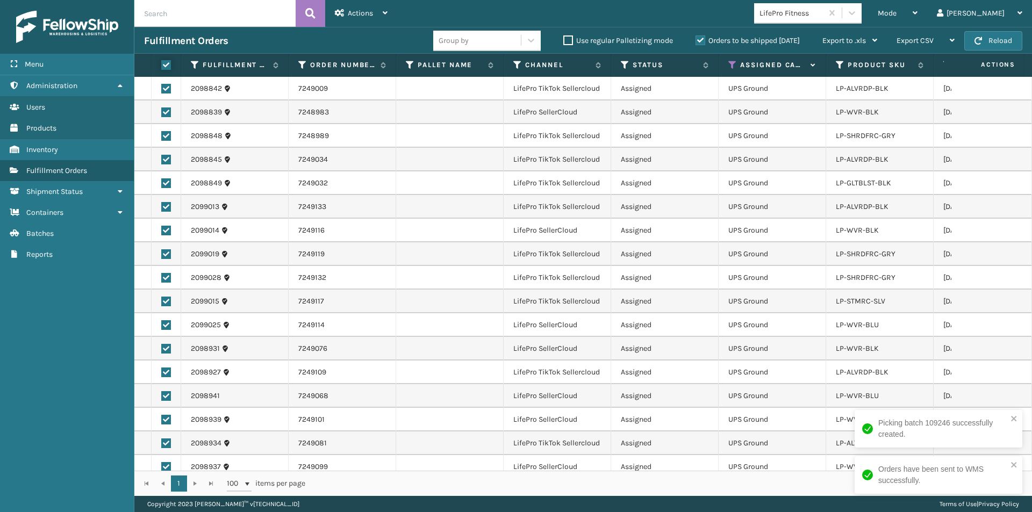
checkbox input "true"
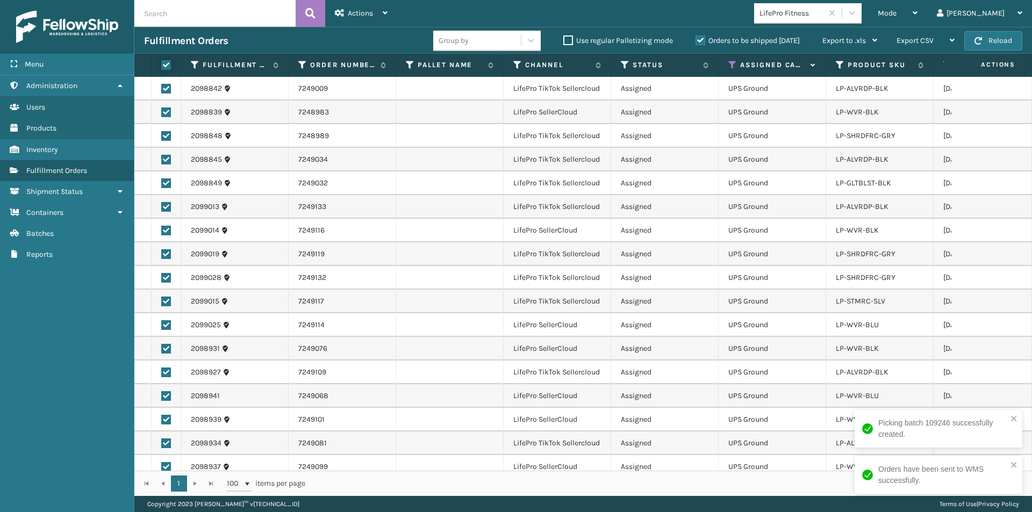
checkbox input "true"
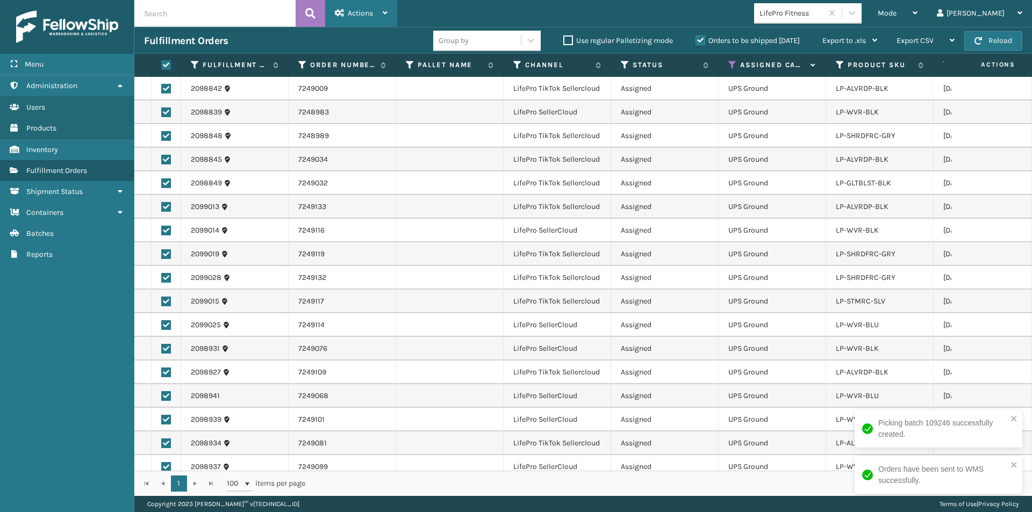
click at [363, 16] on span "Actions" at bounding box center [360, 13] width 25 height 9
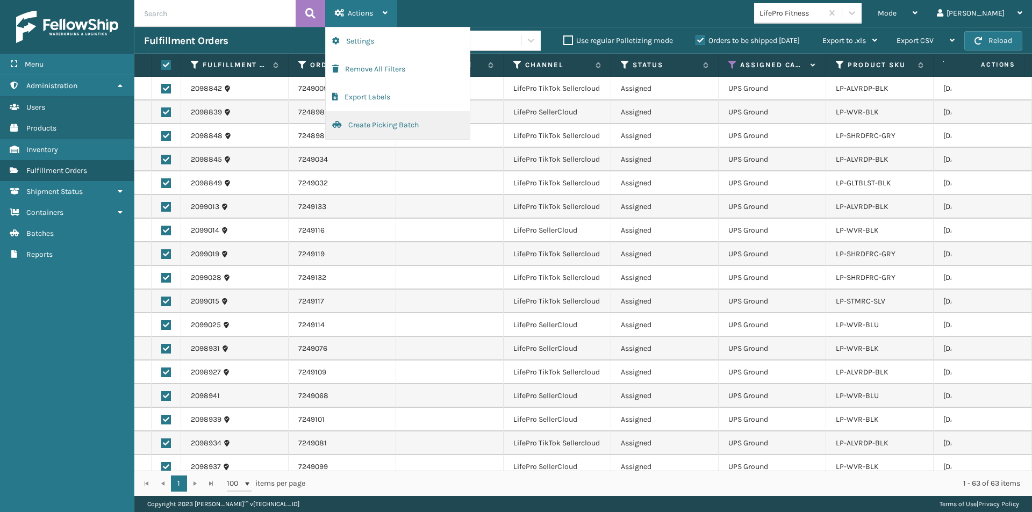
click at [366, 122] on button "Create Picking Batch" at bounding box center [398, 125] width 144 height 28
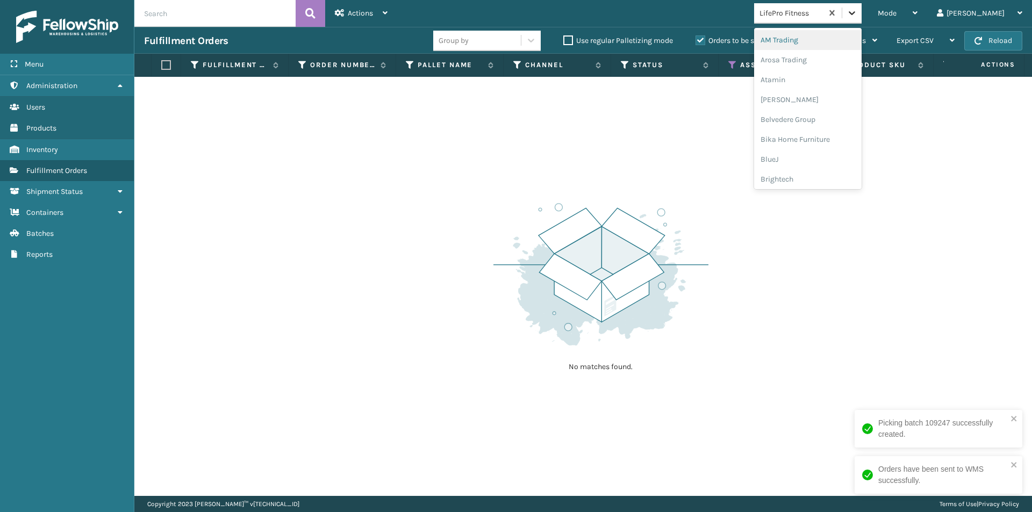
click at [858, 9] on icon at bounding box center [852, 13] width 11 height 11
click at [826, 118] on div "LifeStyle" at bounding box center [808, 118] width 108 height 20
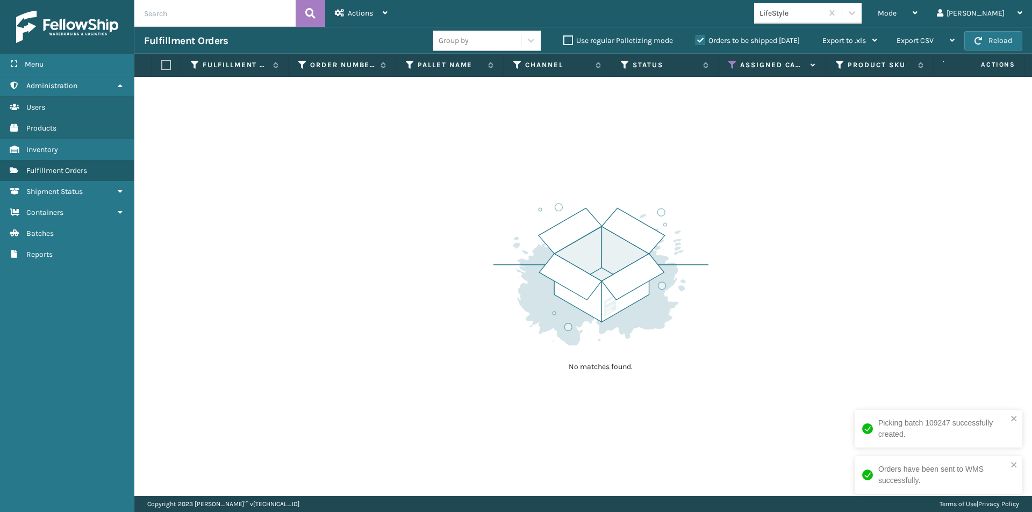
click at [891, 3] on div "Mode Regular Mode Picking Mode Labeling Mode Exit Scan Mode LifeStyle [PERSON_N…" at bounding box center [714, 13] width 635 height 27
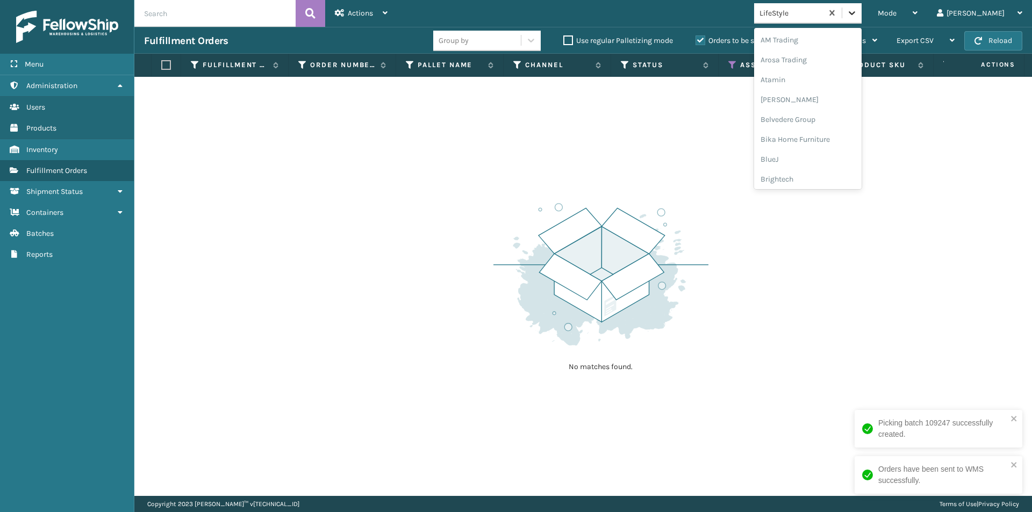
click at [858, 10] on icon at bounding box center [852, 13] width 11 height 11
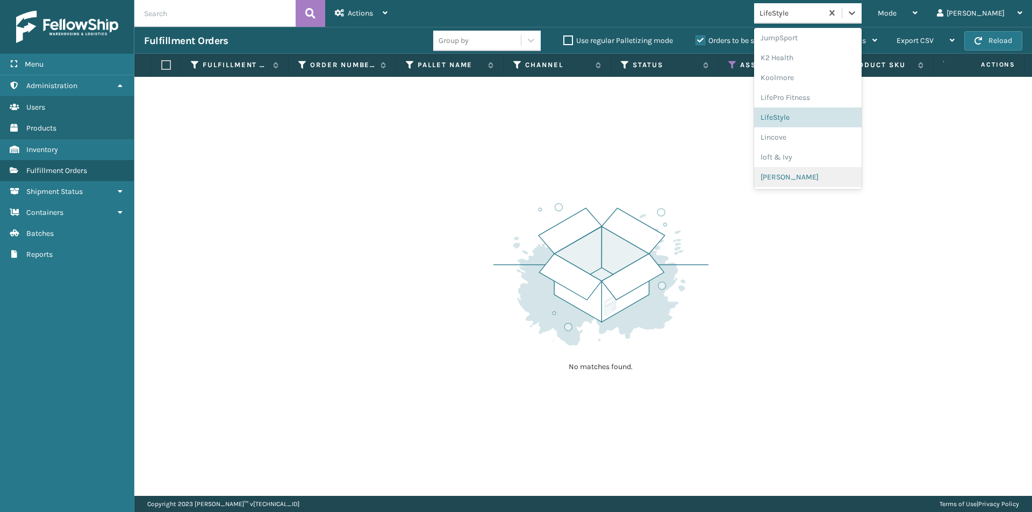
scroll to position [387, 0]
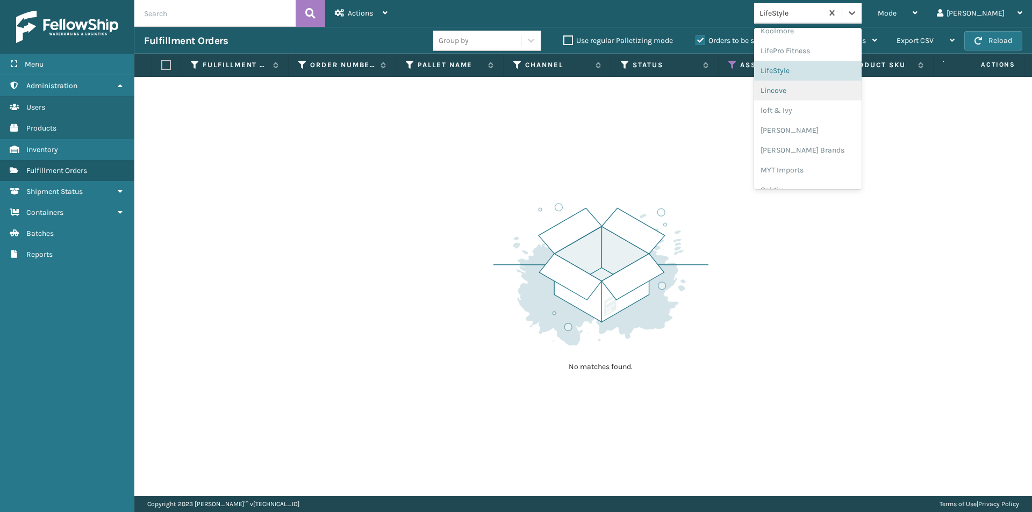
click at [832, 87] on div "Lincove" at bounding box center [808, 91] width 108 height 20
click at [858, 13] on icon at bounding box center [852, 13] width 11 height 11
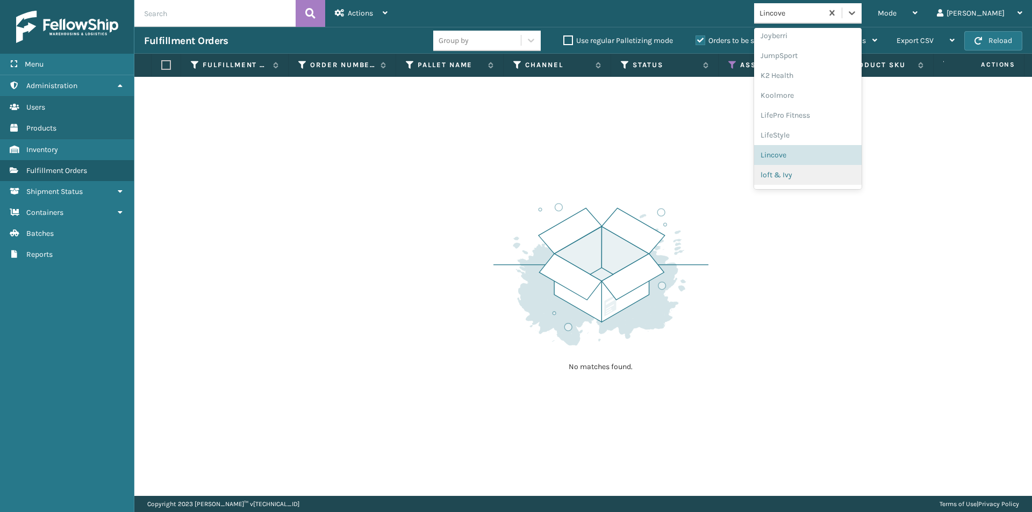
click at [812, 175] on div "loft & Ivy" at bounding box center [808, 175] width 108 height 20
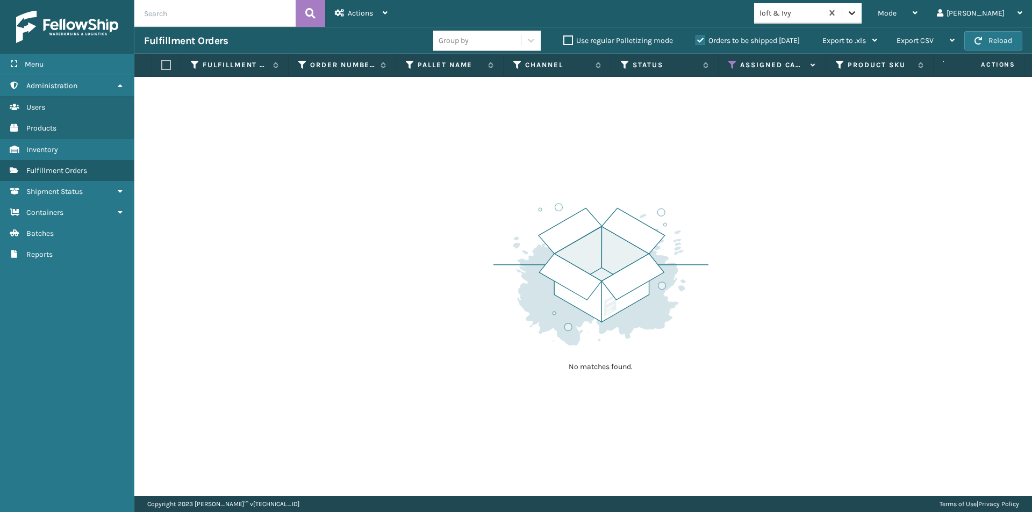
click at [858, 13] on icon at bounding box center [852, 13] width 11 height 11
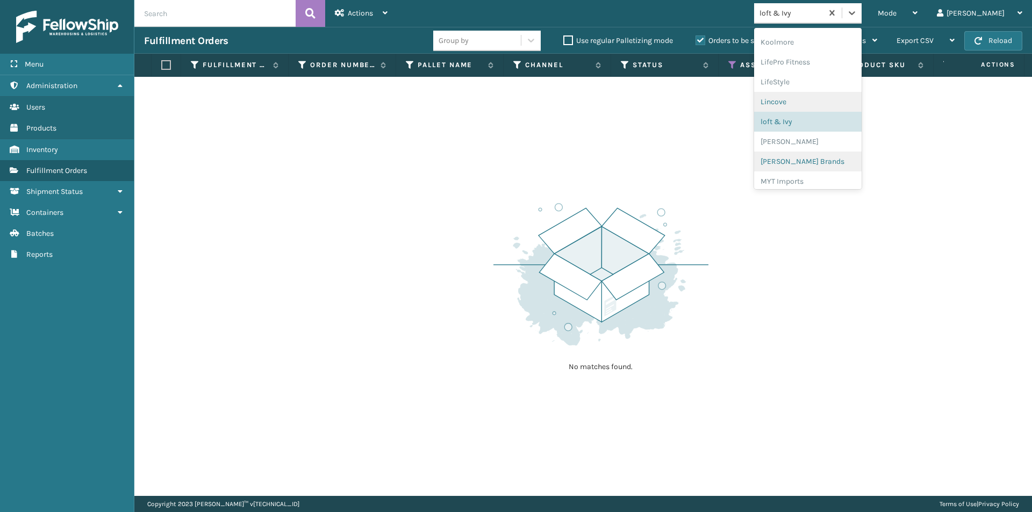
scroll to position [394, 0]
click at [818, 126] on div "[PERSON_NAME]" at bounding box center [808, 123] width 108 height 20
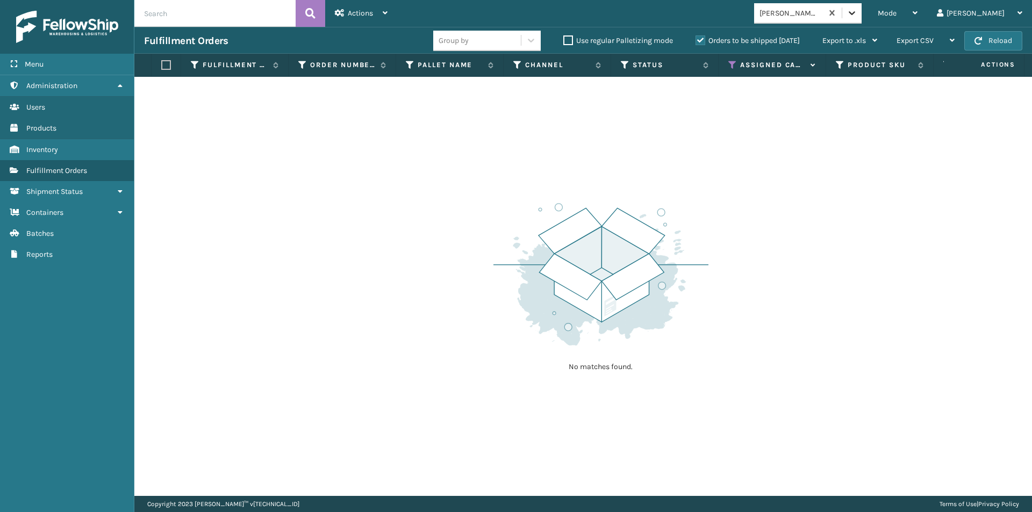
click at [855, 13] on icon at bounding box center [852, 13] width 6 height 4
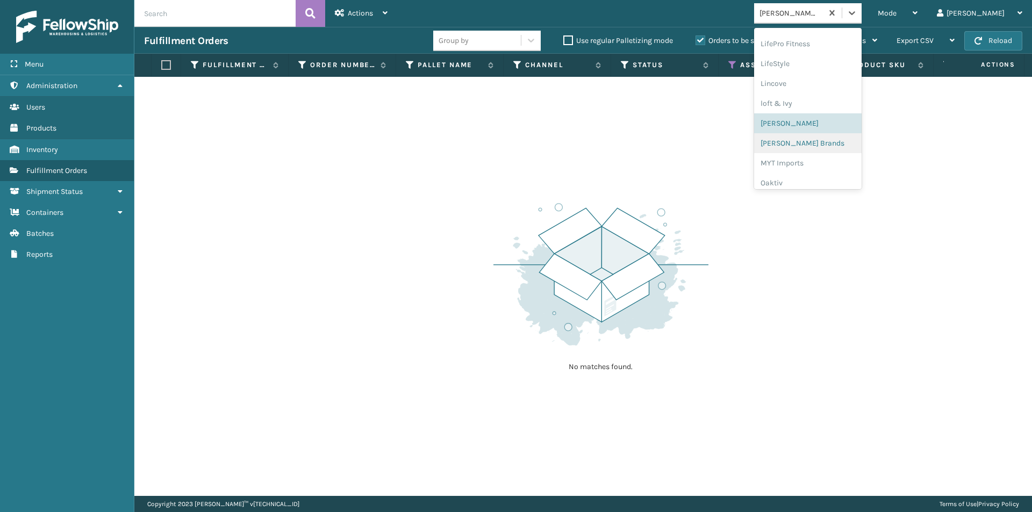
click at [817, 144] on div "[PERSON_NAME] Brands" at bounding box center [808, 143] width 108 height 20
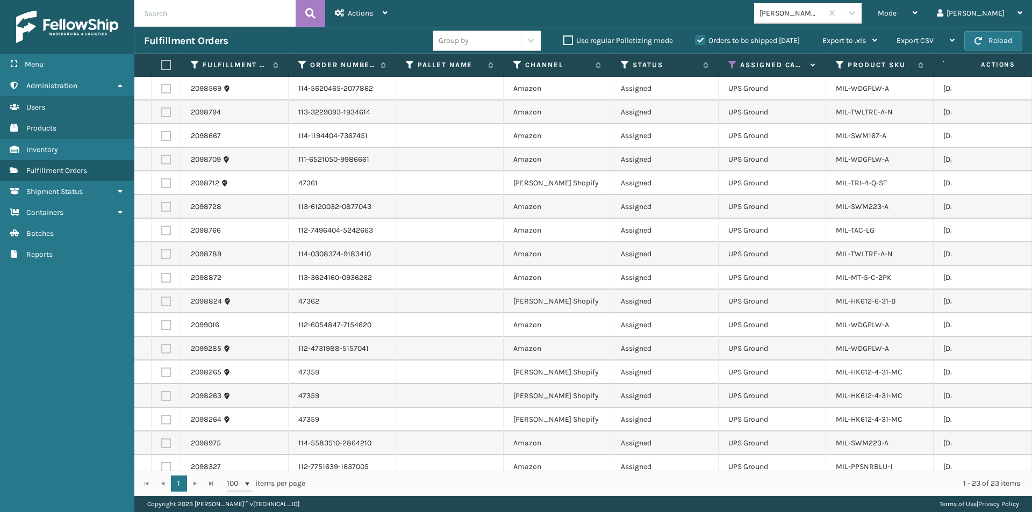
click at [164, 64] on label at bounding box center [164, 65] width 6 height 10
click at [162, 64] on input "checkbox" at bounding box center [161, 65] width 1 height 7
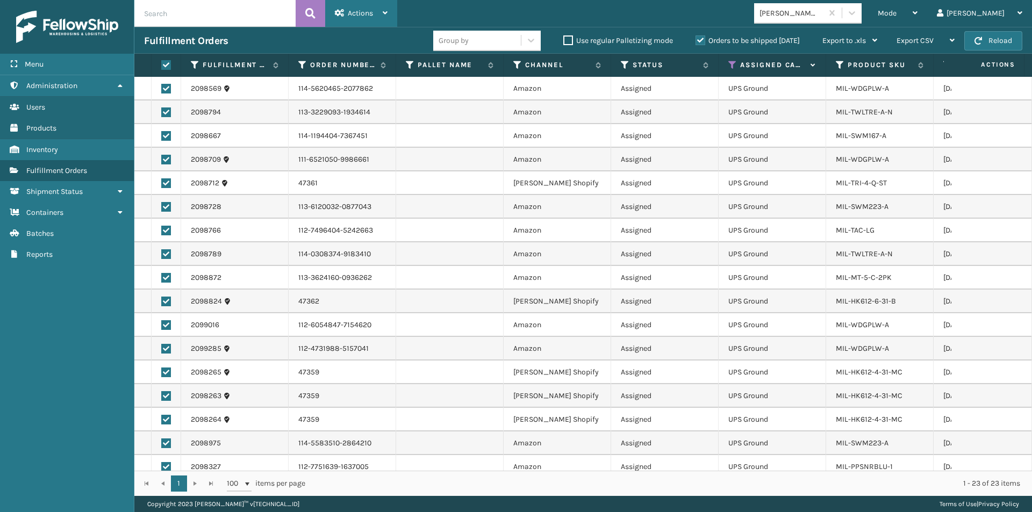
click at [379, 15] on div "Actions" at bounding box center [361, 13] width 53 height 27
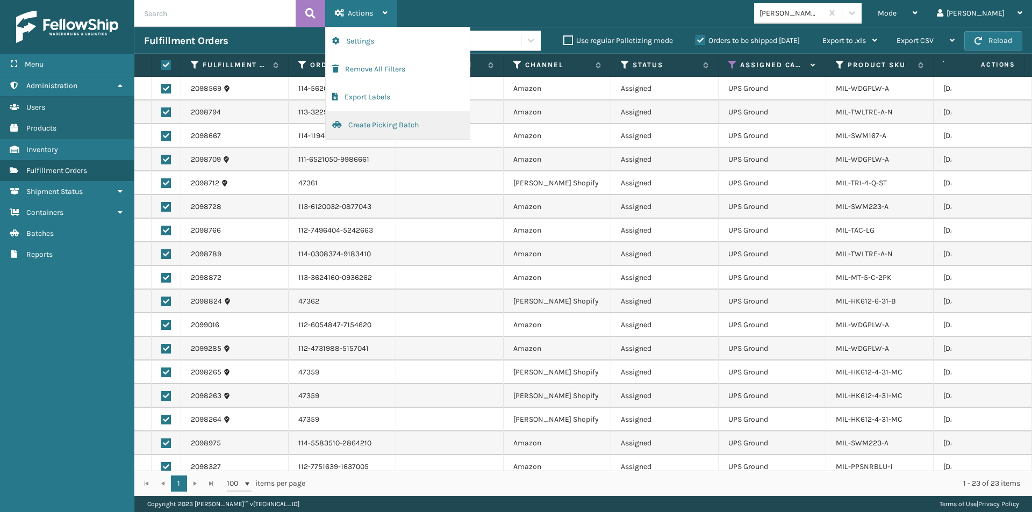
click at [374, 120] on button "Create Picking Batch" at bounding box center [398, 125] width 144 height 28
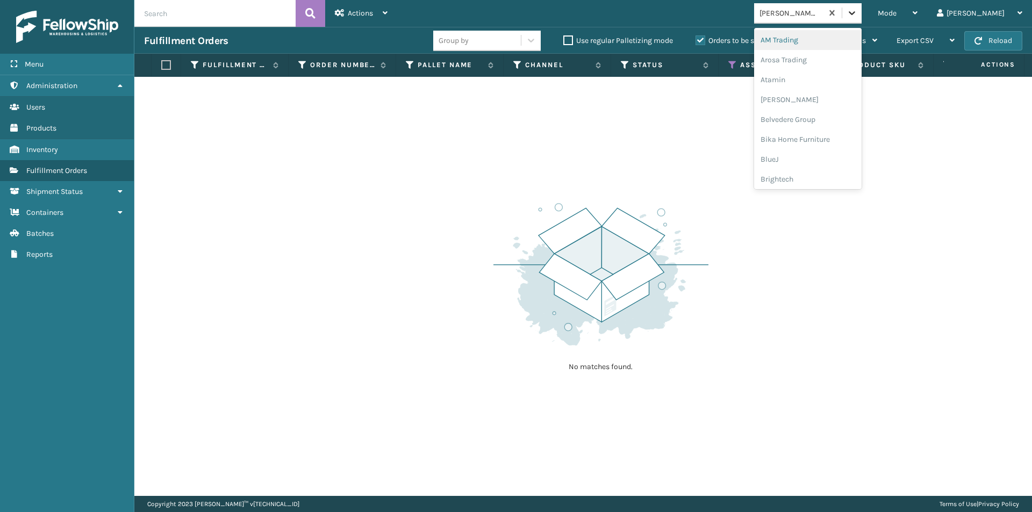
click at [862, 13] on div at bounding box center [852, 12] width 19 height 19
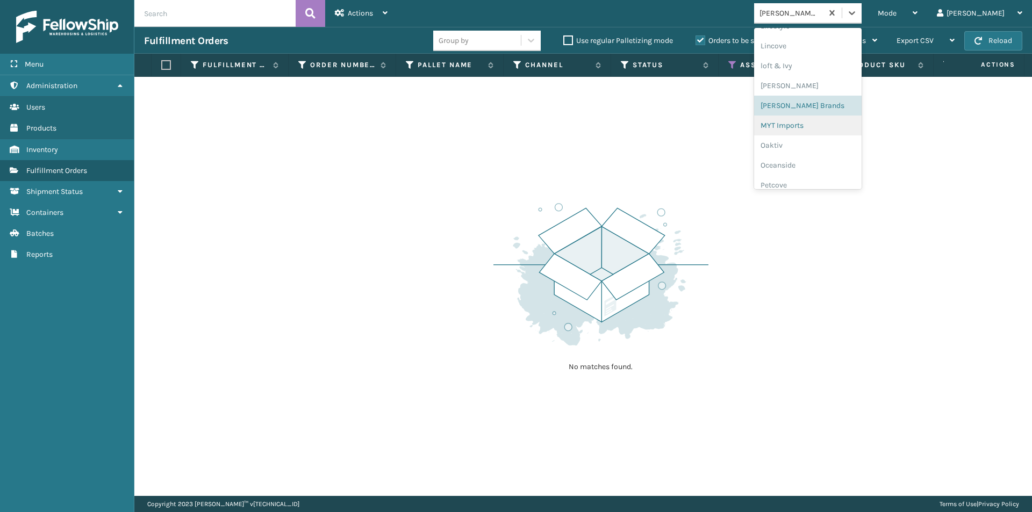
click at [835, 127] on div "MYT Imports" at bounding box center [808, 126] width 108 height 20
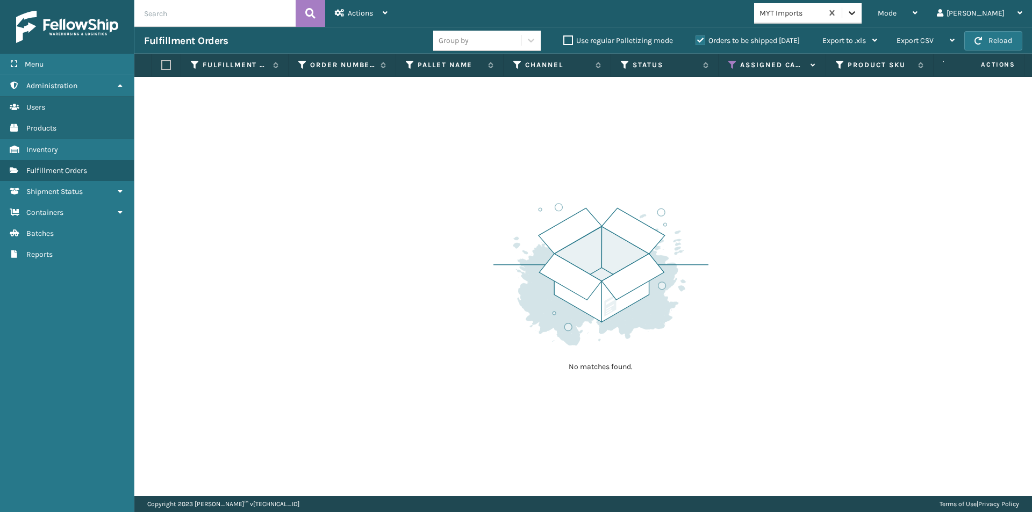
click at [858, 12] on icon at bounding box center [852, 13] width 11 height 11
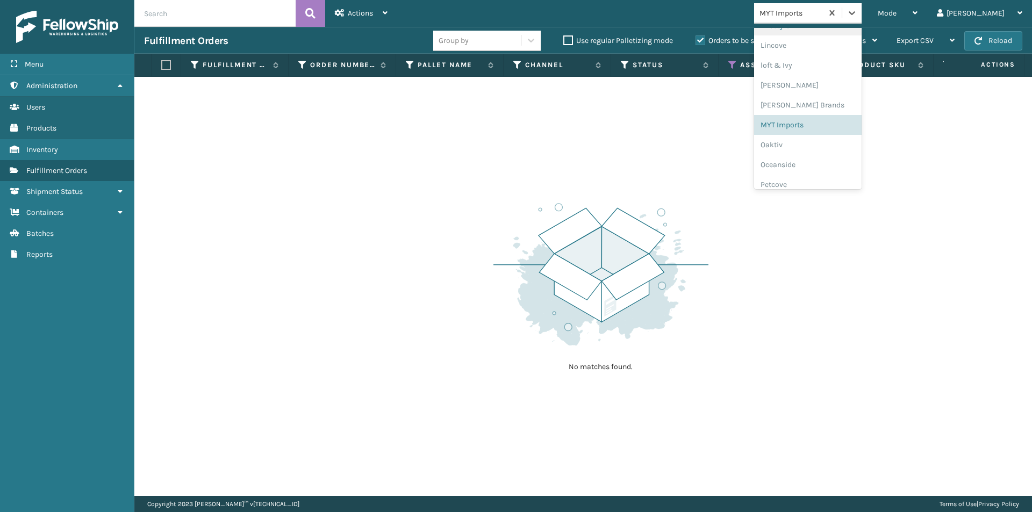
scroll to position [500, 0]
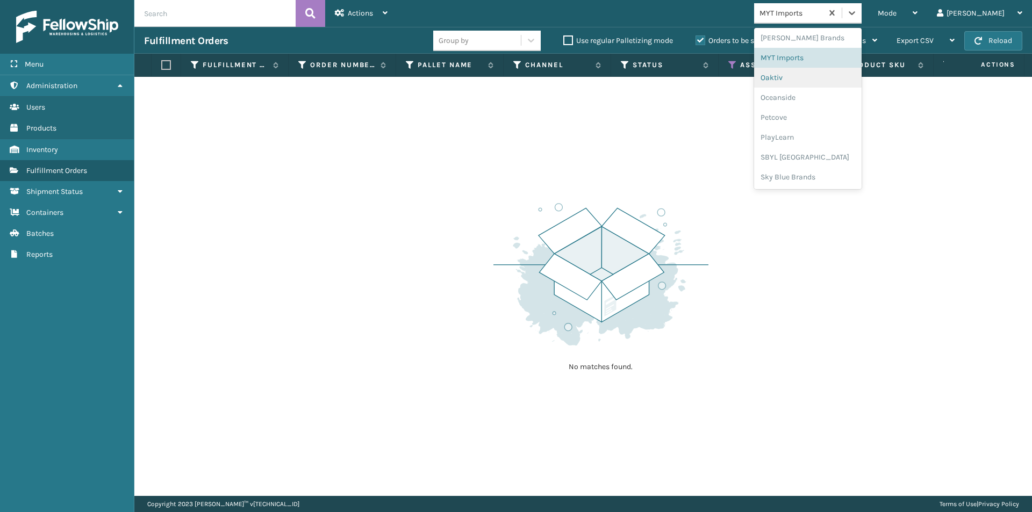
click at [824, 81] on div "Oaktiv" at bounding box center [808, 78] width 108 height 20
click at [862, 19] on div at bounding box center [852, 12] width 19 height 19
click at [829, 59] on div "Oceanside" at bounding box center [808, 58] width 108 height 20
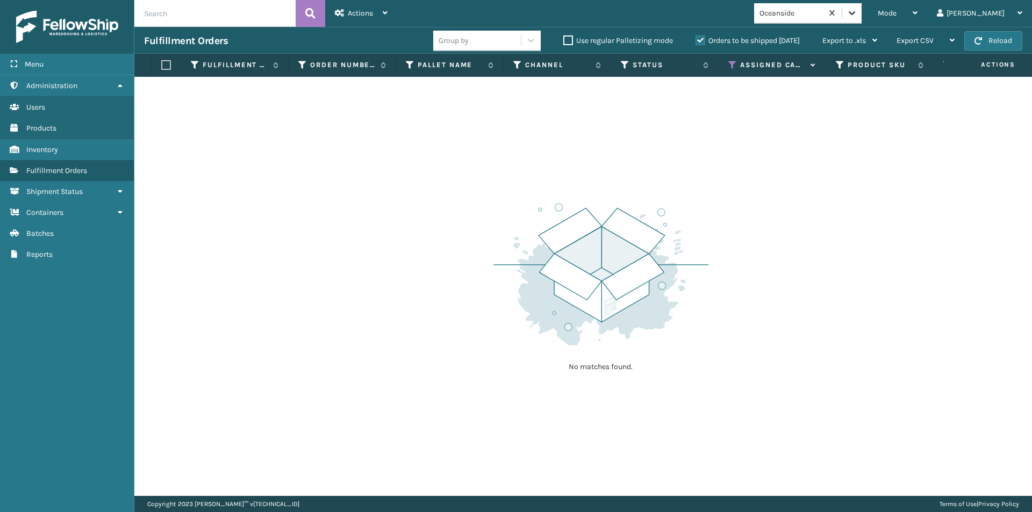
click at [858, 10] on icon at bounding box center [852, 13] width 11 height 11
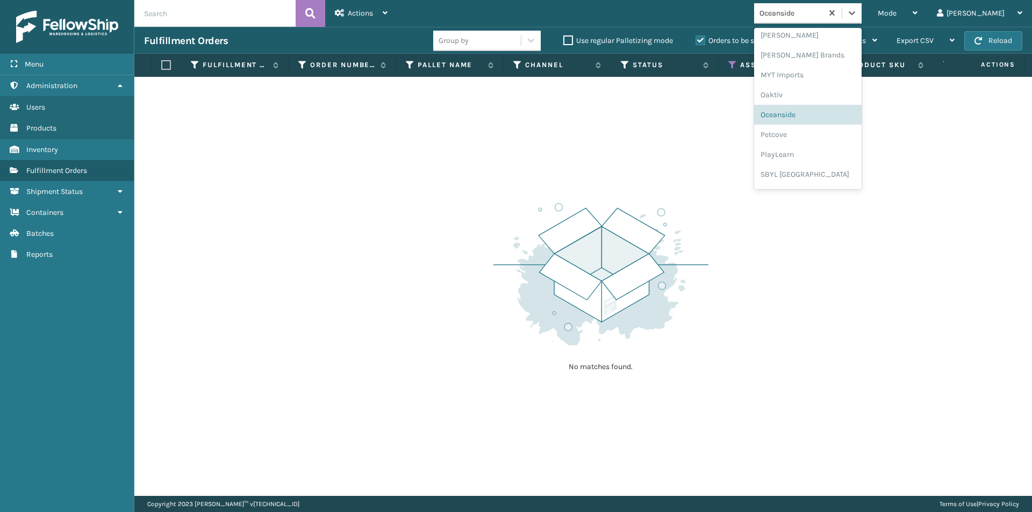
scroll to position [502, 0]
click at [828, 114] on div "Petcove" at bounding box center [808, 115] width 108 height 20
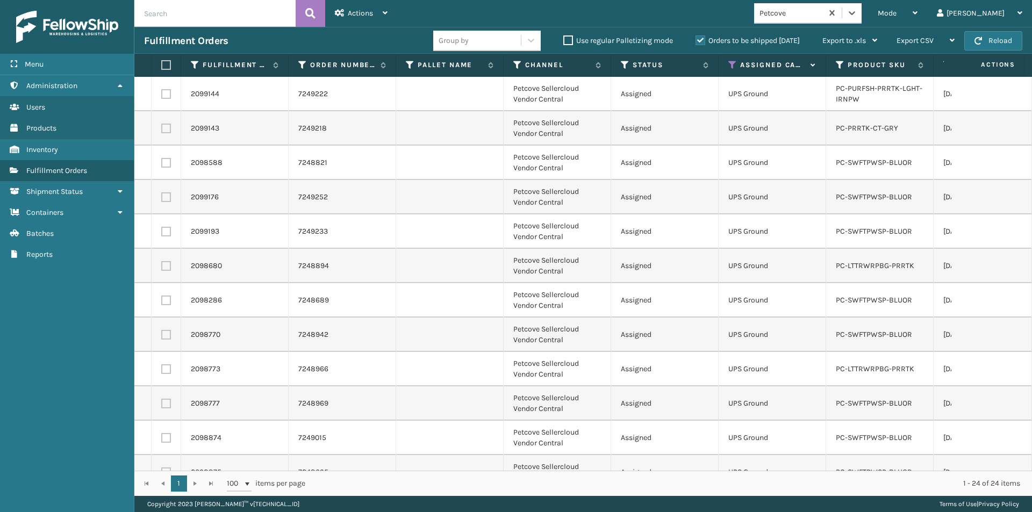
click at [166, 63] on label at bounding box center [164, 65] width 6 height 10
click at [162, 63] on input "checkbox" at bounding box center [161, 65] width 1 height 7
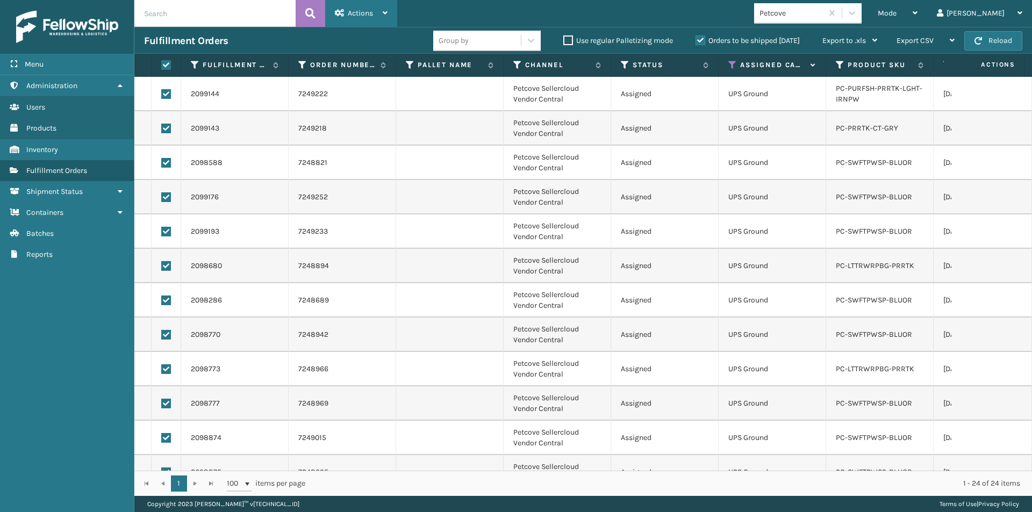
click at [357, 19] on div "Actions" at bounding box center [361, 13] width 53 height 27
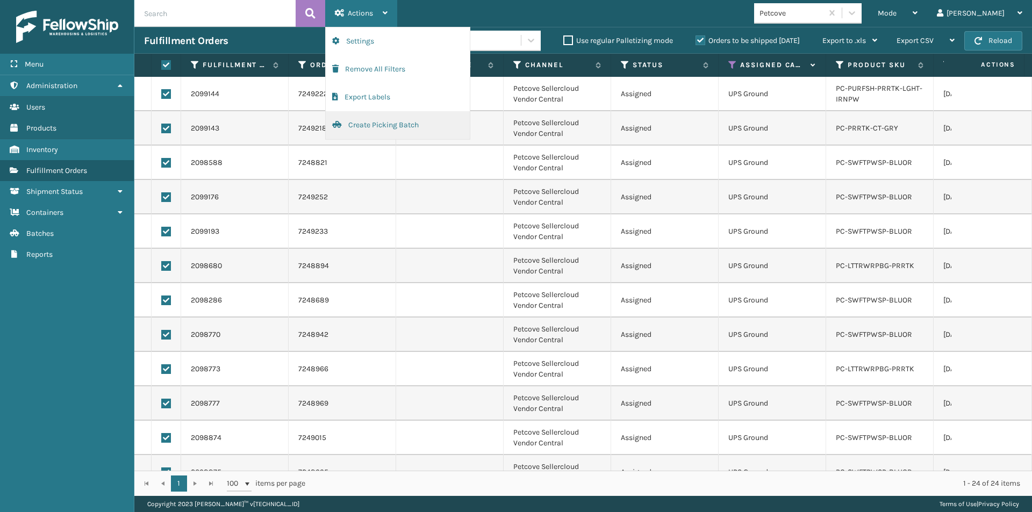
click at [352, 125] on button "Create Picking Batch" at bounding box center [398, 125] width 144 height 28
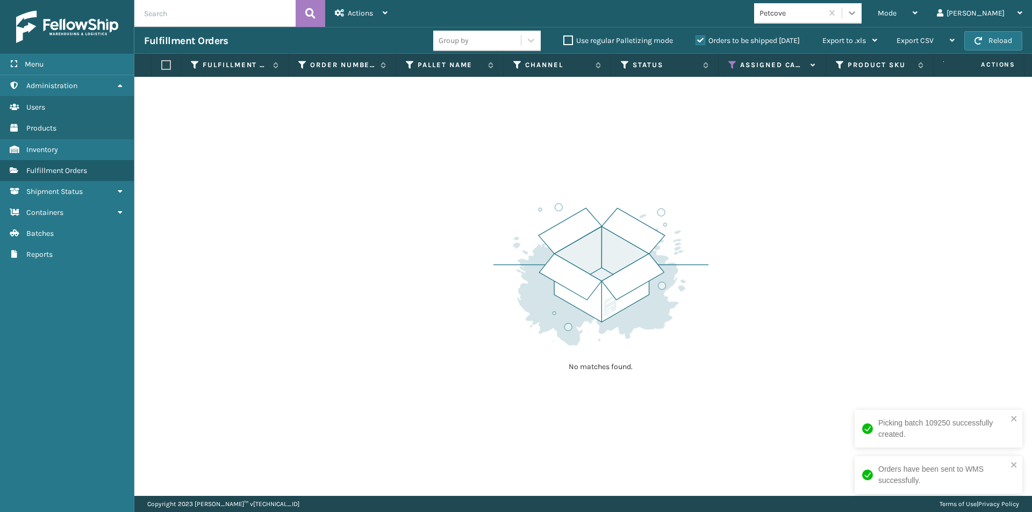
click at [862, 15] on div at bounding box center [852, 12] width 19 height 19
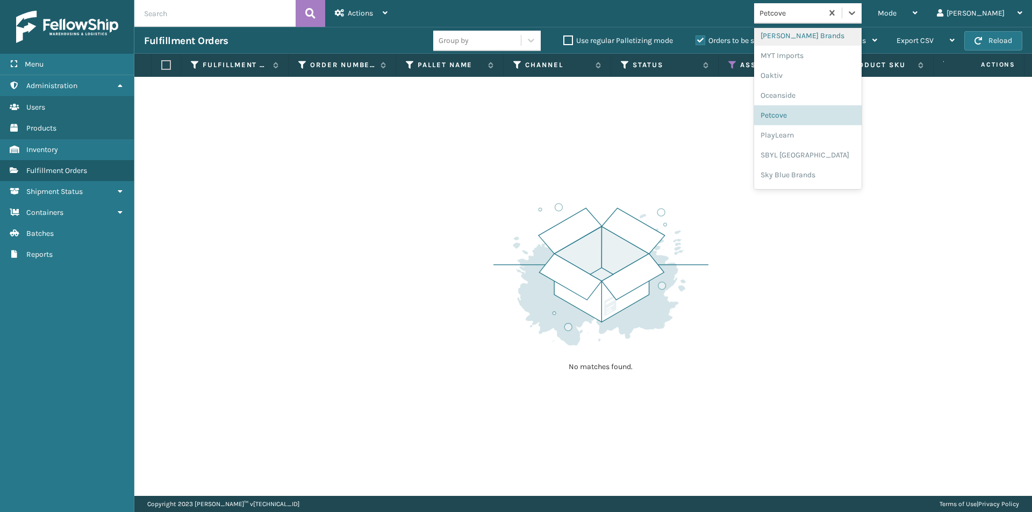
scroll to position [539, 0]
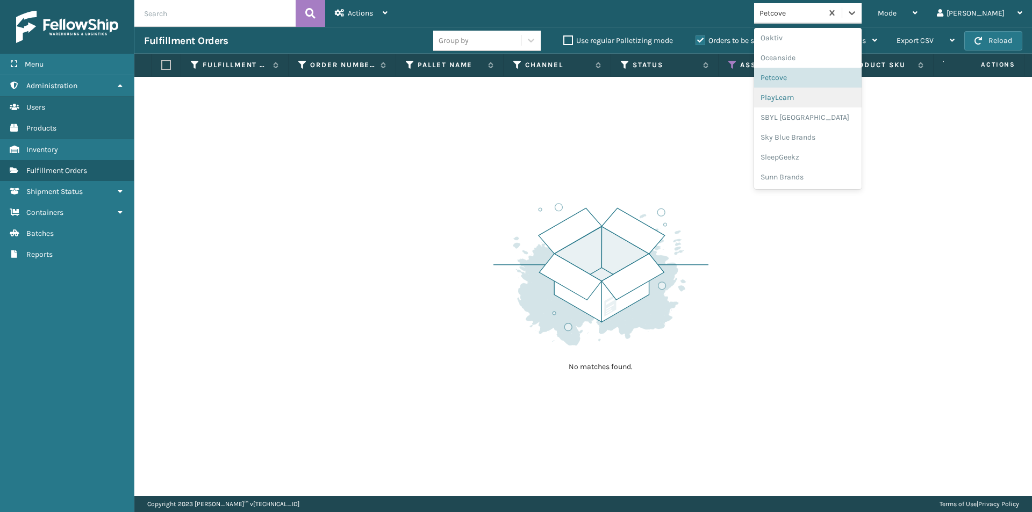
click at [833, 96] on div "PlayLearn" at bounding box center [808, 98] width 108 height 20
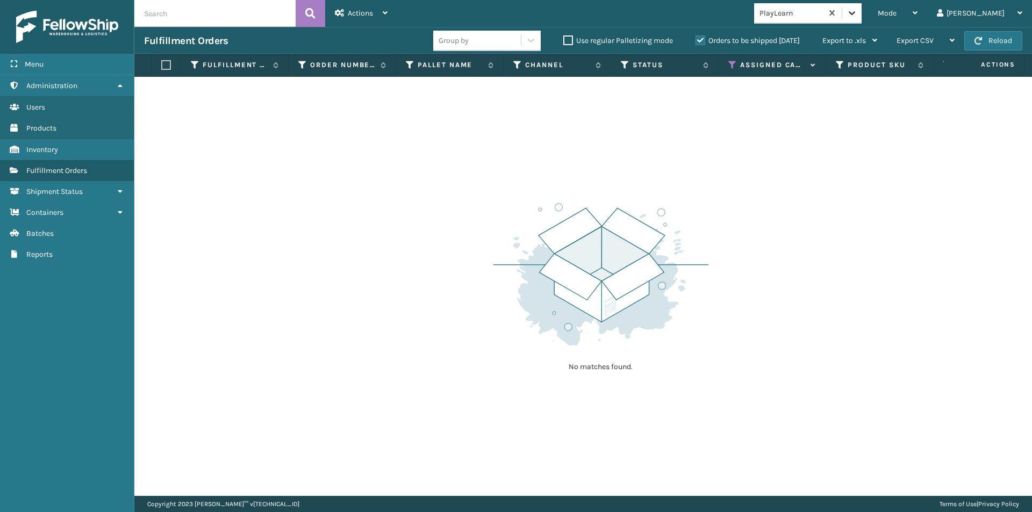
click at [858, 12] on icon at bounding box center [852, 13] width 11 height 11
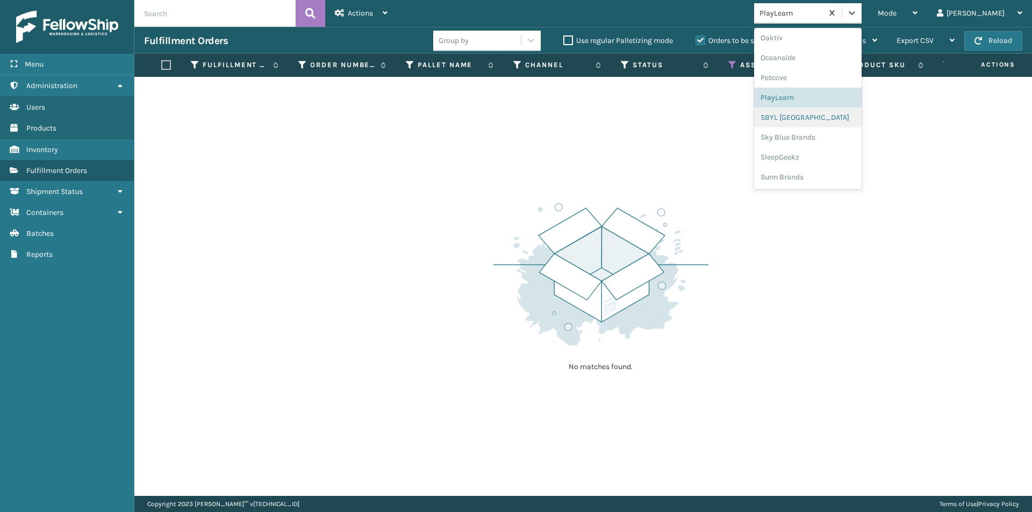
click at [833, 124] on div "SBYL [GEOGRAPHIC_DATA]" at bounding box center [808, 118] width 108 height 20
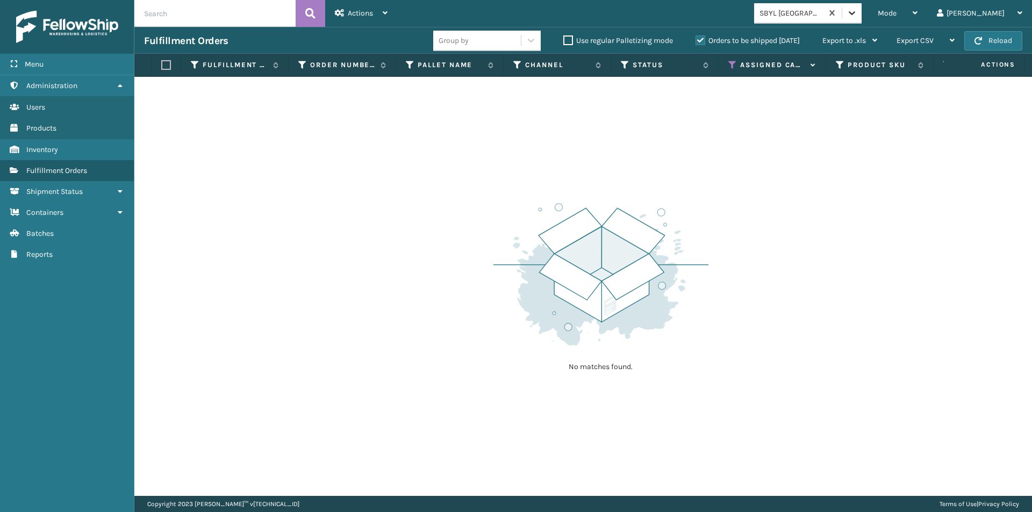
click at [858, 17] on icon at bounding box center [852, 13] width 11 height 11
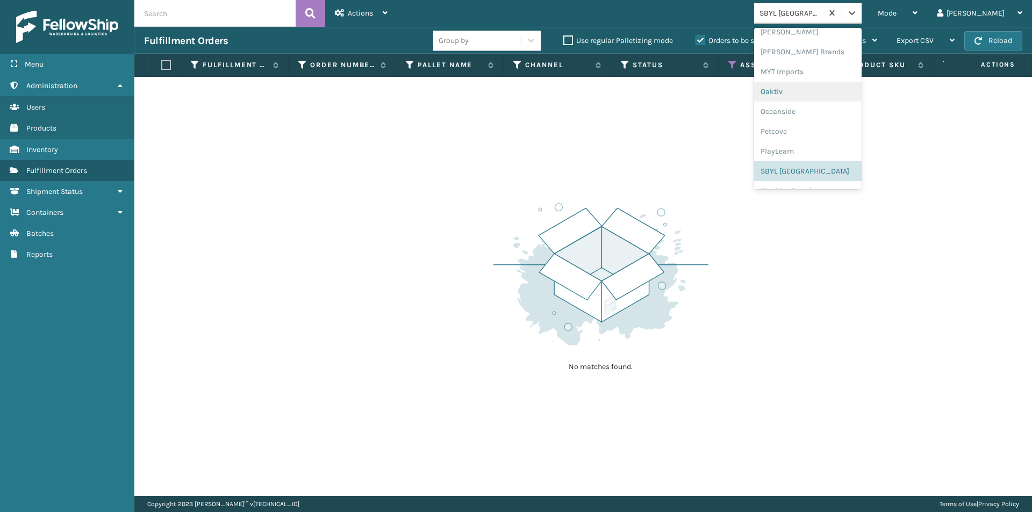
scroll to position [502, 0]
click at [829, 177] on div "Sky Blue Brands" at bounding box center [808, 175] width 108 height 20
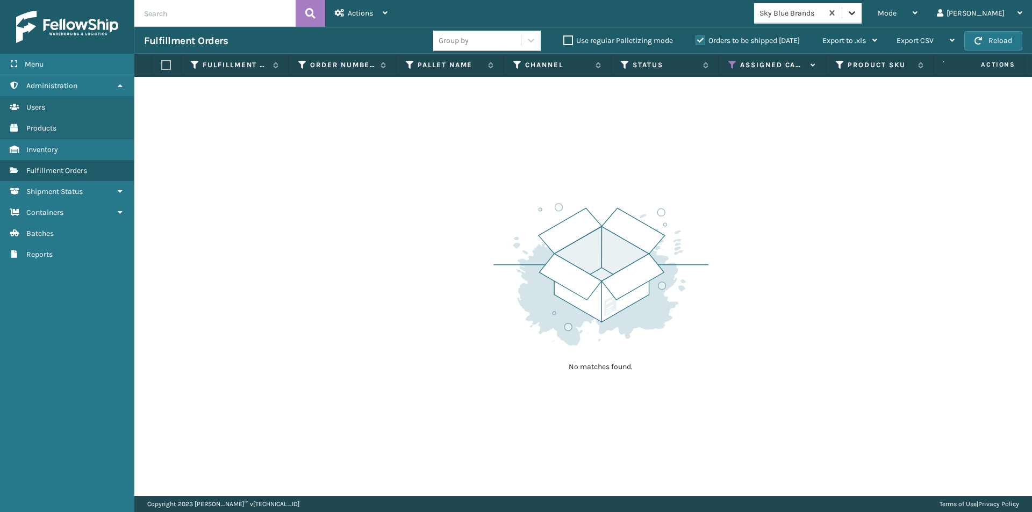
click at [858, 15] on icon at bounding box center [852, 13] width 11 height 11
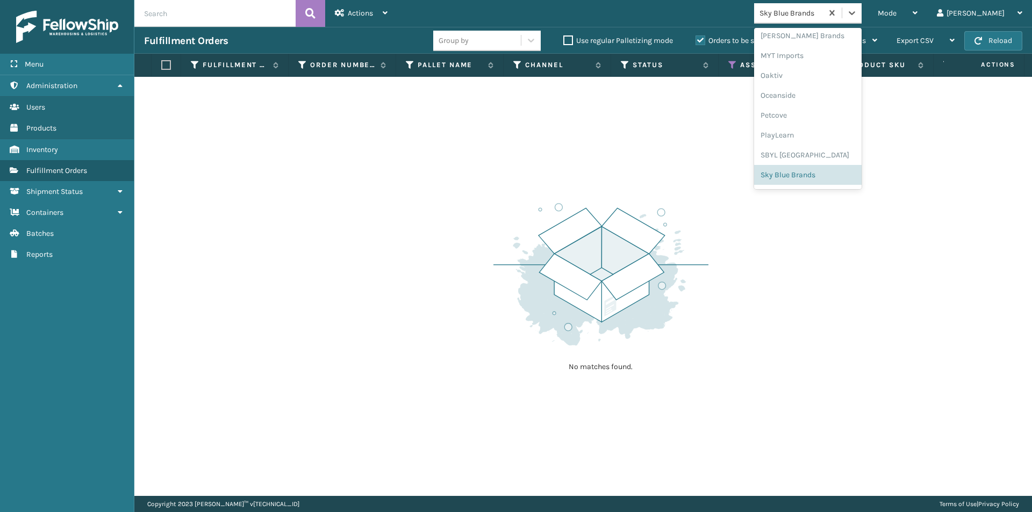
scroll to position [539, 0]
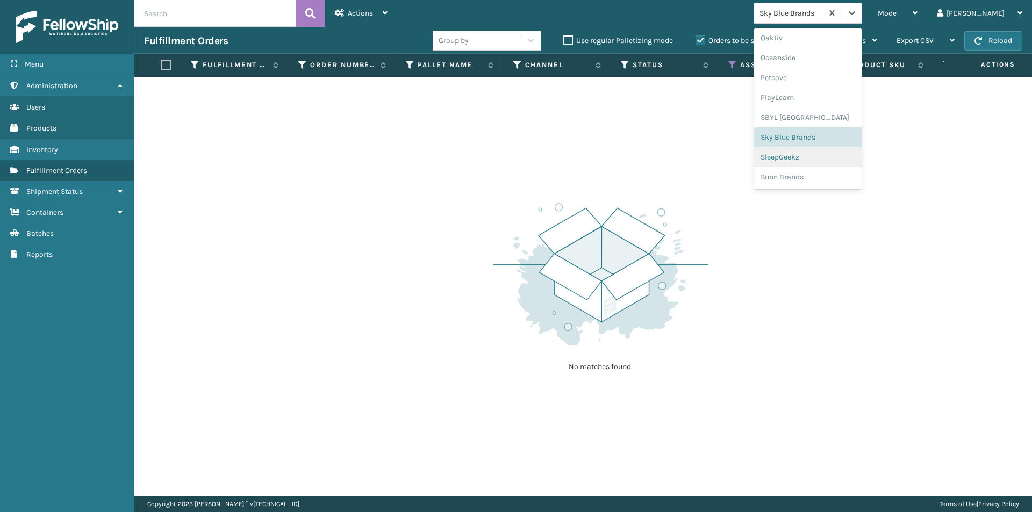
click at [817, 162] on div "SleepGeekz" at bounding box center [808, 157] width 108 height 20
click at [858, 15] on icon at bounding box center [852, 13] width 11 height 11
click at [809, 177] on div "Sunn Brands" at bounding box center [808, 177] width 108 height 20
